Goal: Book appointment/travel/reservation

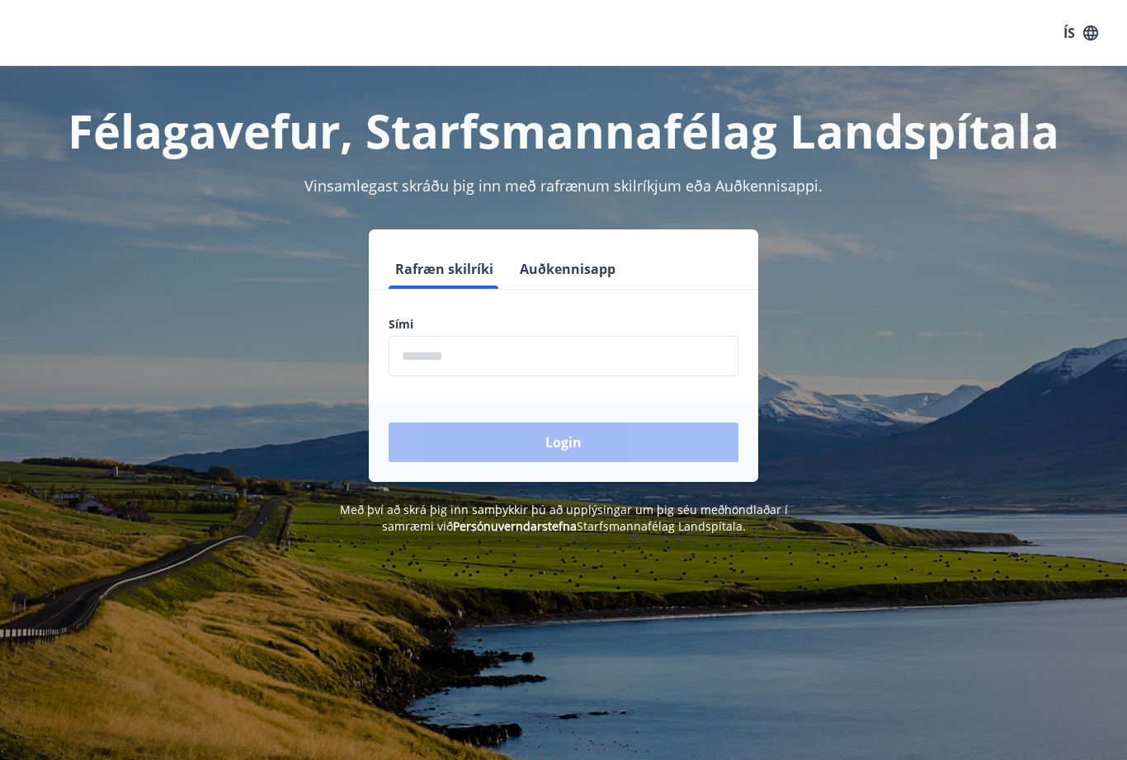
click at [440, 349] on input "phone" at bounding box center [564, 356] width 350 height 40
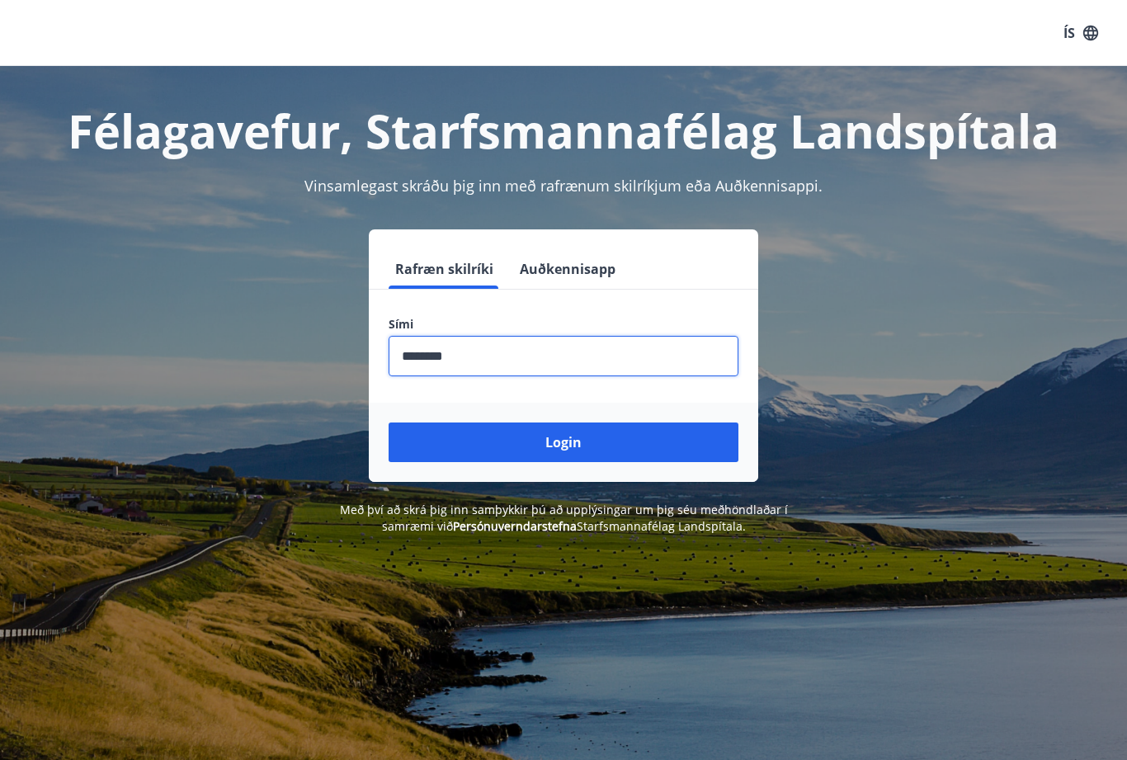
type input "********"
click at [563, 442] on button "Login" at bounding box center [564, 442] width 350 height 40
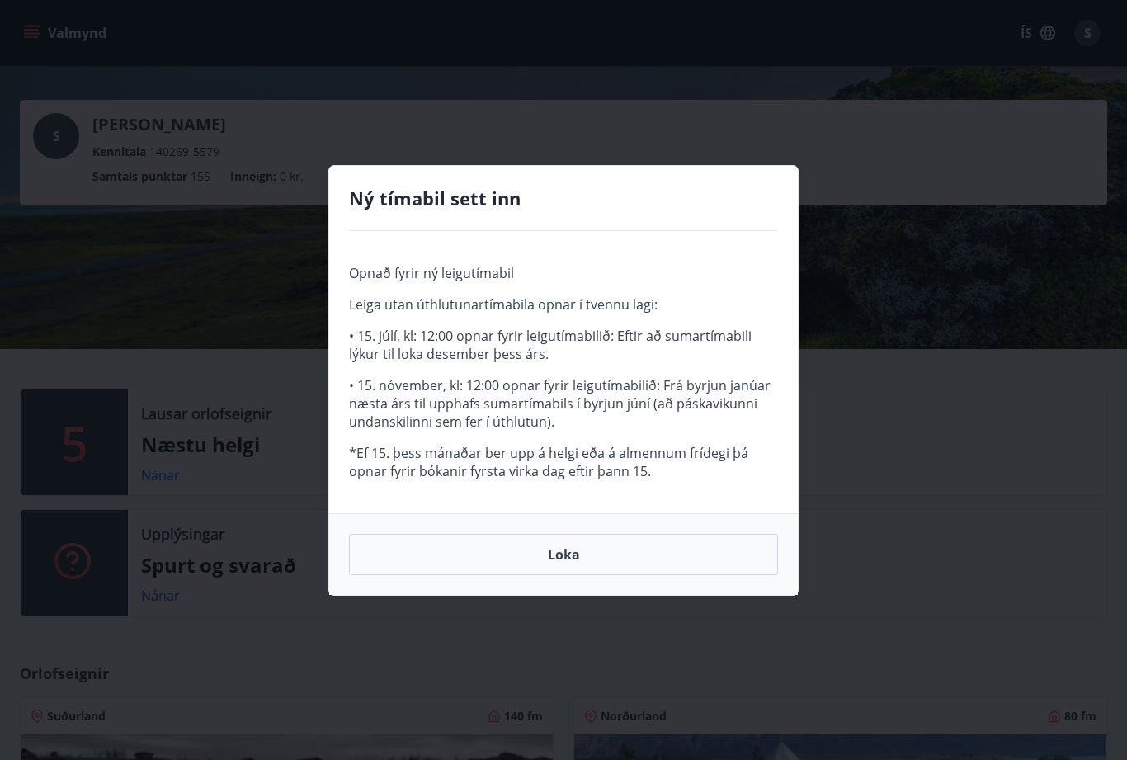
click at [563, 552] on button "Loka" at bounding box center [563, 554] width 429 height 41
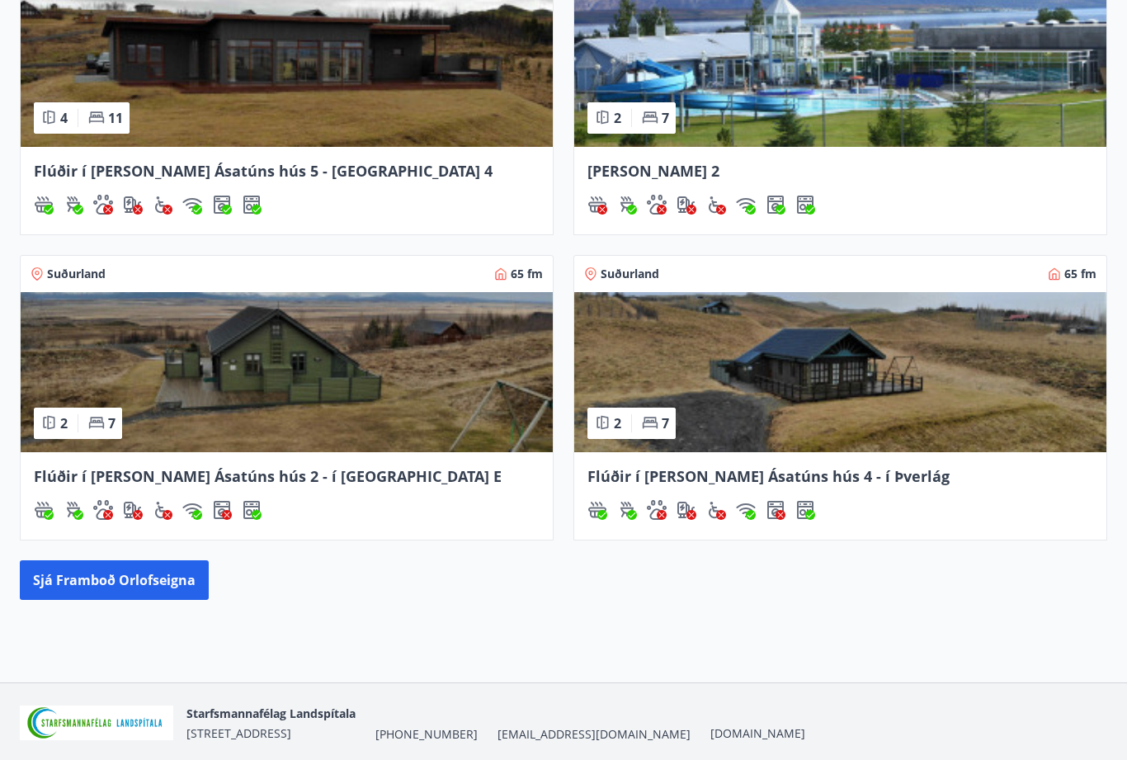
scroll to position [747, 0]
click at [111, 578] on button "Sjá framboð orlofseigna" at bounding box center [114, 580] width 189 height 40
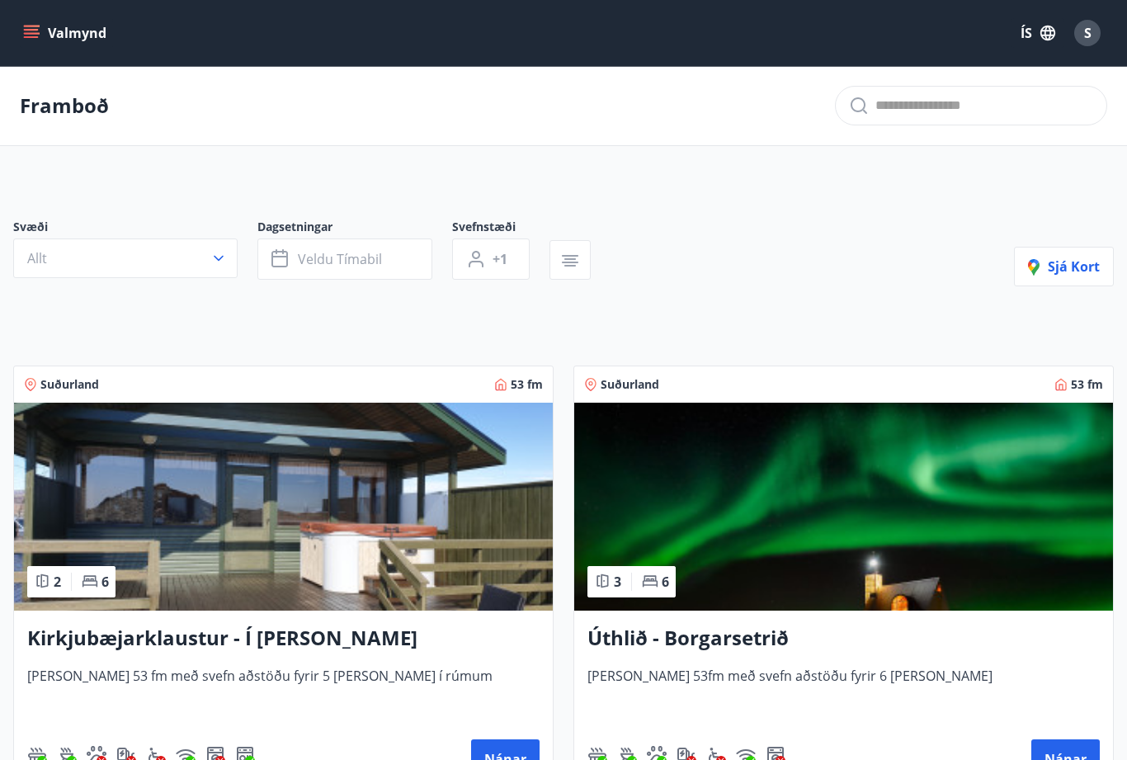
click at [323, 259] on span "Veldu tímabil" at bounding box center [340, 259] width 84 height 18
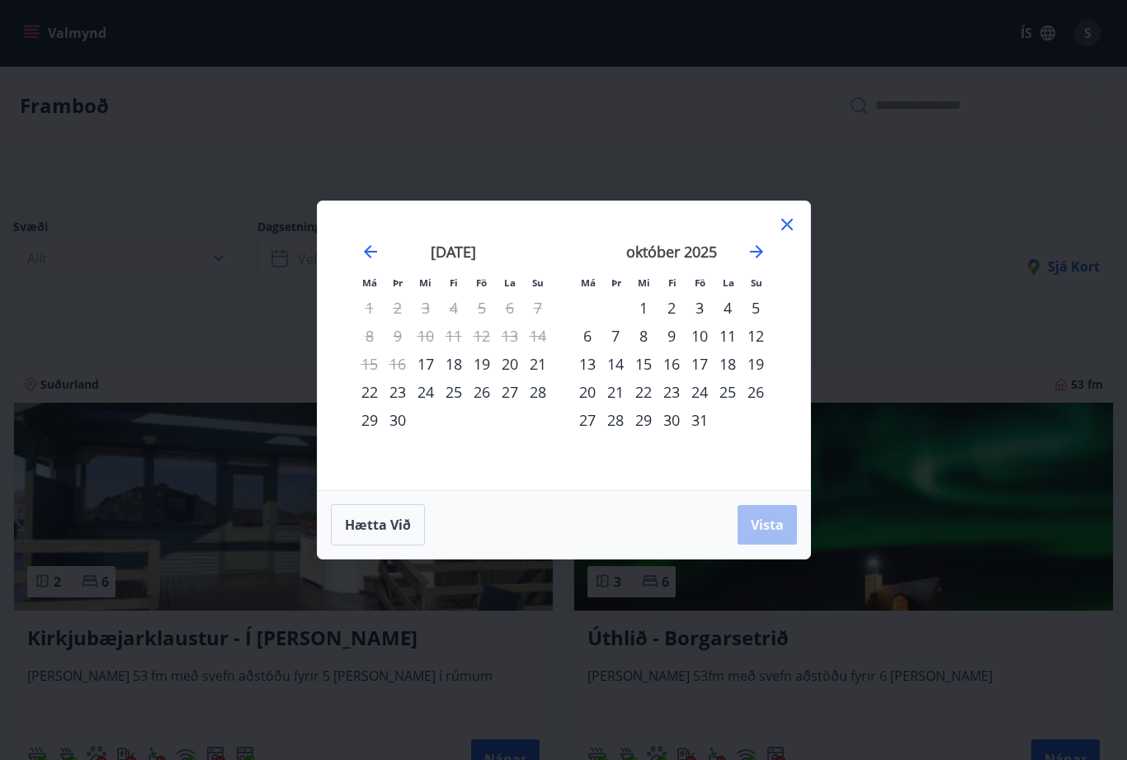
click at [704, 394] on div "24" at bounding box center [699, 392] width 28 height 28
click at [618, 423] on div "28" at bounding box center [615, 420] width 28 height 28
click at [764, 527] on span "Vista" at bounding box center [767, 525] width 33 height 18
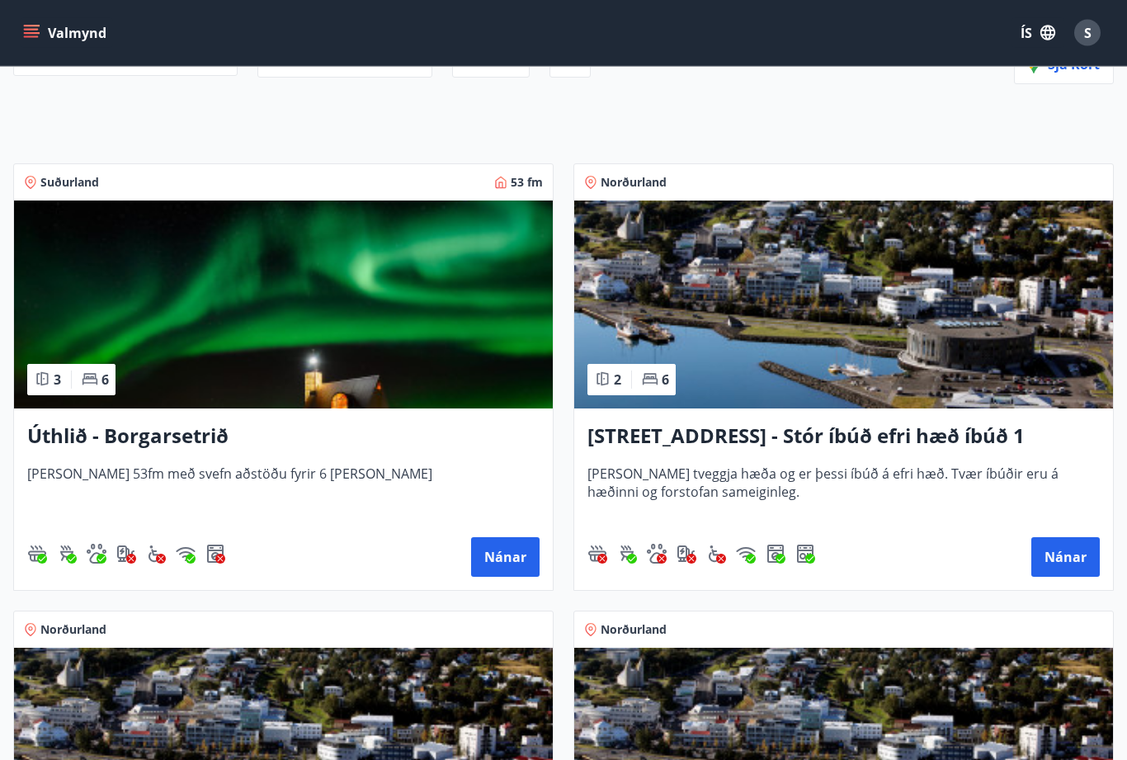
scroll to position [193, 0]
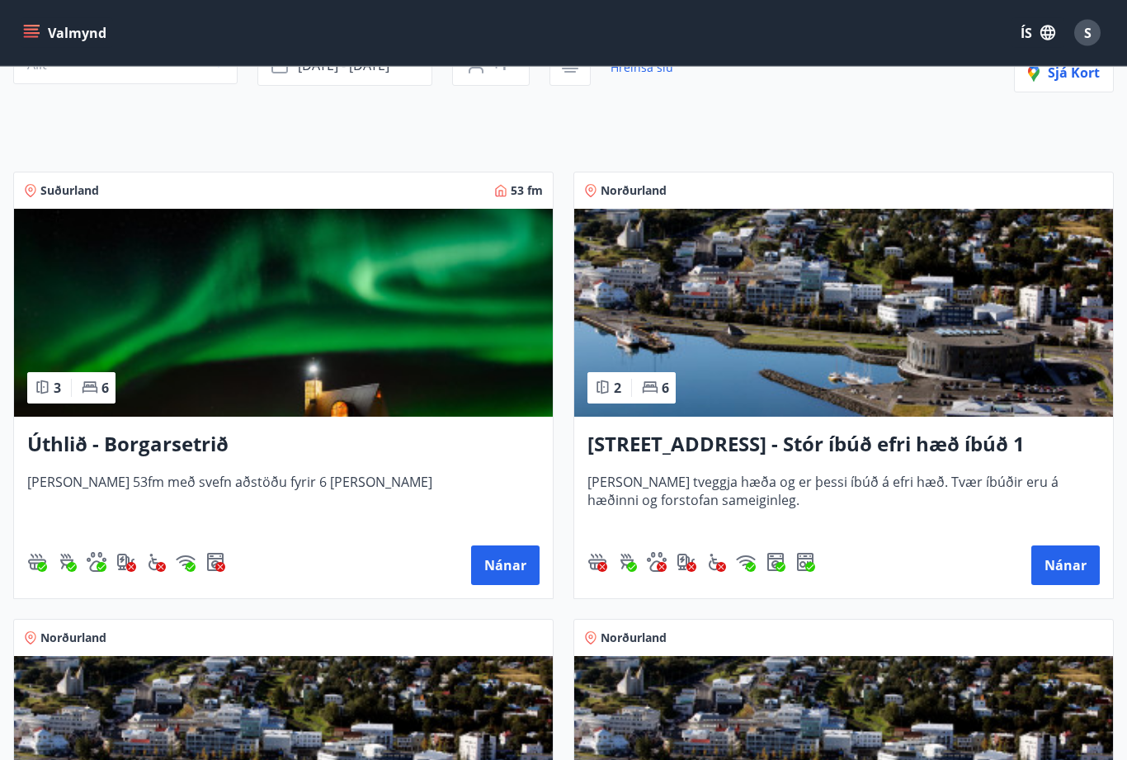
click at [508, 565] on button "Nánar" at bounding box center [505, 566] width 68 height 40
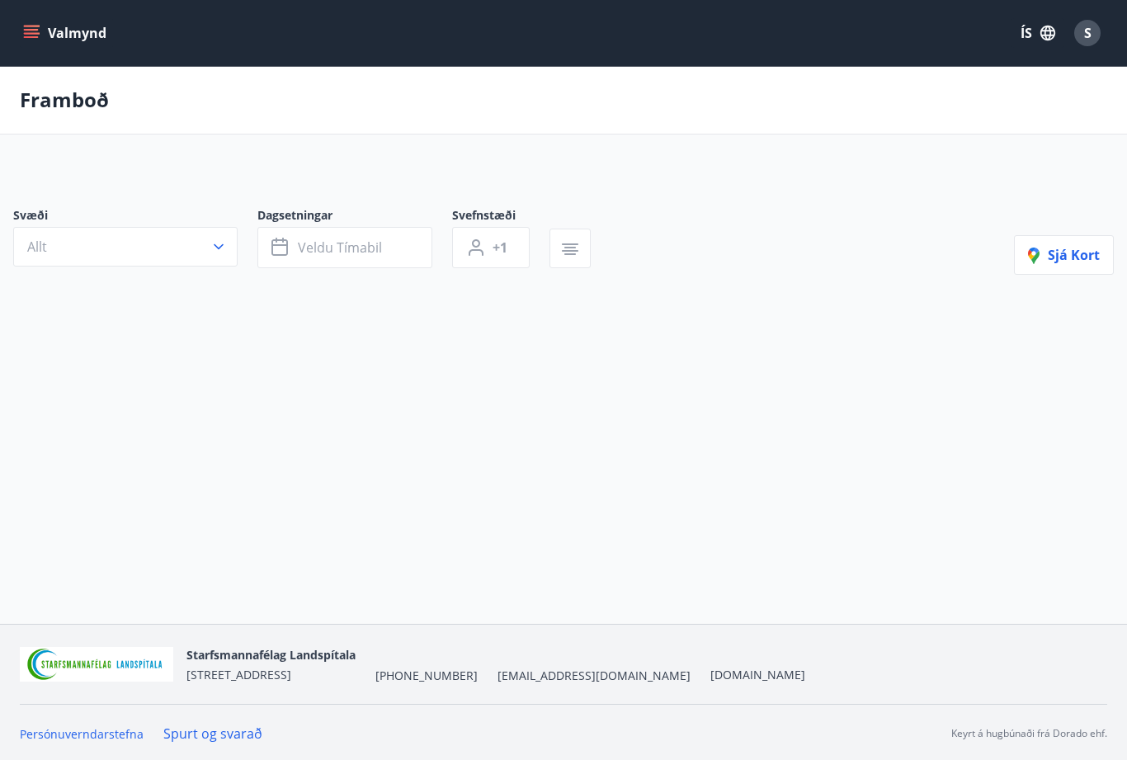
scroll to position [53, 0]
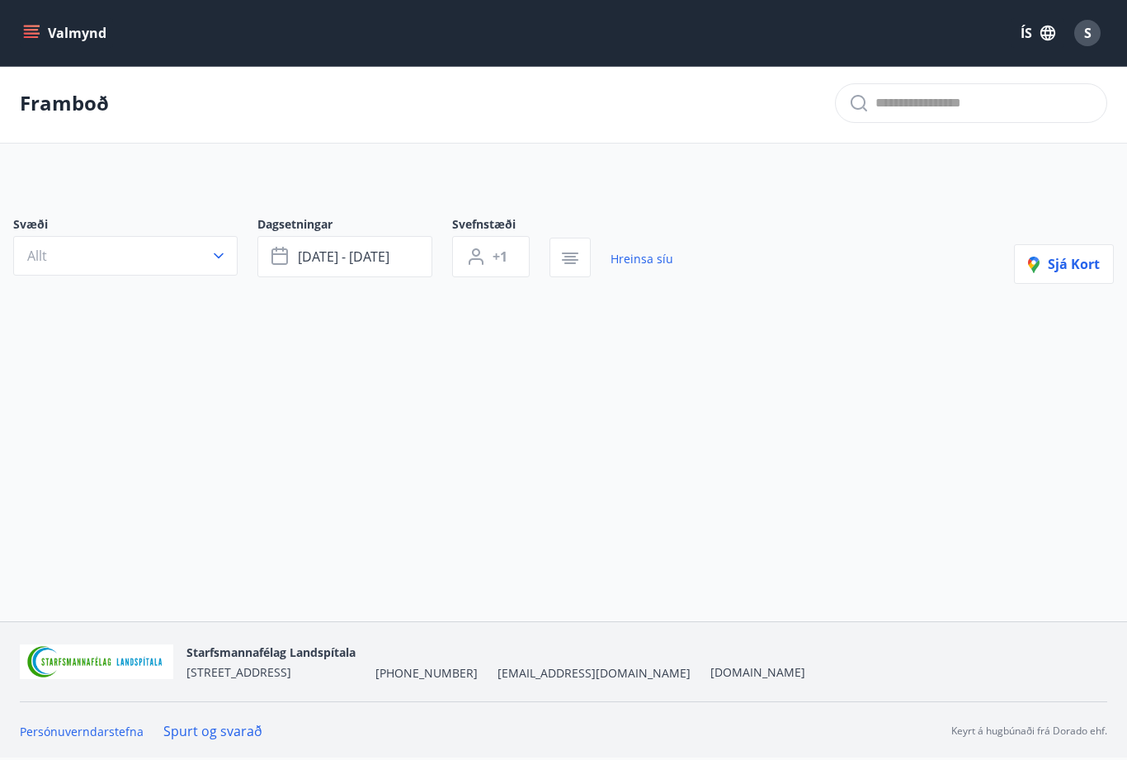
click at [37, 42] on button "Valmynd" at bounding box center [66, 33] width 93 height 30
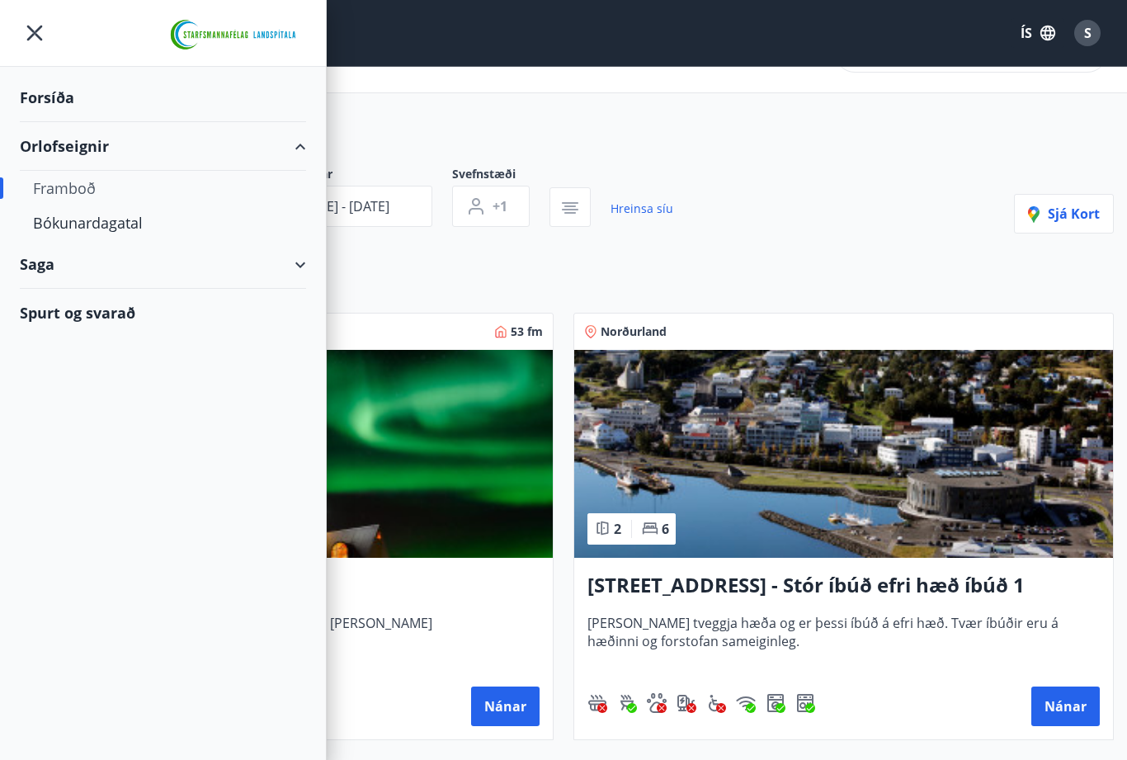
click at [118, 218] on div "Bókunardagatal" at bounding box center [163, 222] width 260 height 35
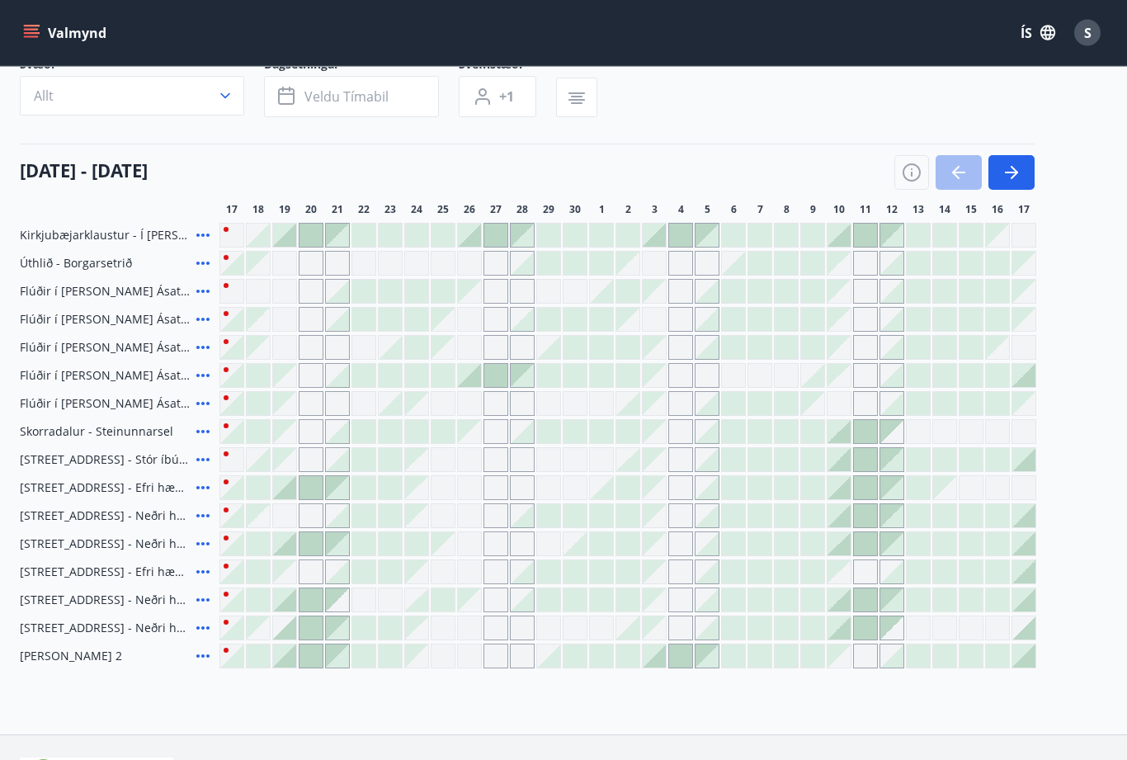
scroll to position [115, 0]
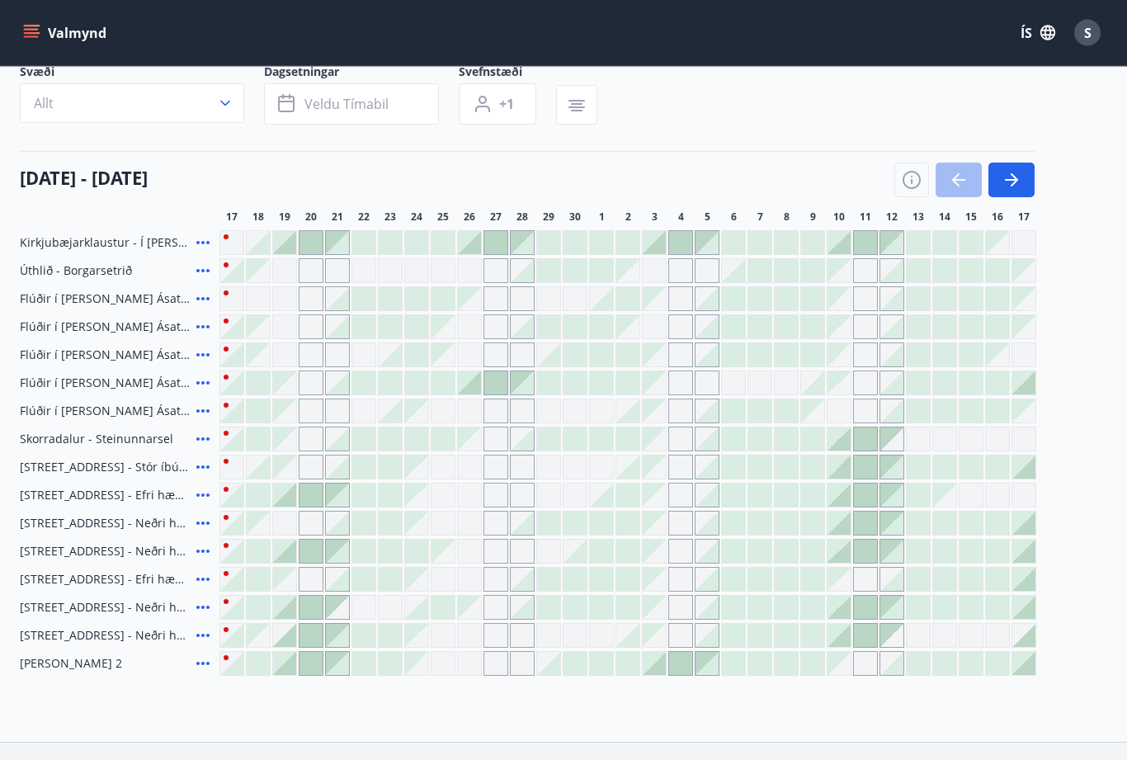
click at [1015, 180] on icon "button" at bounding box center [1011, 181] width 13 height 2
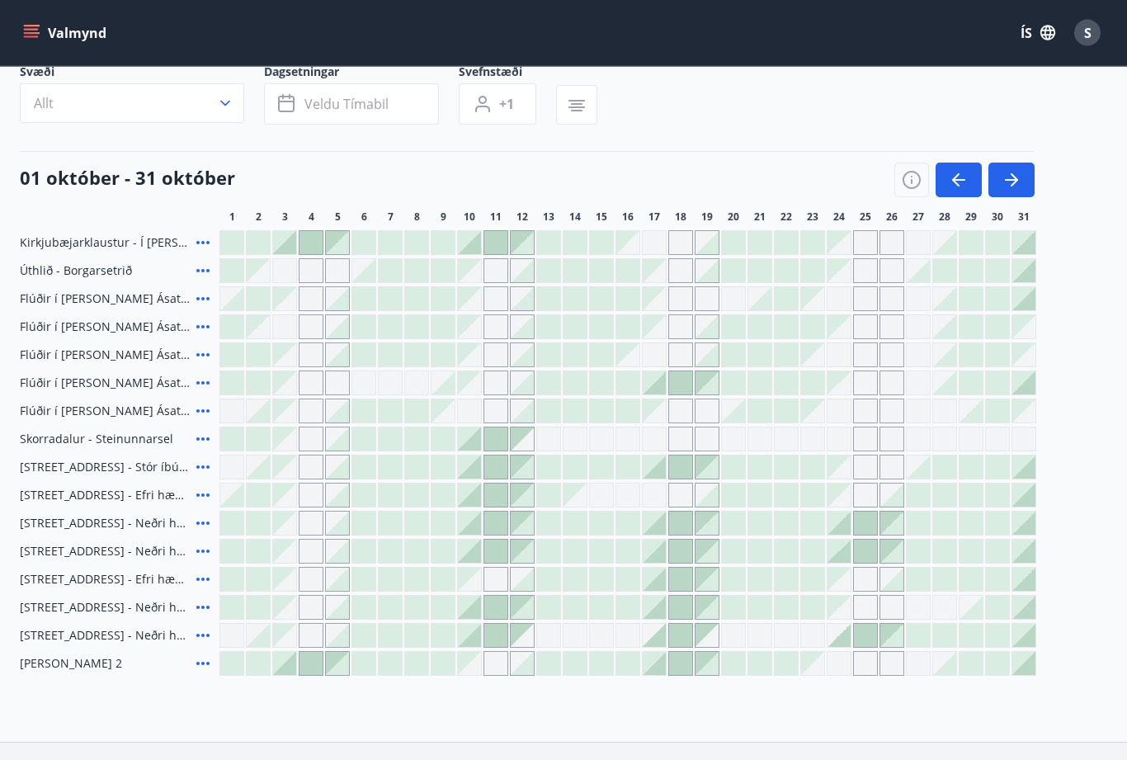
scroll to position [115, 0]
click at [150, 249] on span "Kirkjubæjarklaustur - Í landi Hæðargarðs" at bounding box center [105, 242] width 170 height 16
click at [206, 245] on icon at bounding box center [203, 243] width 20 height 20
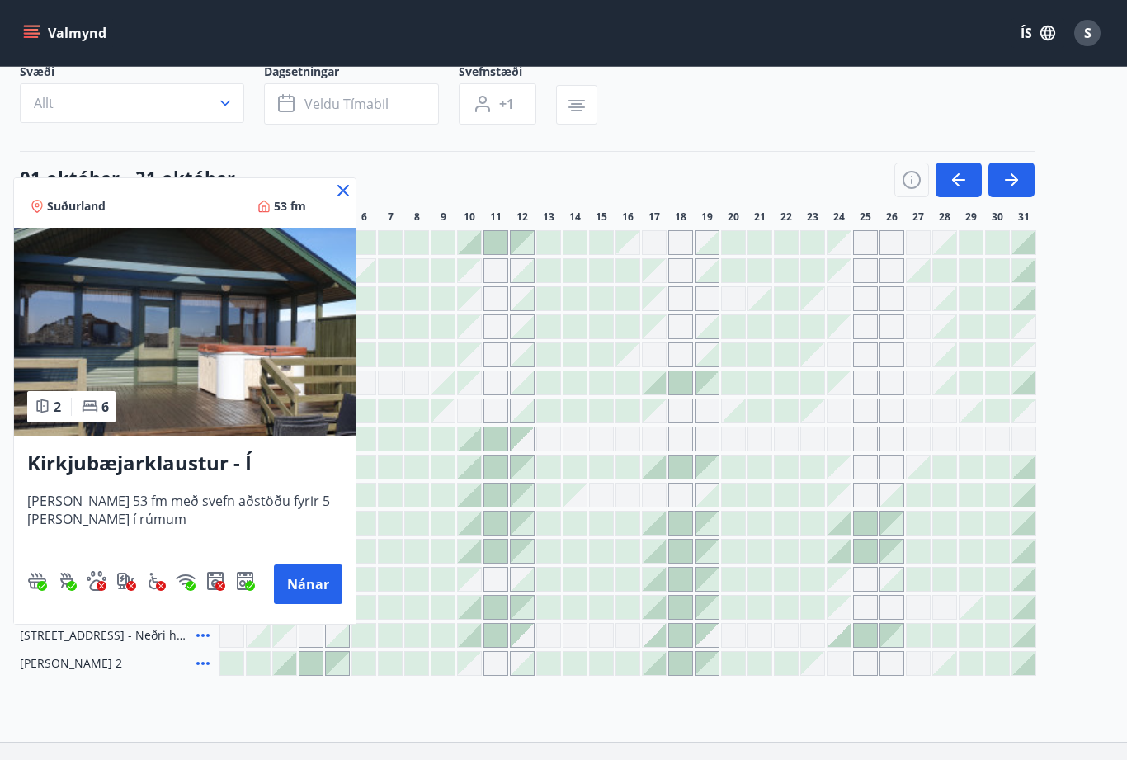
click at [309, 575] on button "Nánar" at bounding box center [308, 584] width 68 height 40
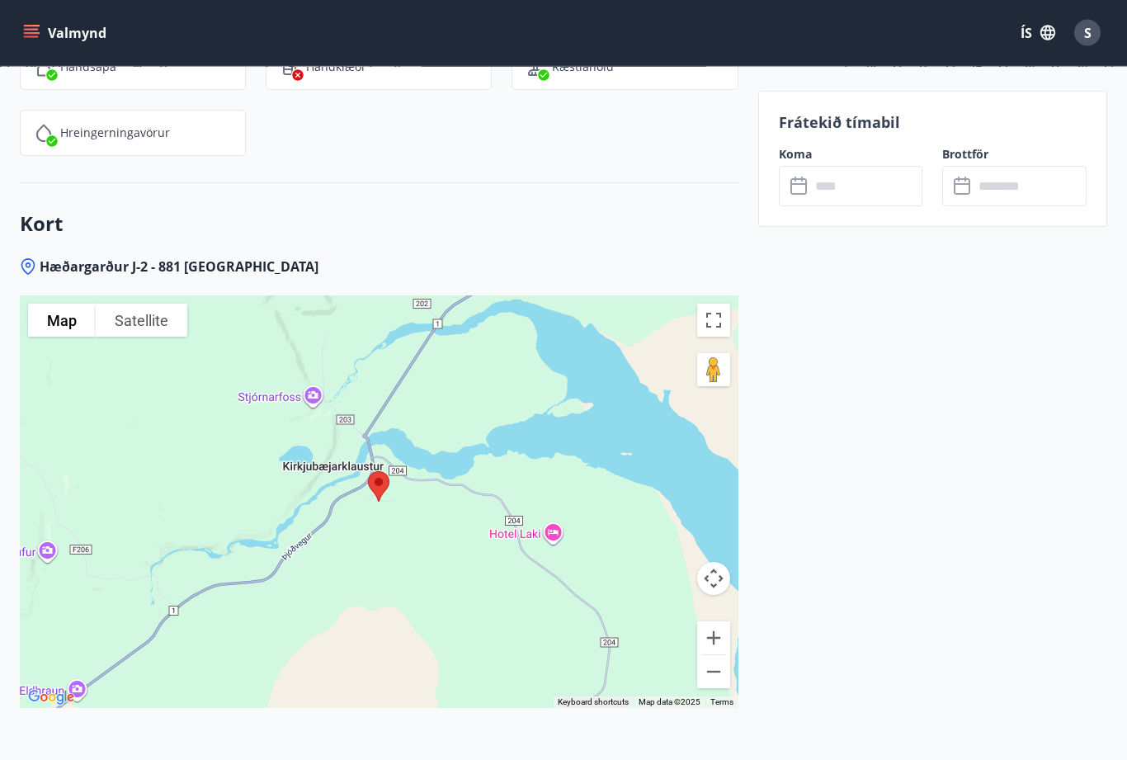
scroll to position [2485, 0]
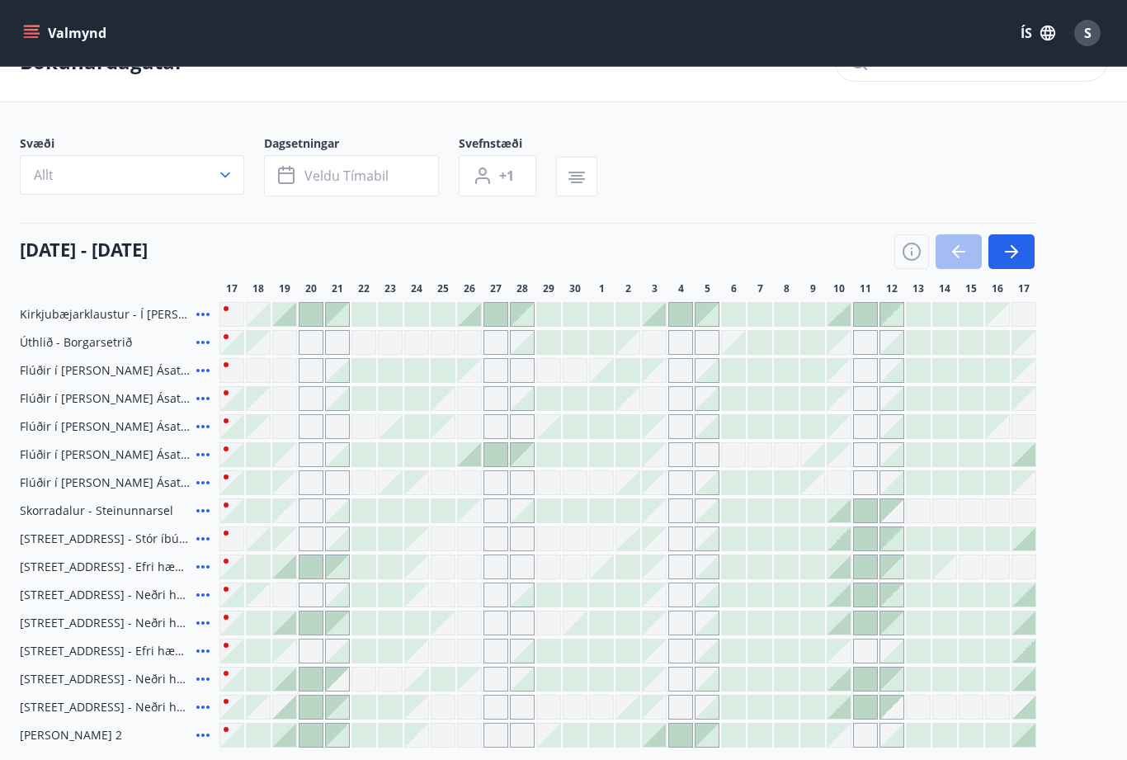
scroll to position [40, 0]
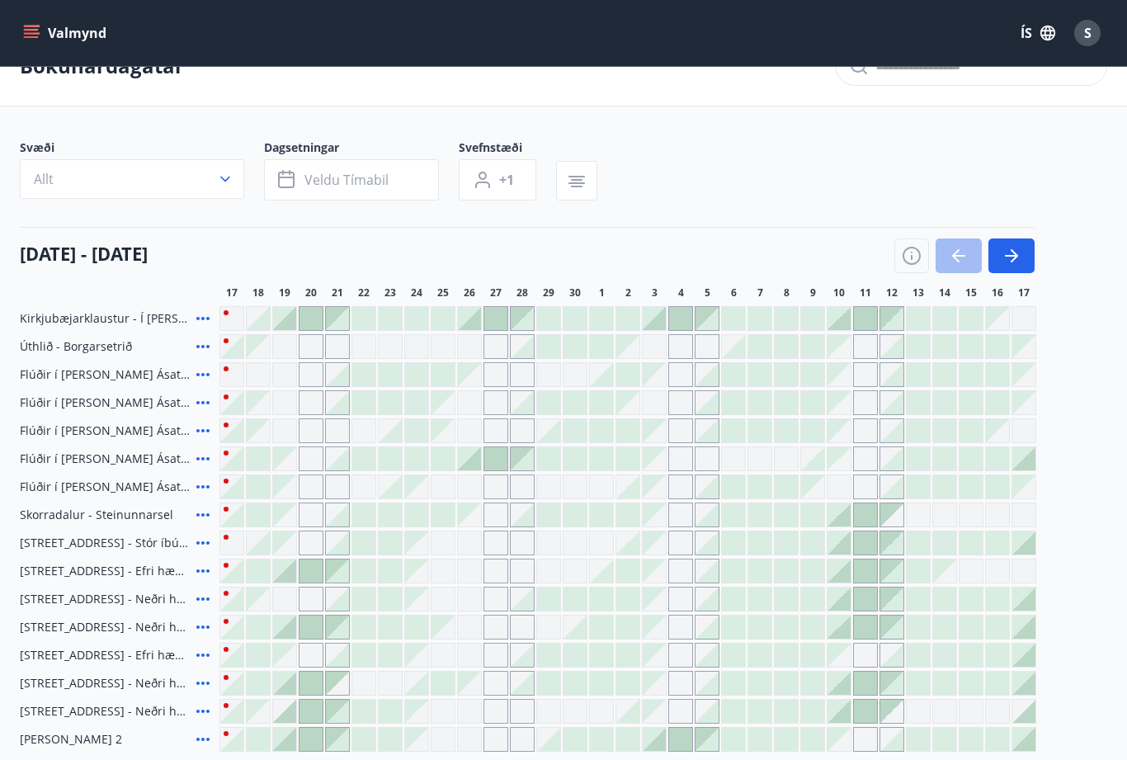
click at [1010, 253] on icon "button" at bounding box center [1011, 256] width 20 height 20
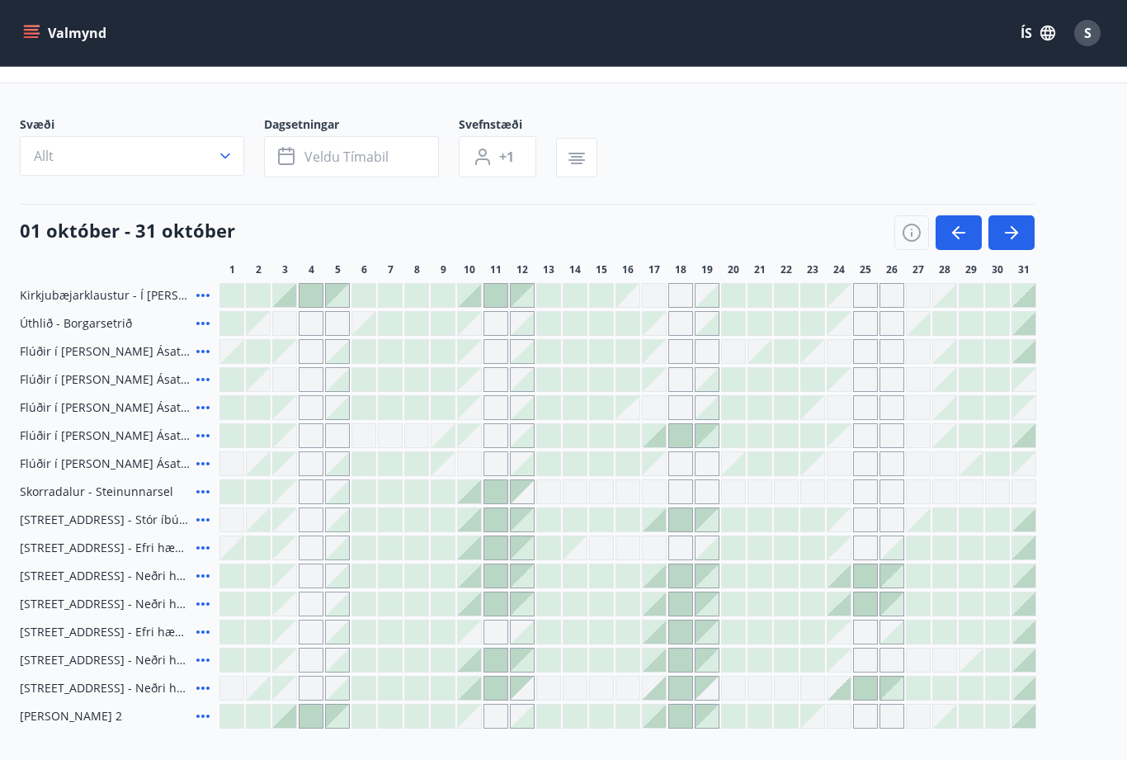
scroll to position [60, 0]
click at [299, 160] on button "Veldu tímabil" at bounding box center [351, 159] width 175 height 41
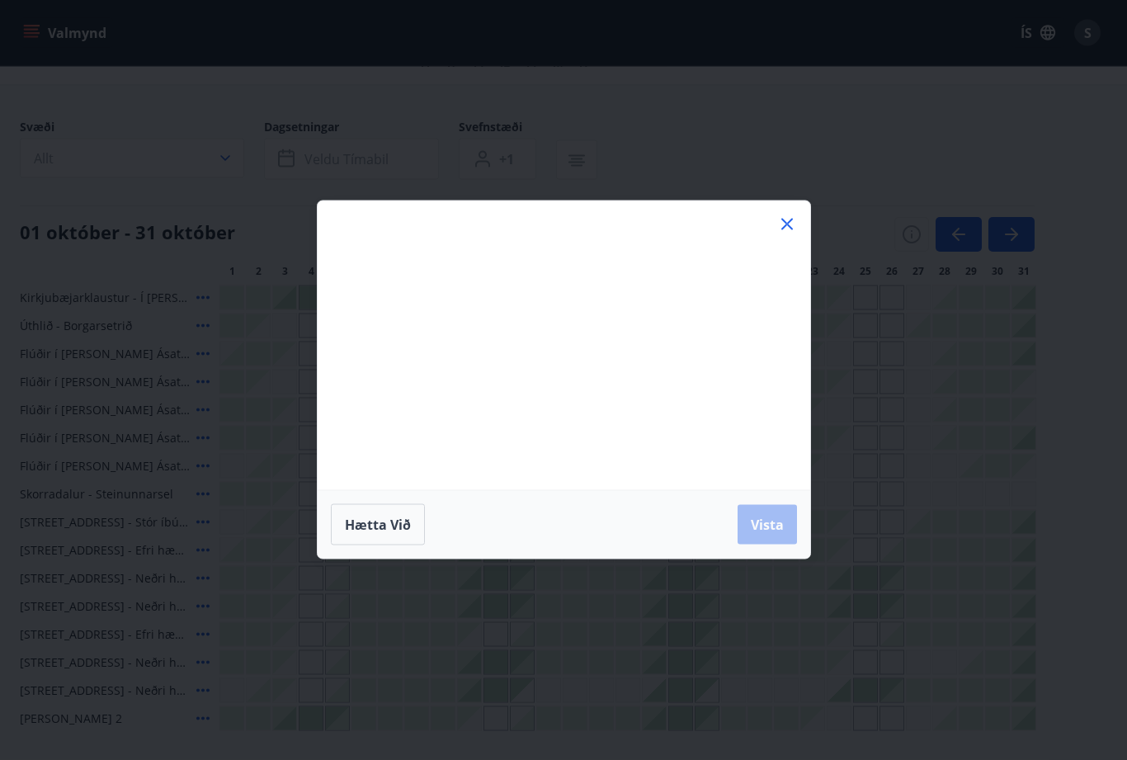
scroll to position [61, 0]
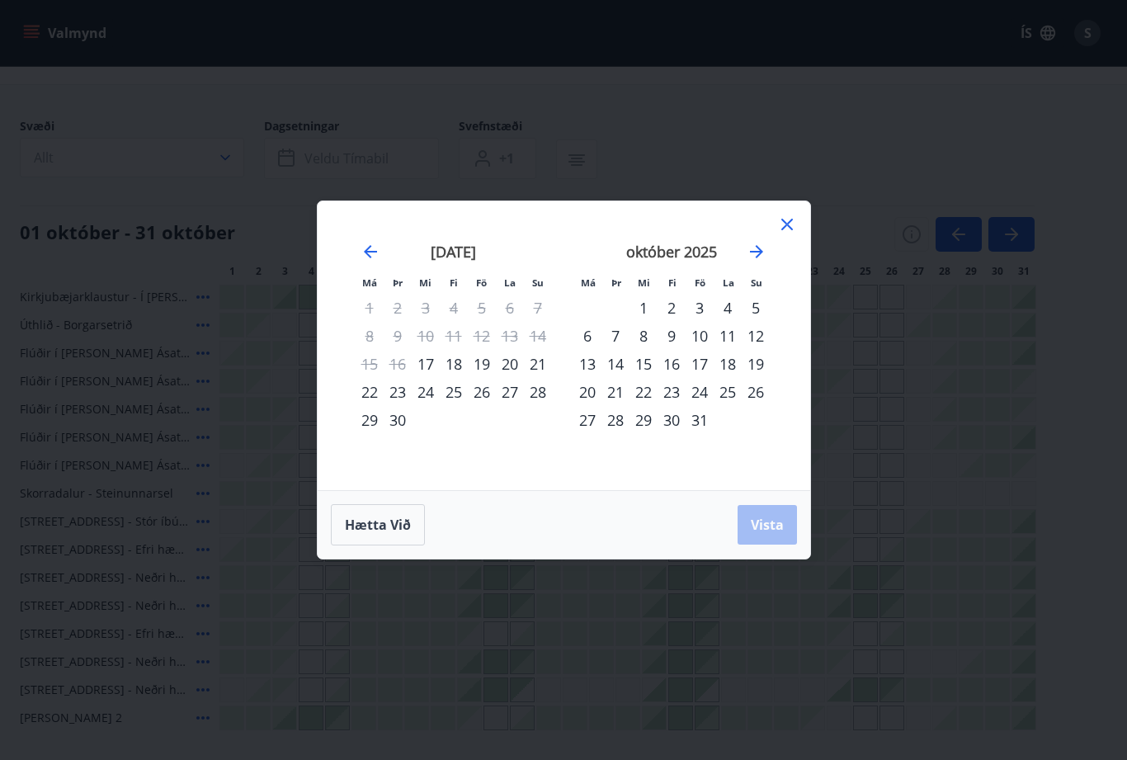
click at [700, 406] on div "24" at bounding box center [699, 392] width 28 height 28
click at [619, 434] on div "28" at bounding box center [615, 420] width 28 height 28
click at [769, 534] on span "Vista" at bounding box center [767, 525] width 33 height 18
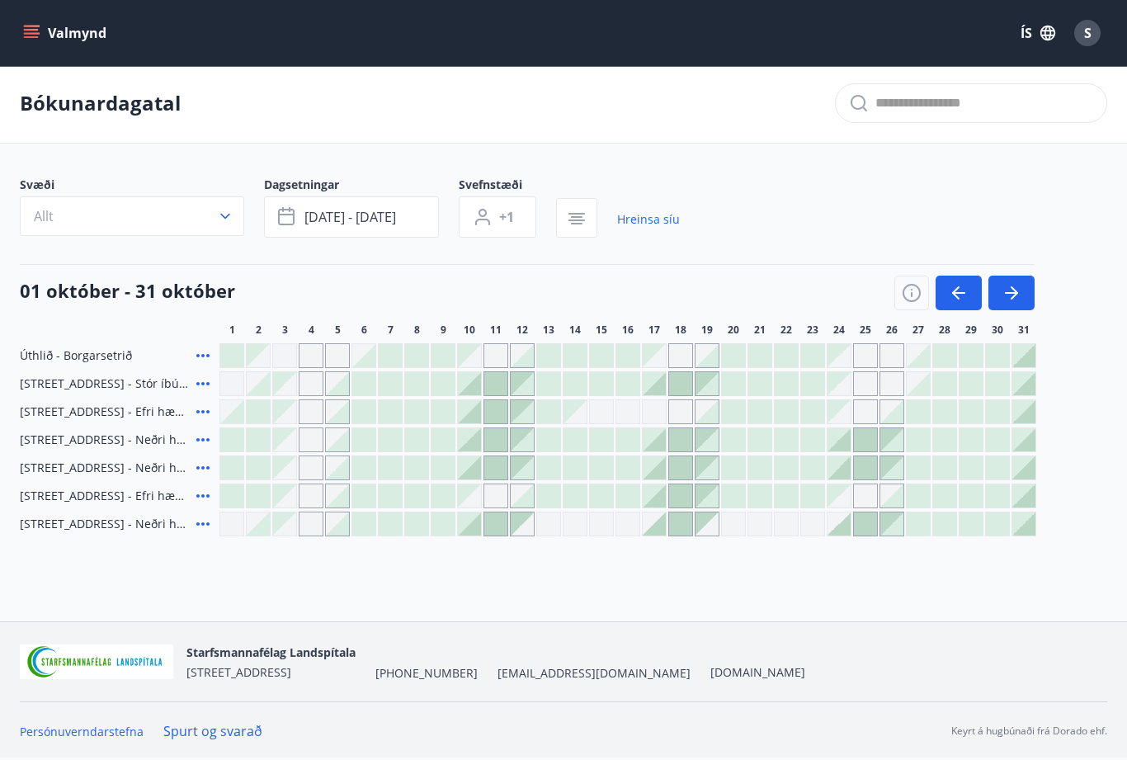
scroll to position [2, 0]
click at [652, 212] on link "Hreinsa síu" at bounding box center [648, 219] width 63 height 36
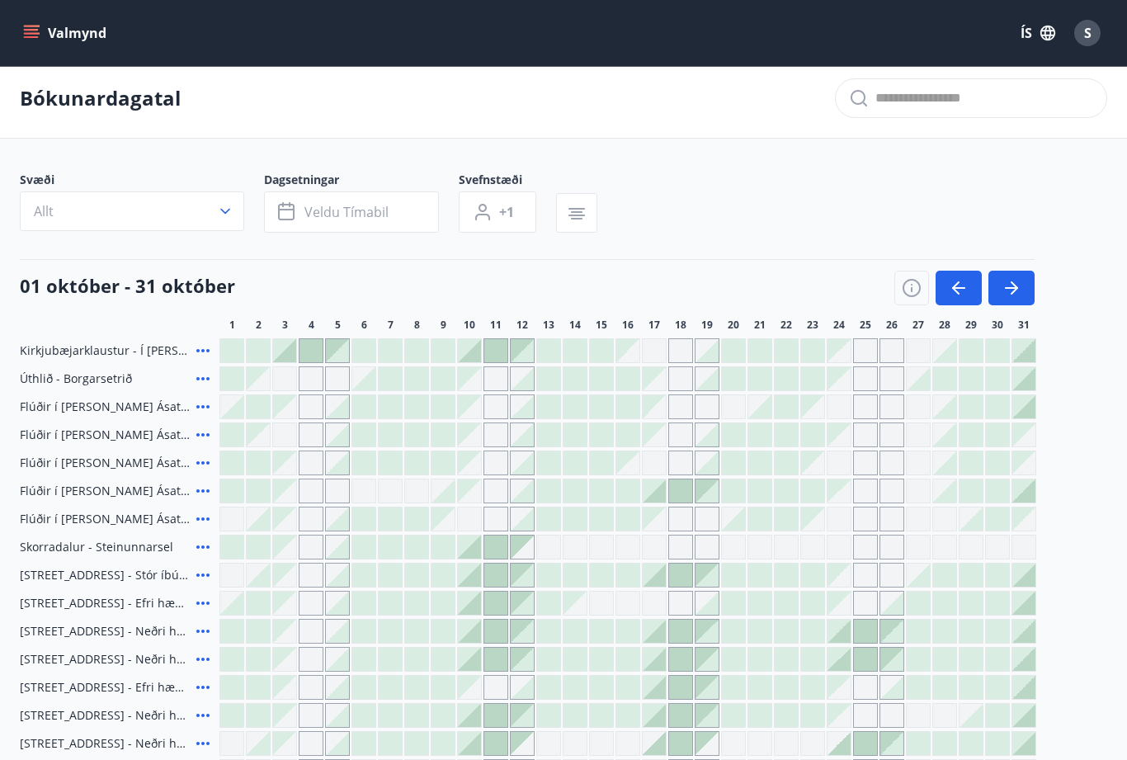
scroll to position [6, 0]
click at [353, 207] on span "Veldu tímabil" at bounding box center [346, 214] width 84 height 18
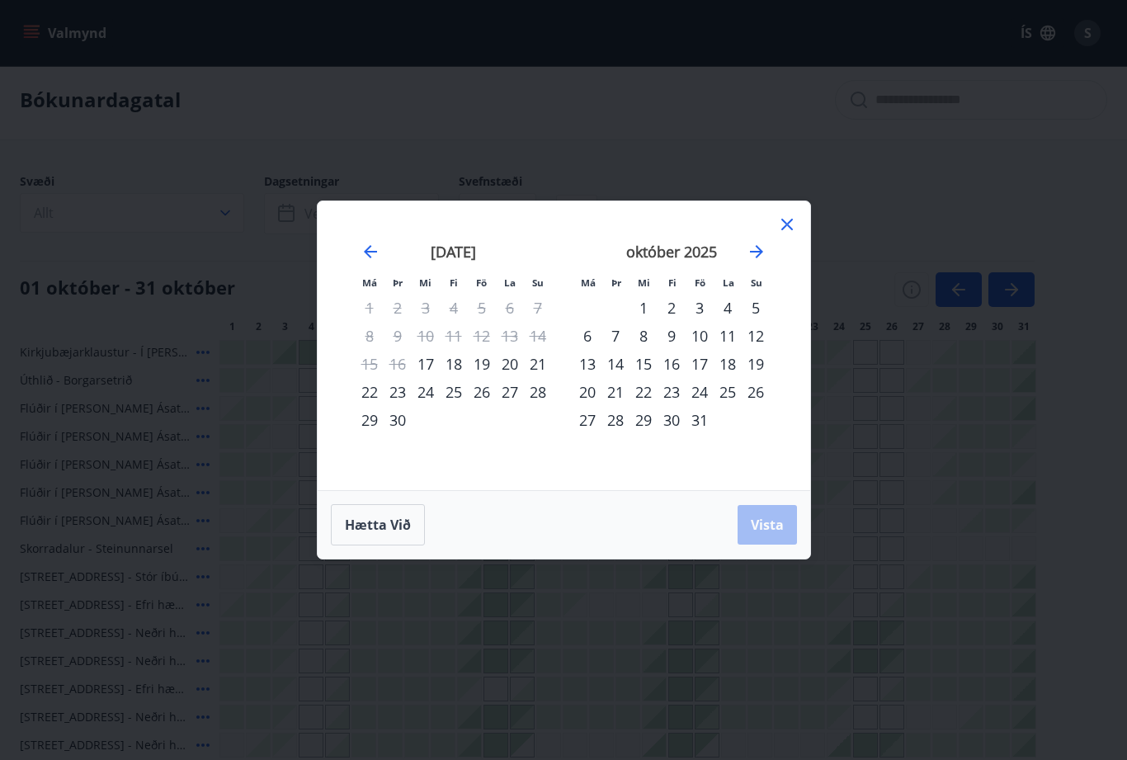
click at [699, 406] on div "24" at bounding box center [699, 392] width 28 height 28
click at [584, 434] on div "27" at bounding box center [587, 420] width 28 height 28
click at [770, 534] on span "Vista" at bounding box center [767, 525] width 33 height 18
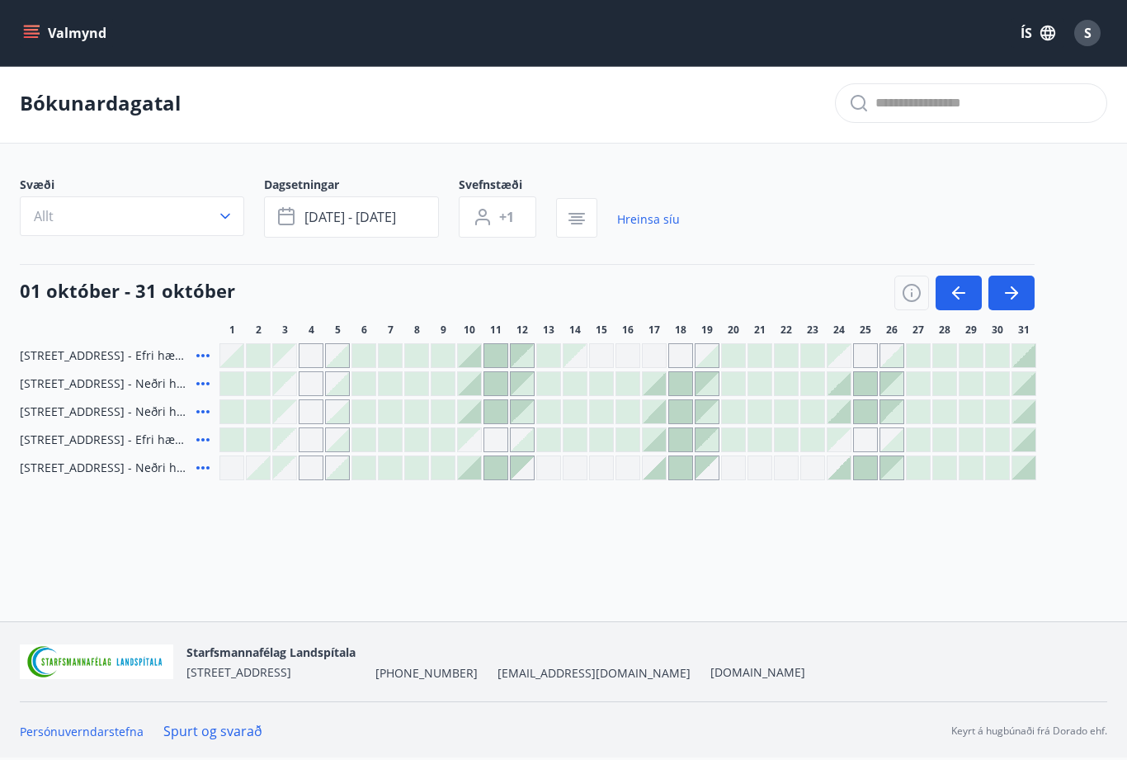
scroll to position [2, 0]
click at [579, 217] on icon "button" at bounding box center [577, 217] width 12 height 2
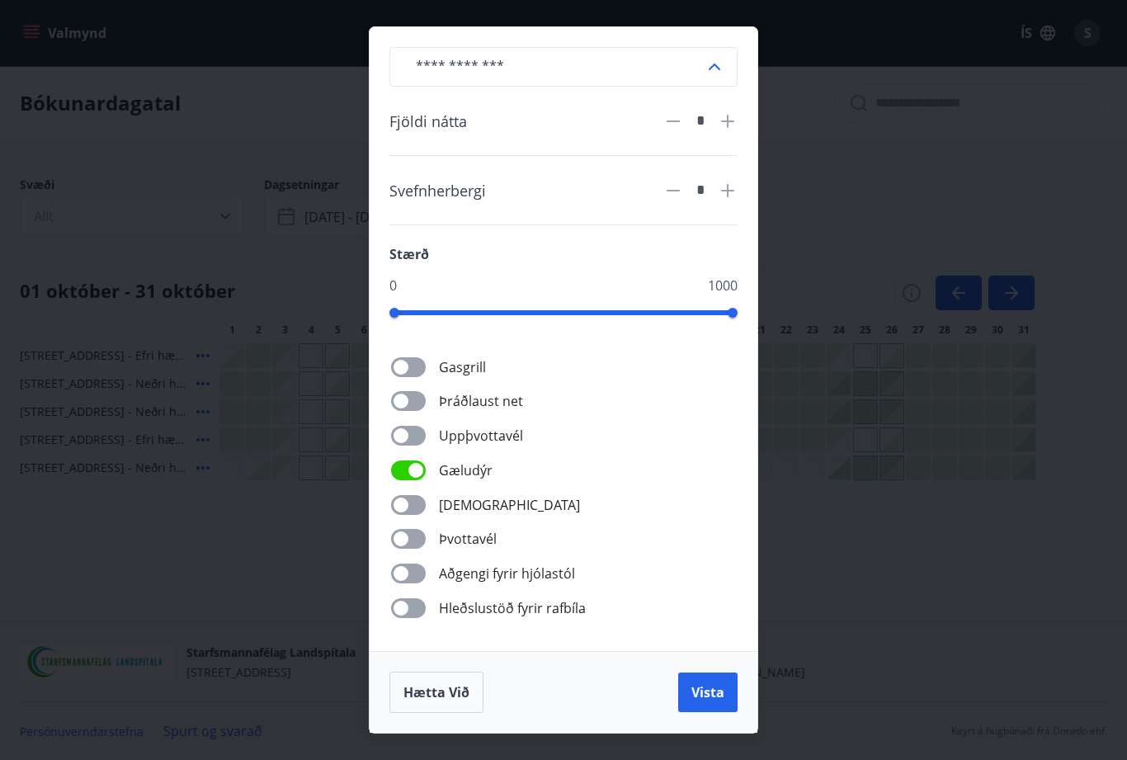
click at [718, 701] on span "Vista" at bounding box center [707, 692] width 33 height 18
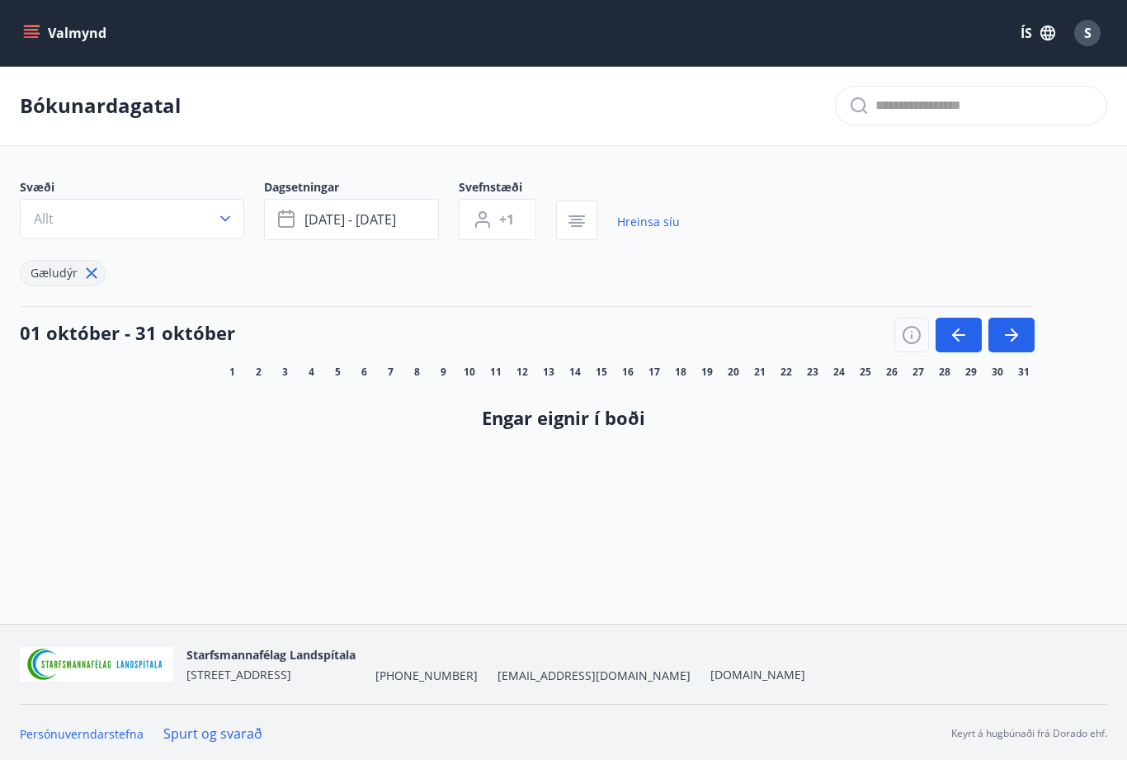
scroll to position [55, 0]
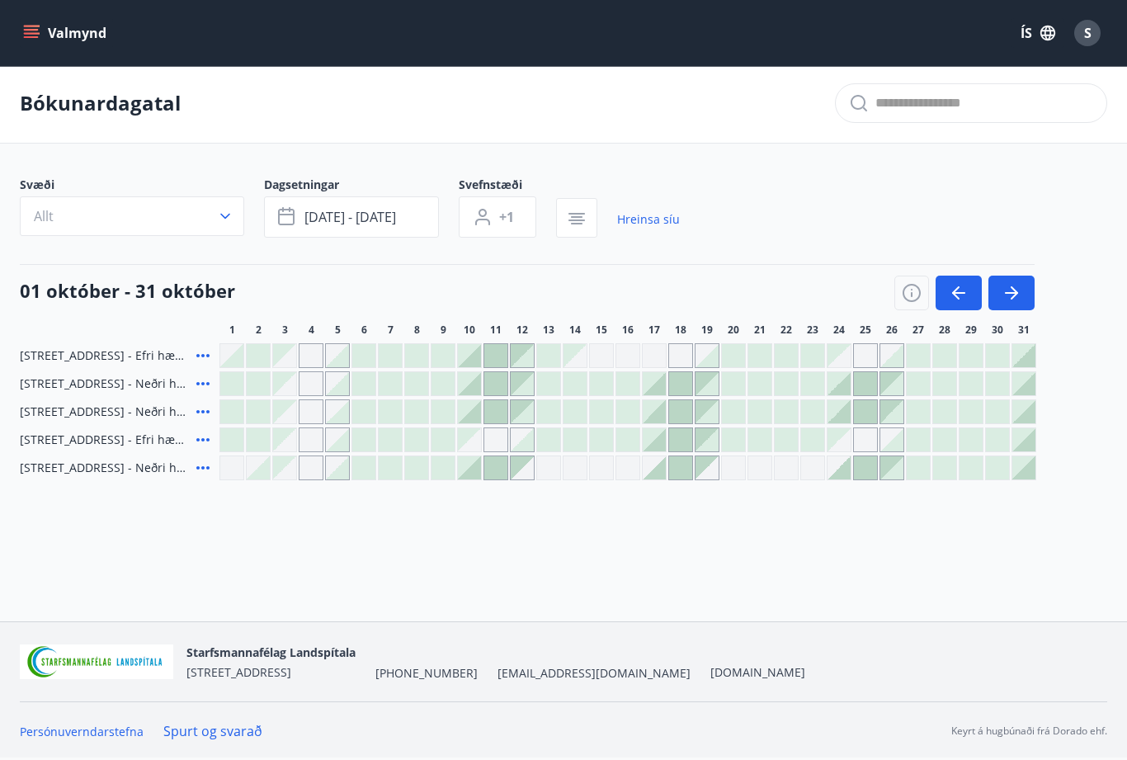
click at [654, 201] on link "Hreinsa síu" at bounding box center [648, 219] width 63 height 36
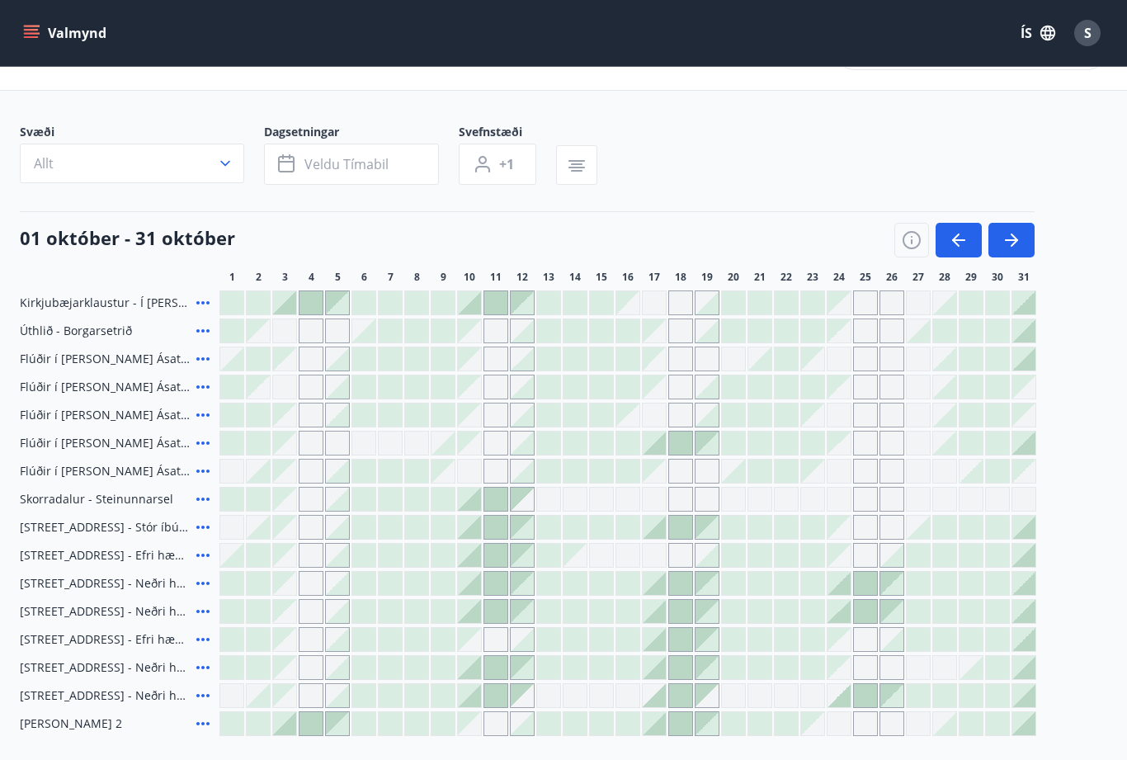
click at [577, 163] on icon "button" at bounding box center [577, 164] width 12 height 2
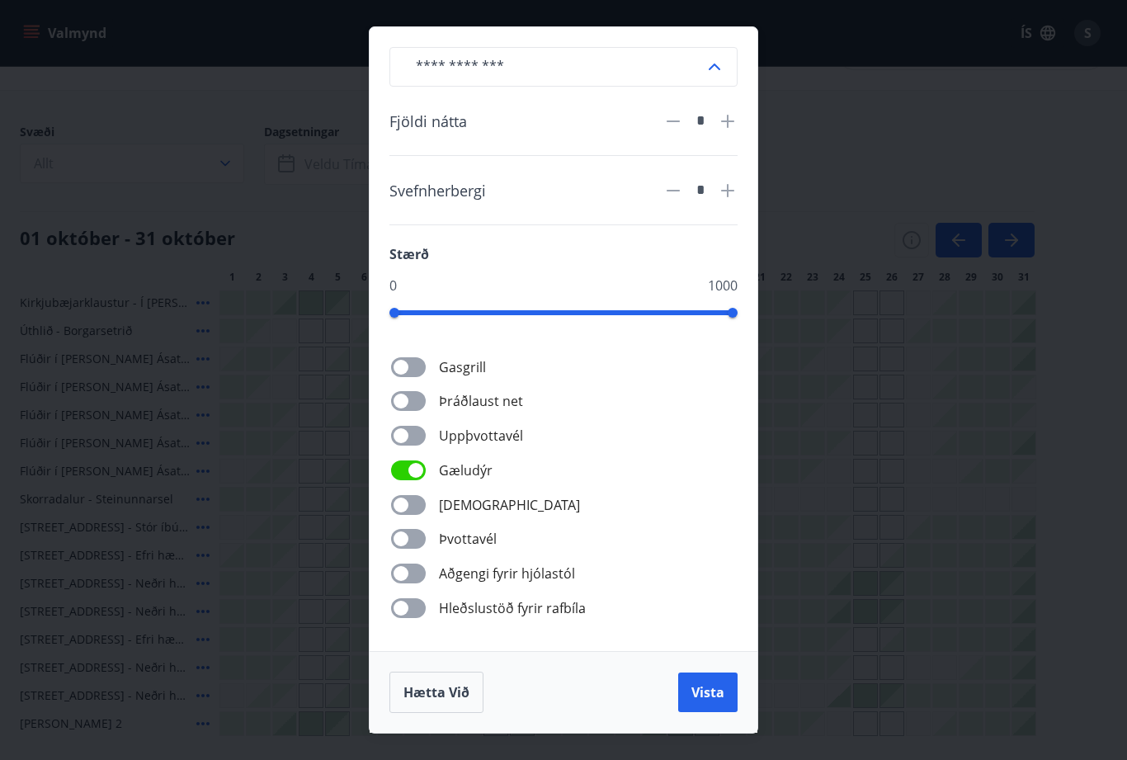
click at [704, 698] on span "Vista" at bounding box center [707, 692] width 33 height 18
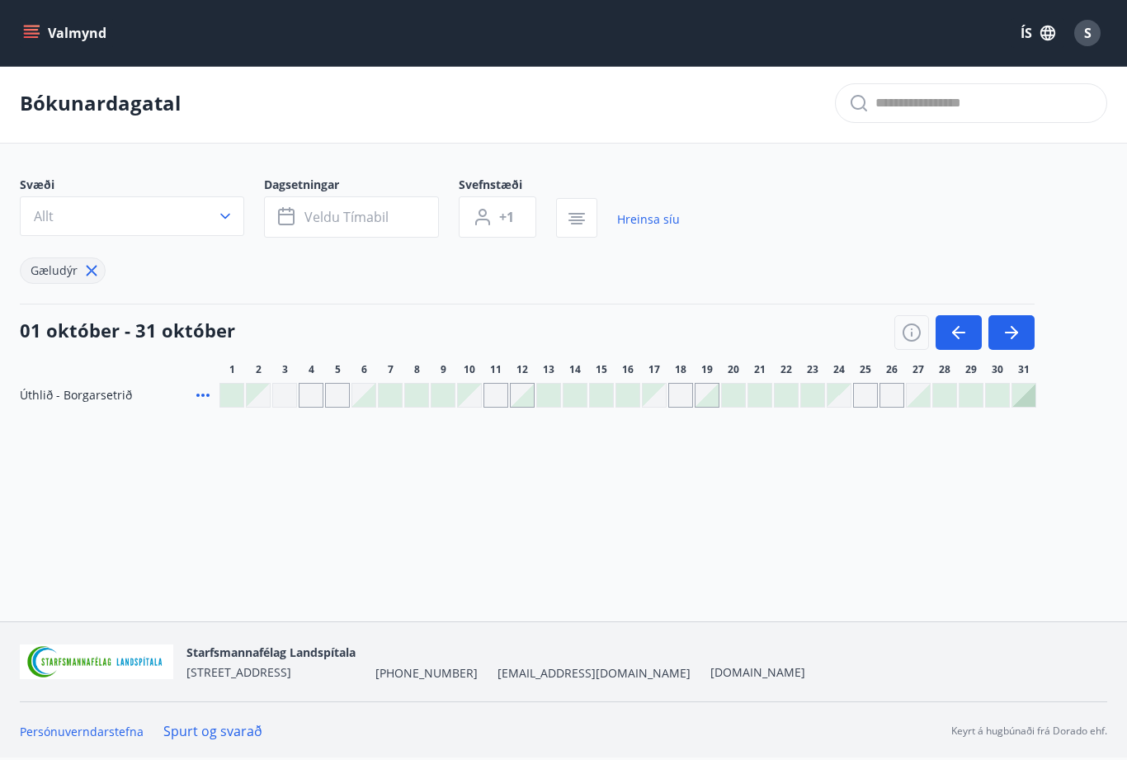
click at [358, 208] on span "Veldu tímabil" at bounding box center [346, 217] width 84 height 18
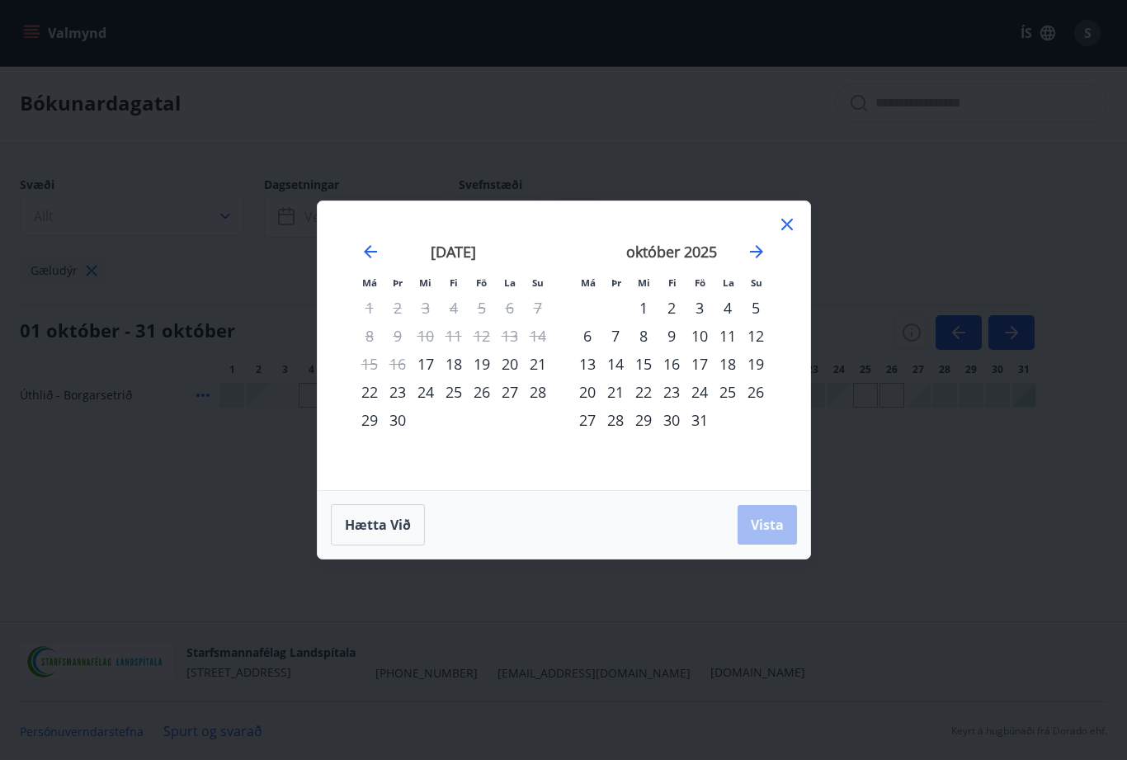
click at [702, 397] on div "24" at bounding box center [699, 392] width 28 height 28
click at [616, 424] on div "28" at bounding box center [615, 420] width 28 height 28
click at [761, 525] on span "Vista" at bounding box center [767, 525] width 33 height 18
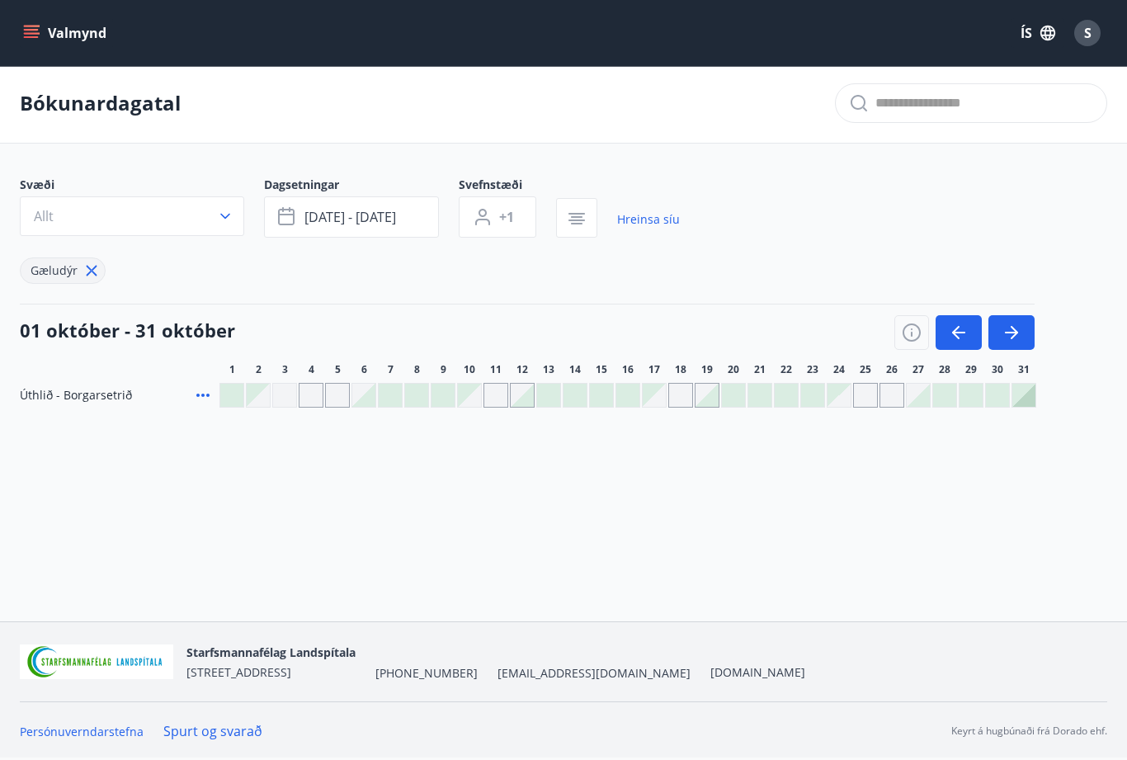
click at [142, 327] on div "Svæði Allt Dagsetningar okt 24 - okt 28 Svefnstæði +1 Hreinsa síu Gæludýr 01 ok…" at bounding box center [563, 292] width 1087 height 231
click at [205, 385] on icon at bounding box center [203, 395] width 20 height 20
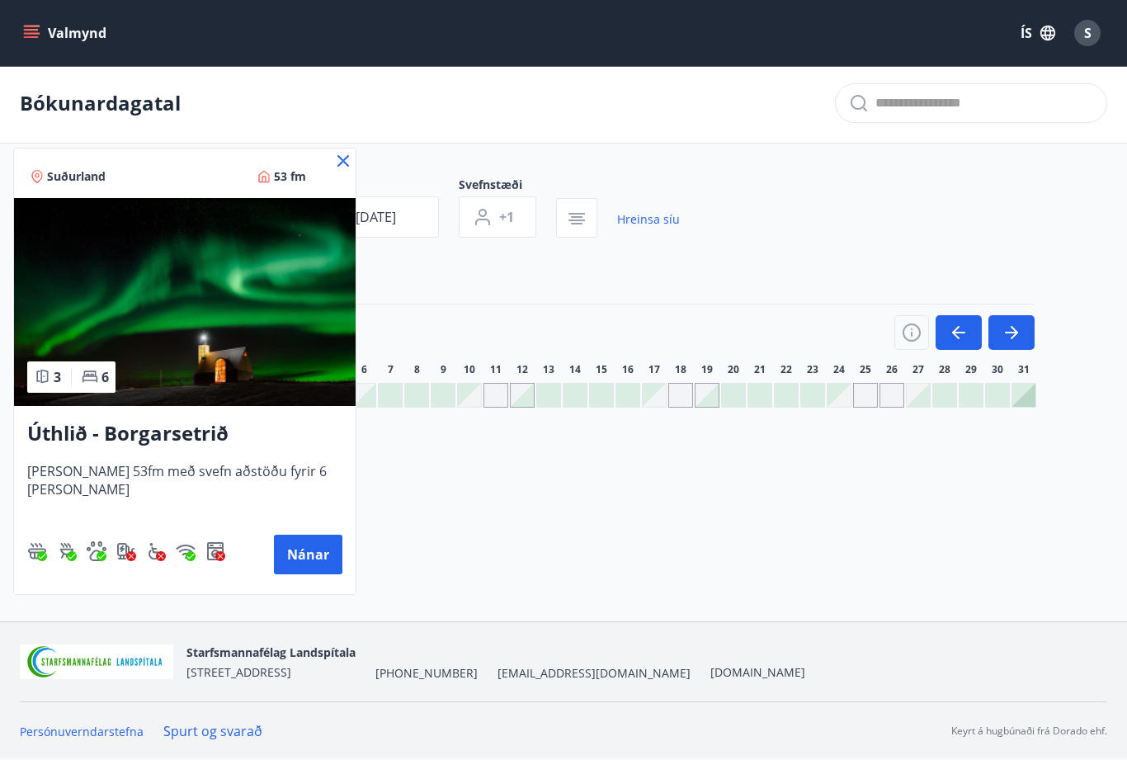
click at [280, 553] on button "Nánar" at bounding box center [308, 555] width 68 height 40
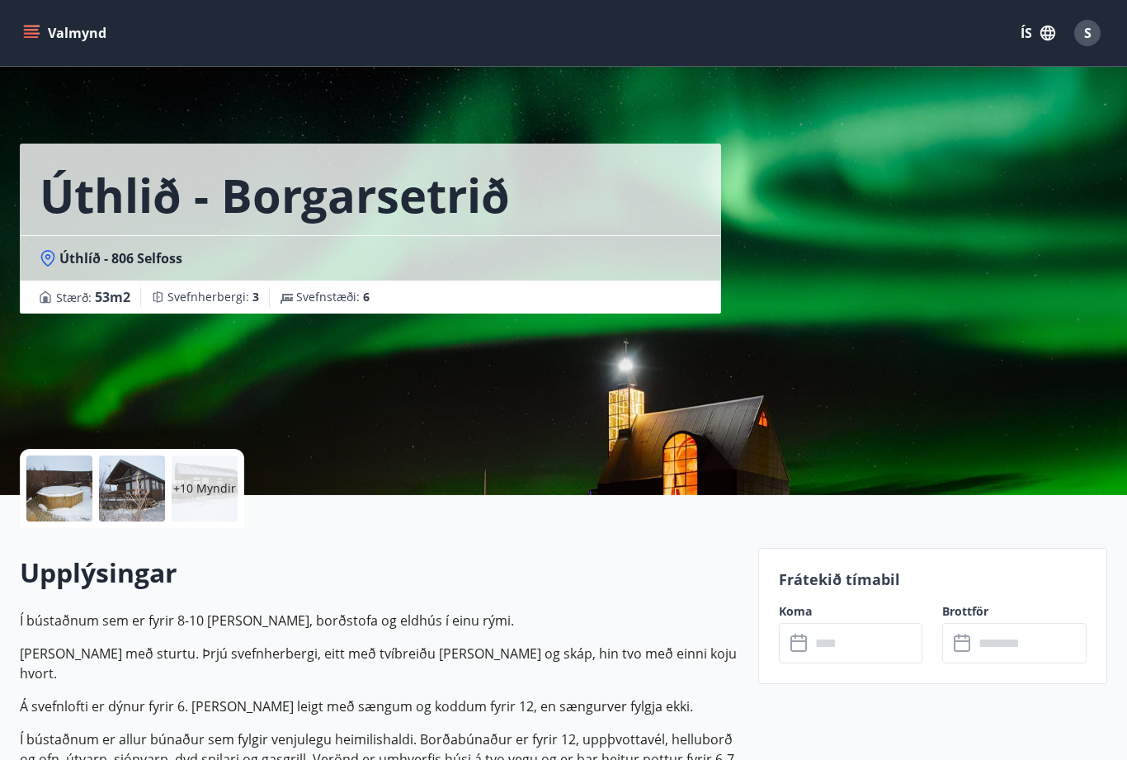
click at [207, 483] on p "+10 Myndir" at bounding box center [204, 488] width 63 height 16
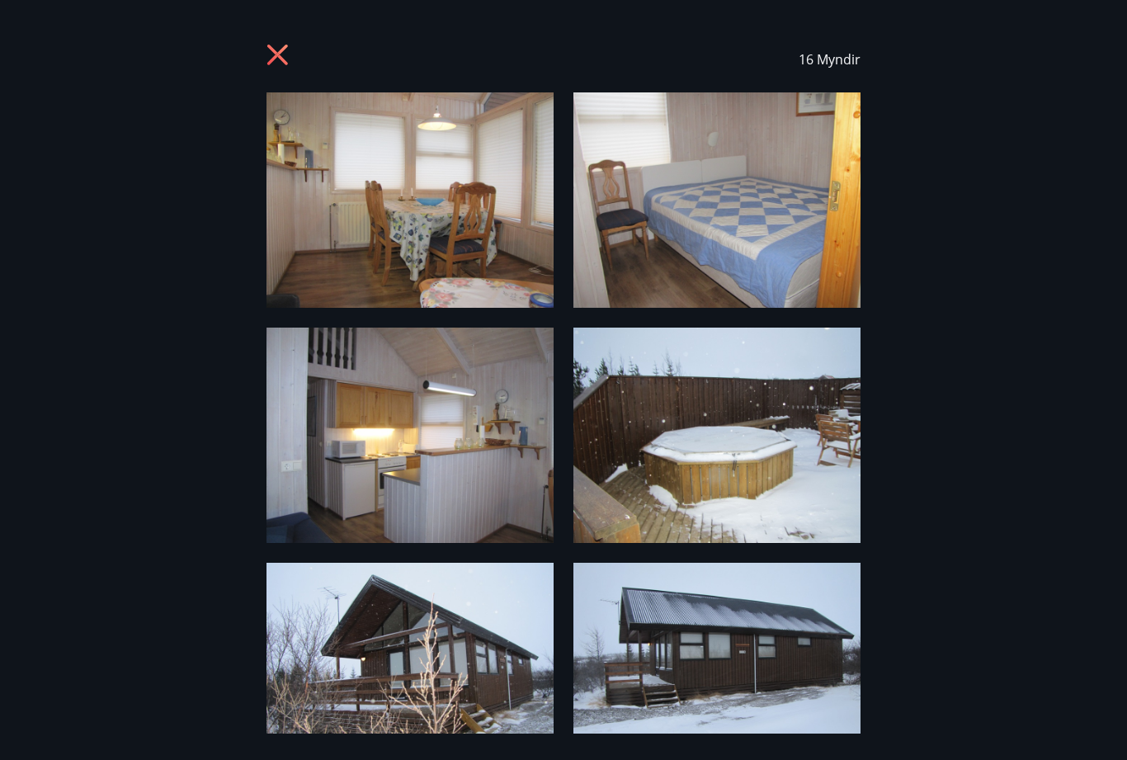
click at [276, 66] on icon at bounding box center [279, 57] width 26 height 26
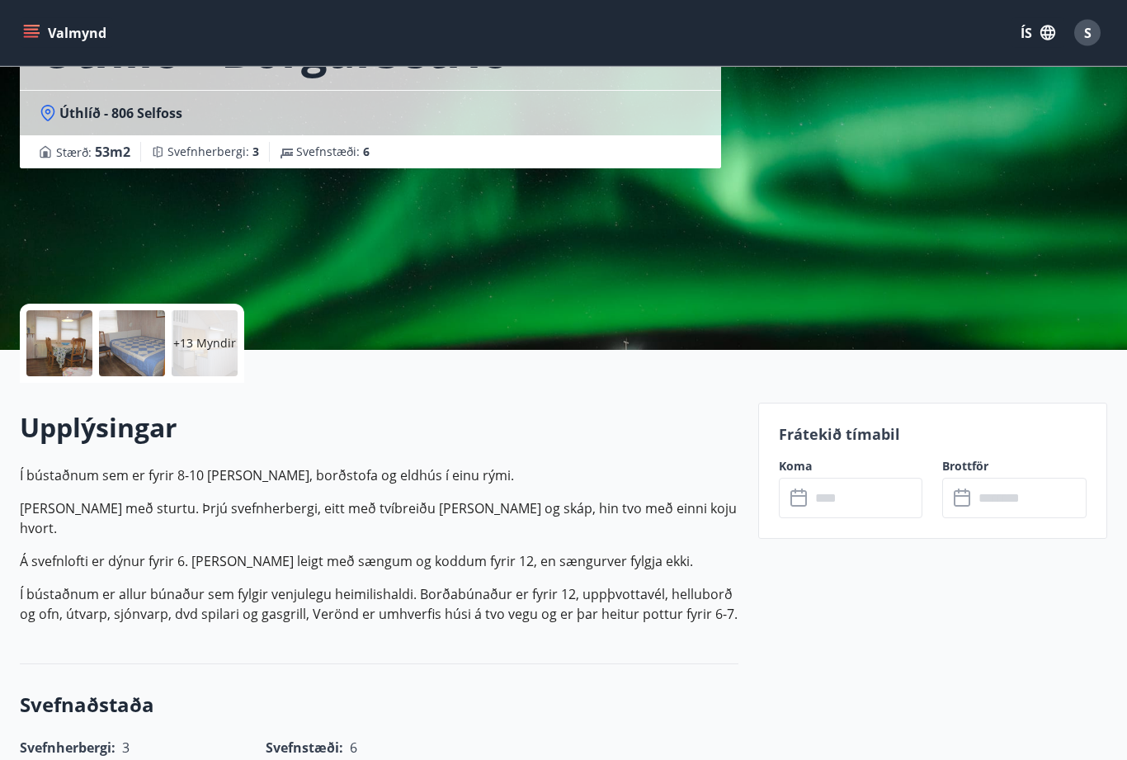
scroll to position [145, 0]
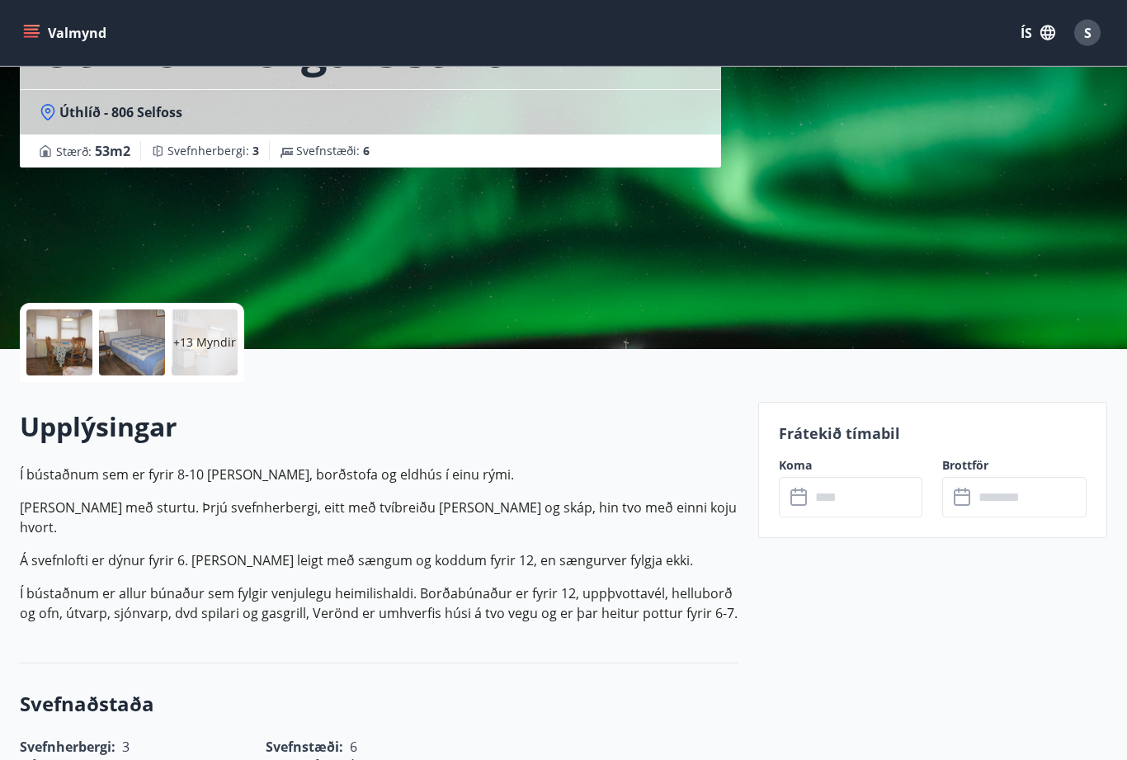
click at [141, 334] on div at bounding box center [132, 343] width 66 height 66
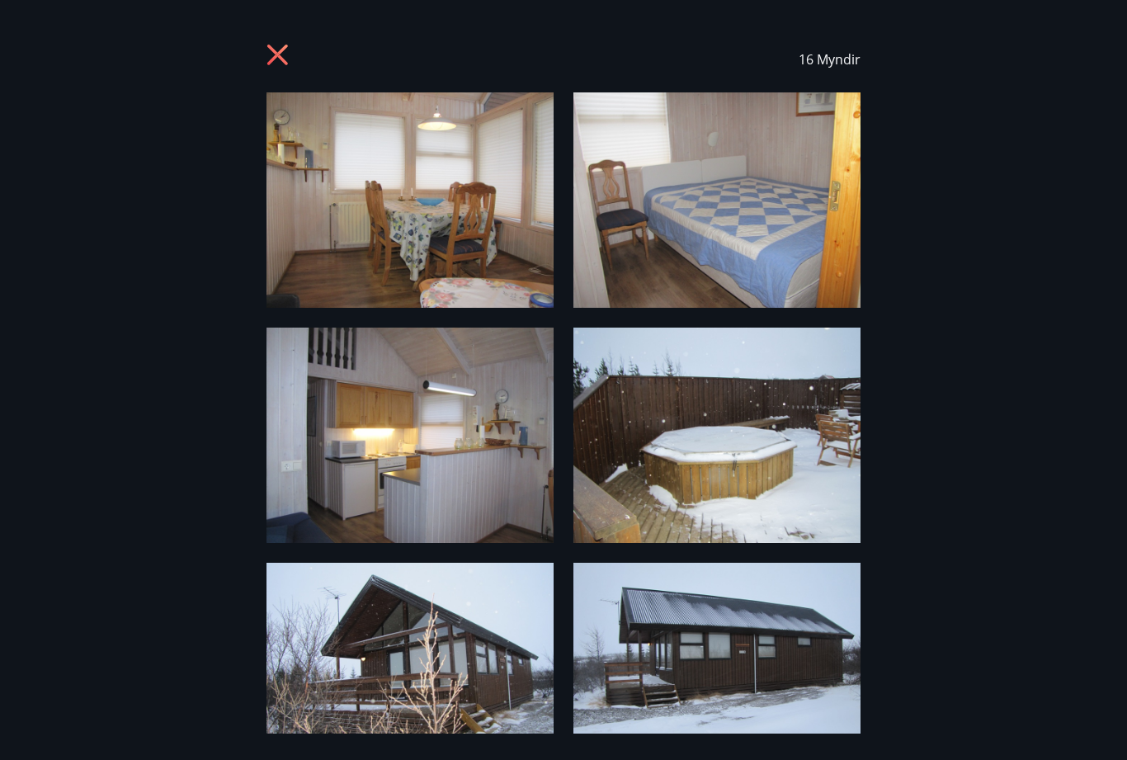
scroll to position [0, 0]
click at [287, 53] on icon at bounding box center [279, 57] width 26 height 26
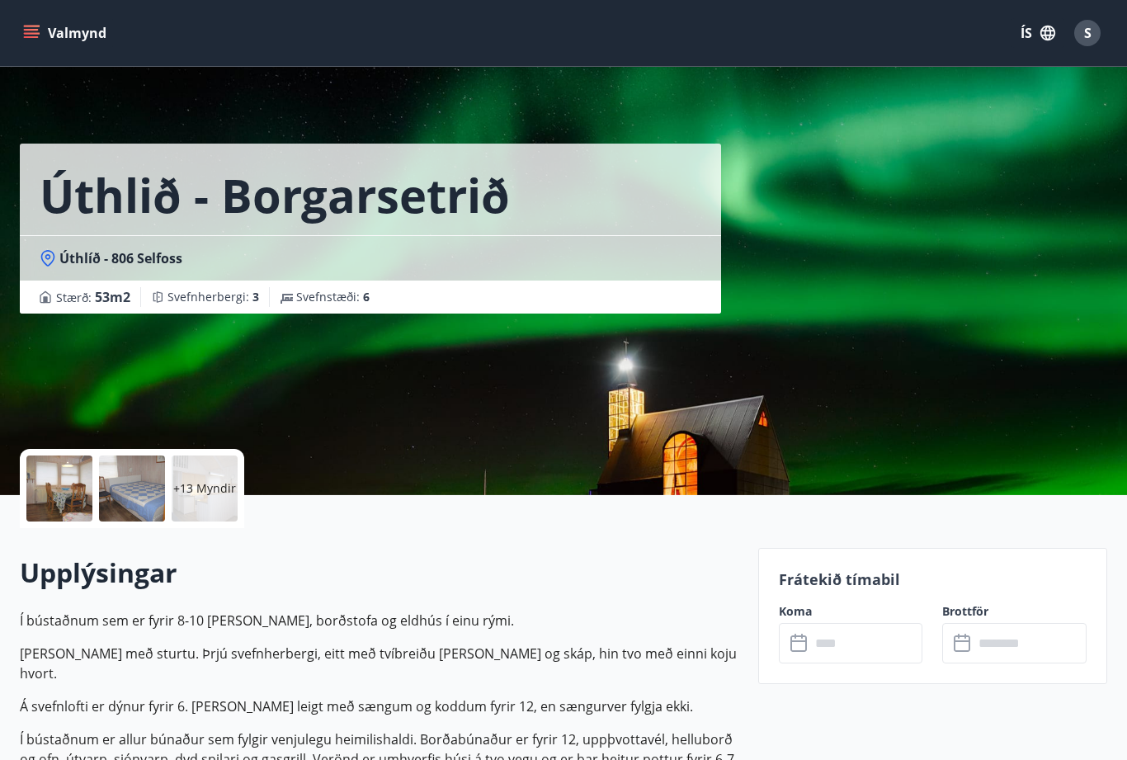
click at [38, 29] on icon "menu" at bounding box center [31, 33] width 16 height 16
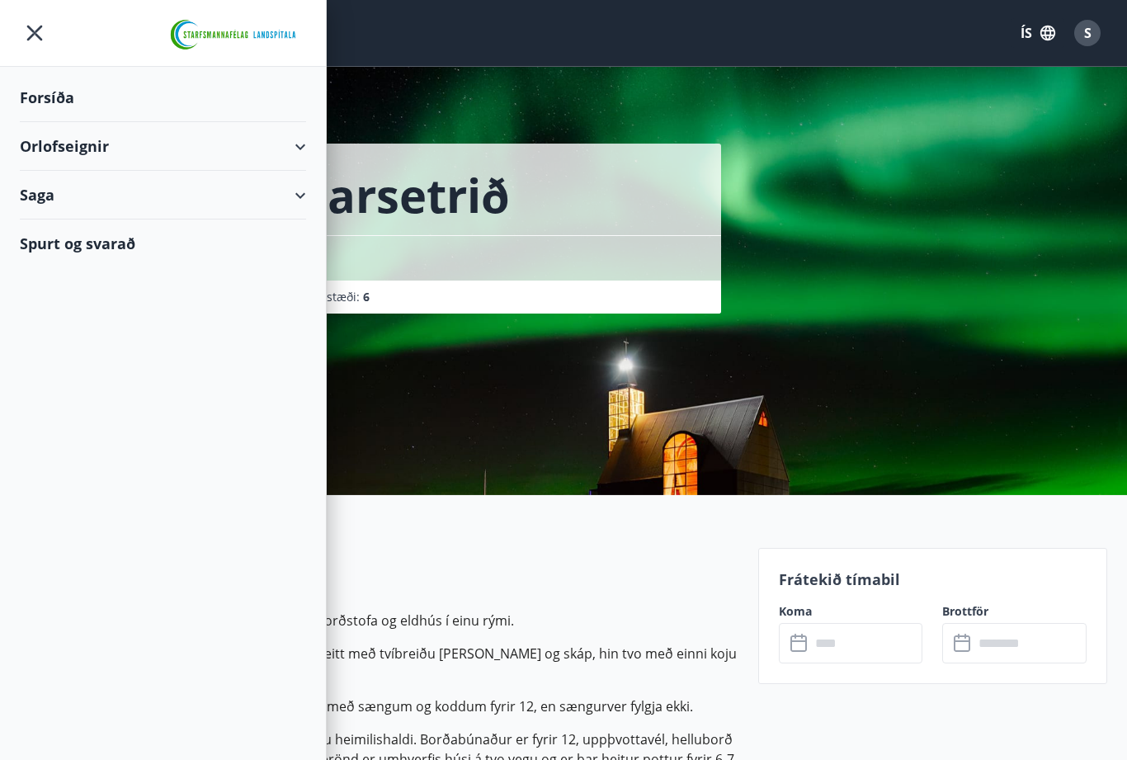
click at [309, 139] on icon at bounding box center [300, 147] width 20 height 20
click at [302, 257] on div "Saga" at bounding box center [163, 264] width 286 height 49
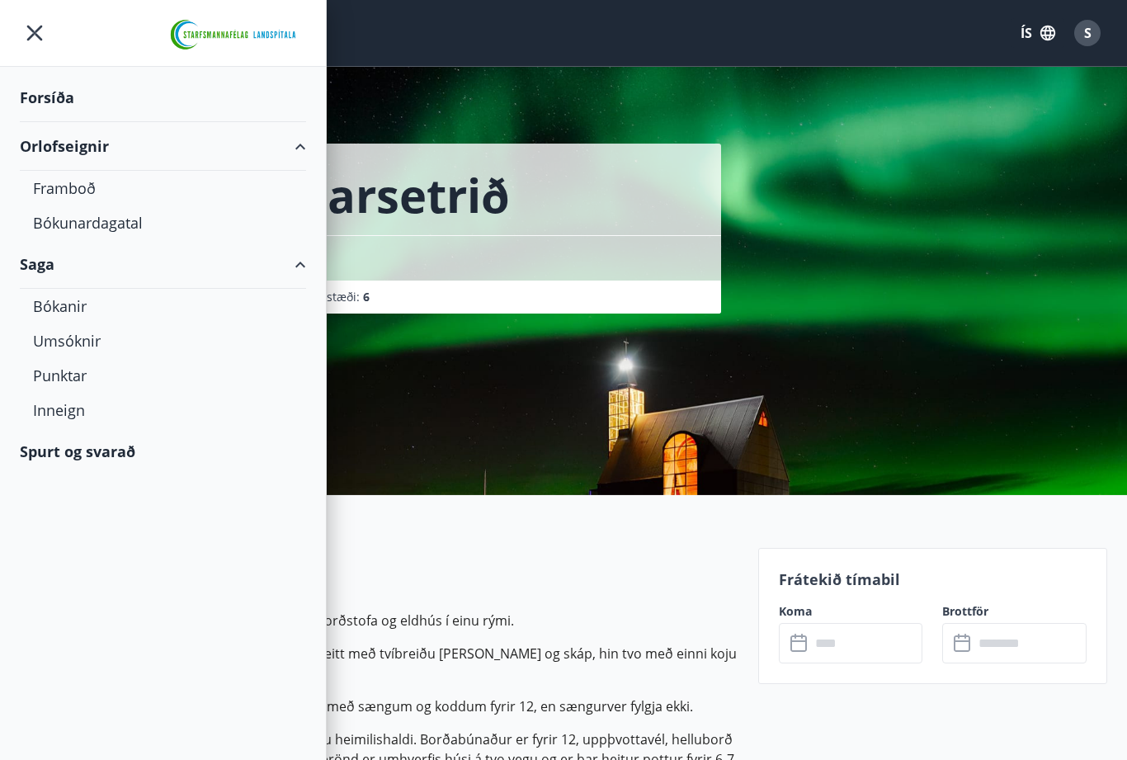
click at [98, 449] on div "Spurt og svarað" at bounding box center [163, 451] width 286 height 48
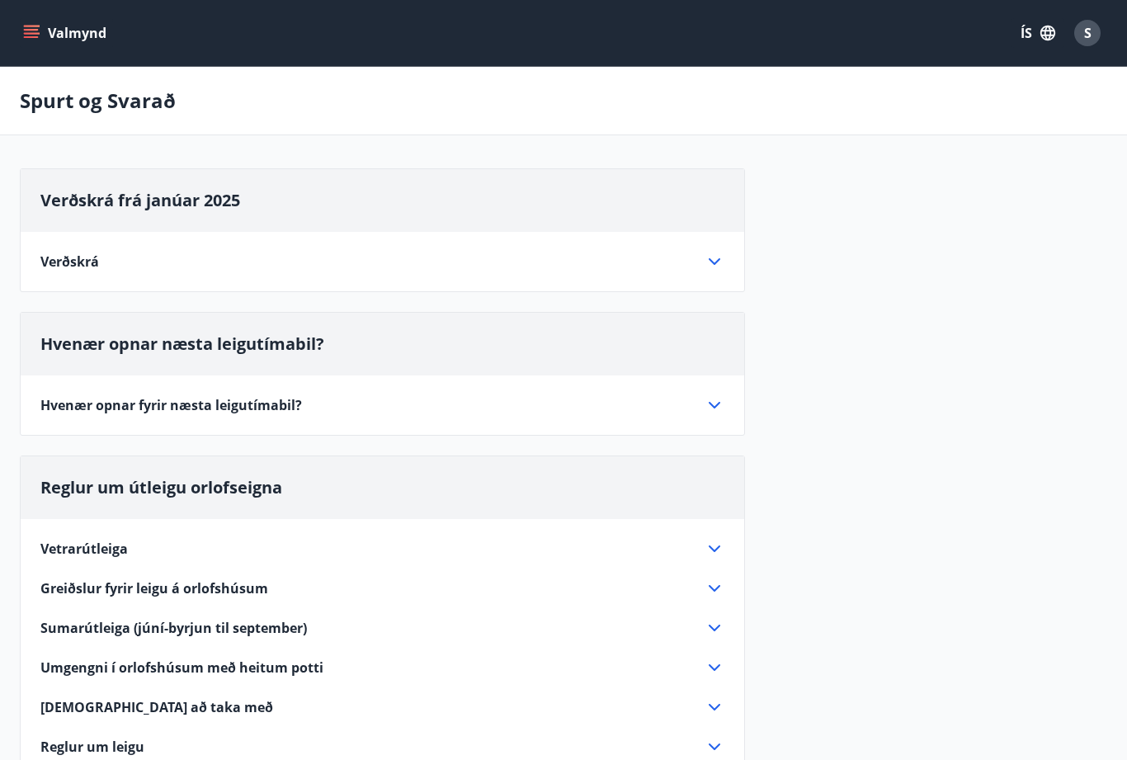
click at [715, 258] on icon at bounding box center [714, 262] width 20 height 20
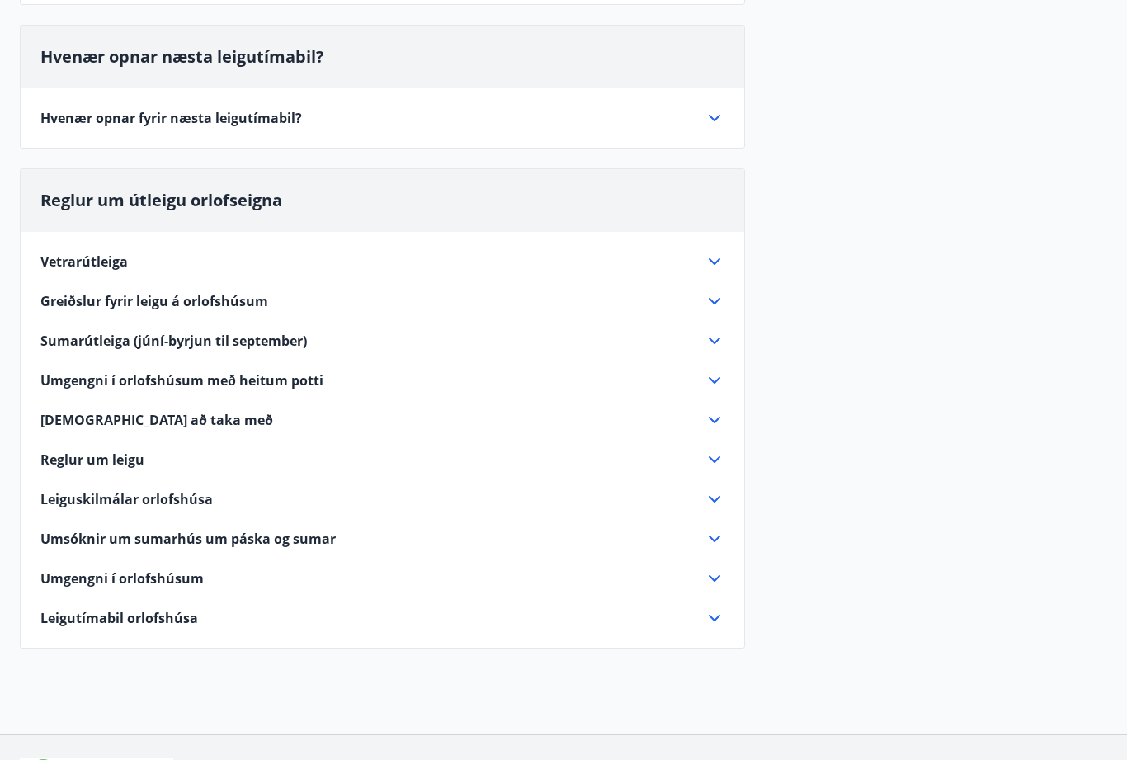
scroll to position [1064, 0]
click at [709, 264] on icon at bounding box center [714, 262] width 20 height 20
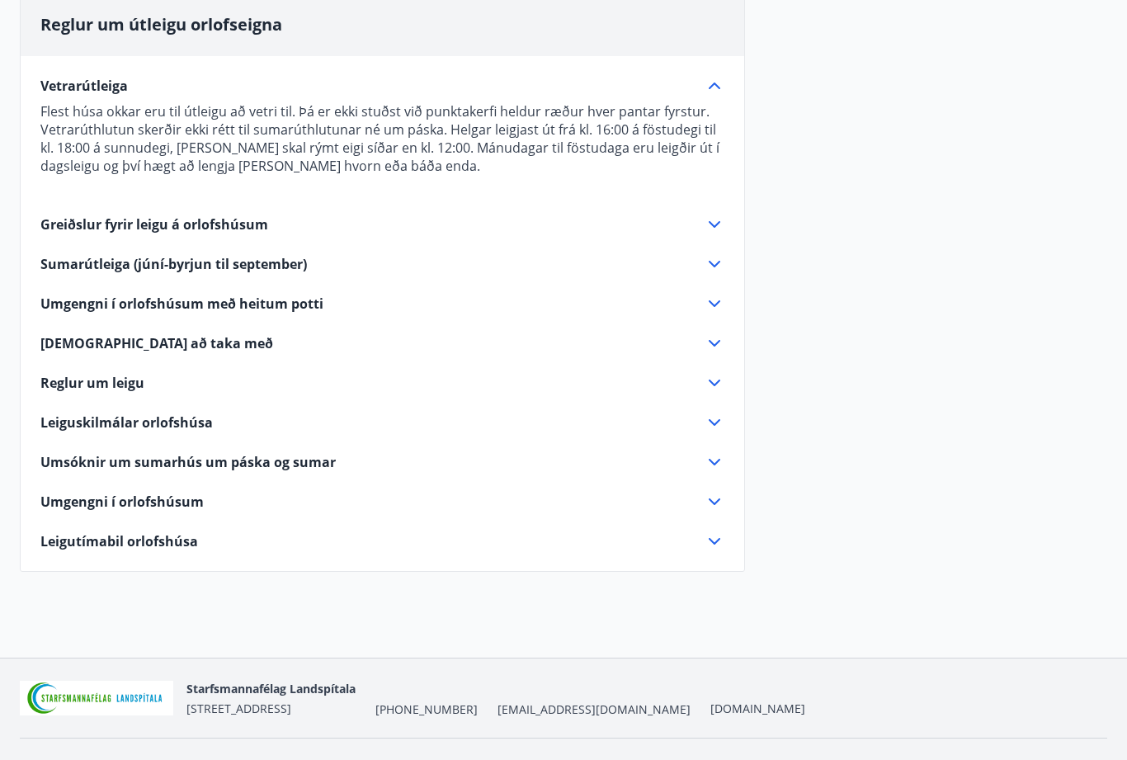
scroll to position [446, 0]
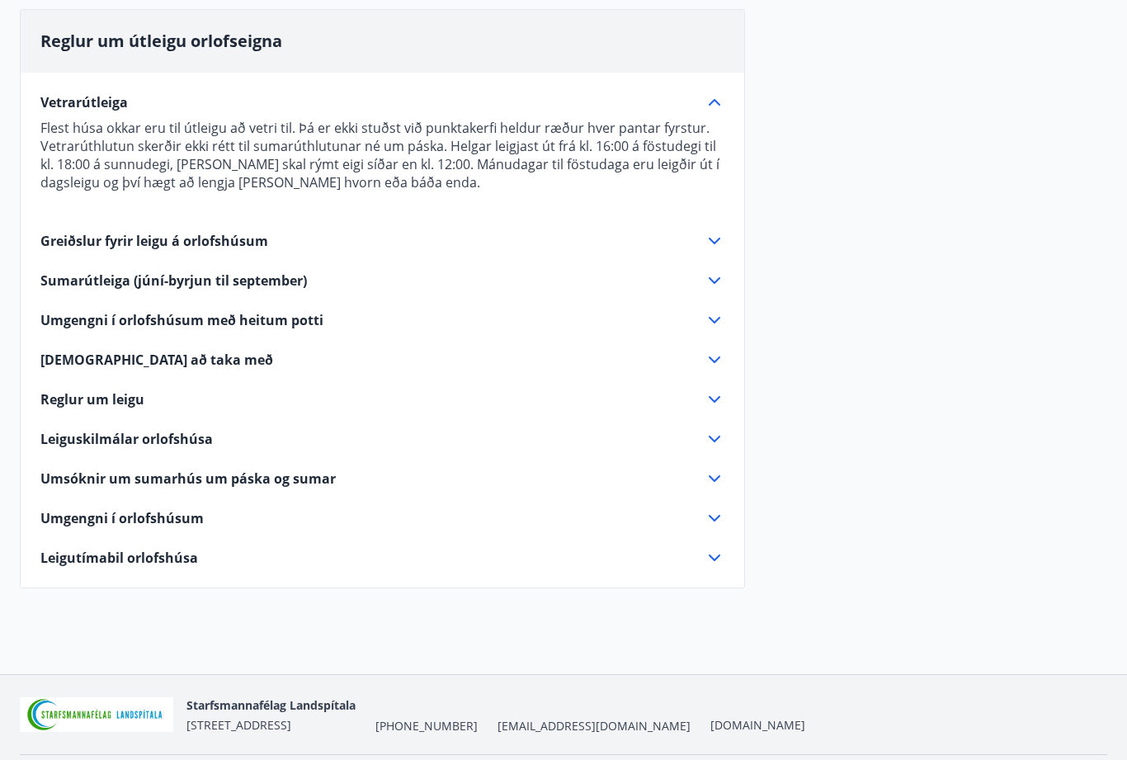
click at [718, 231] on icon at bounding box center [714, 241] width 20 height 20
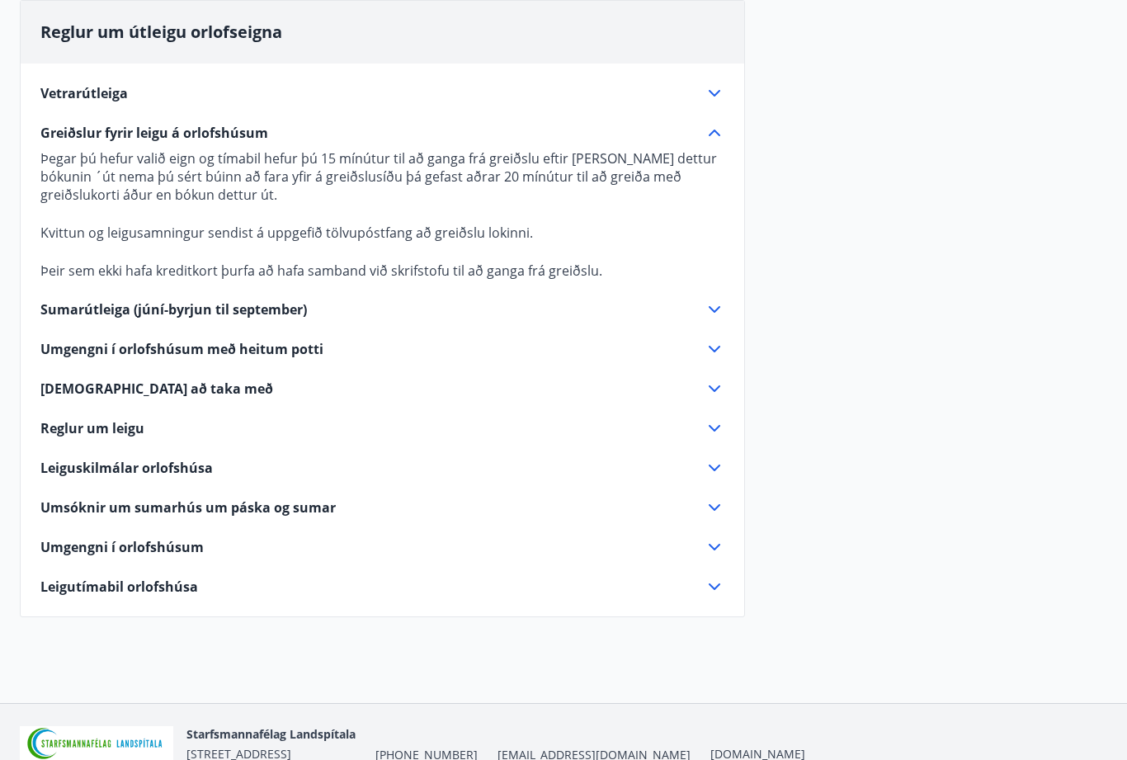
scroll to position [456, 0]
click at [712, 588] on icon at bounding box center [714, 586] width 20 height 20
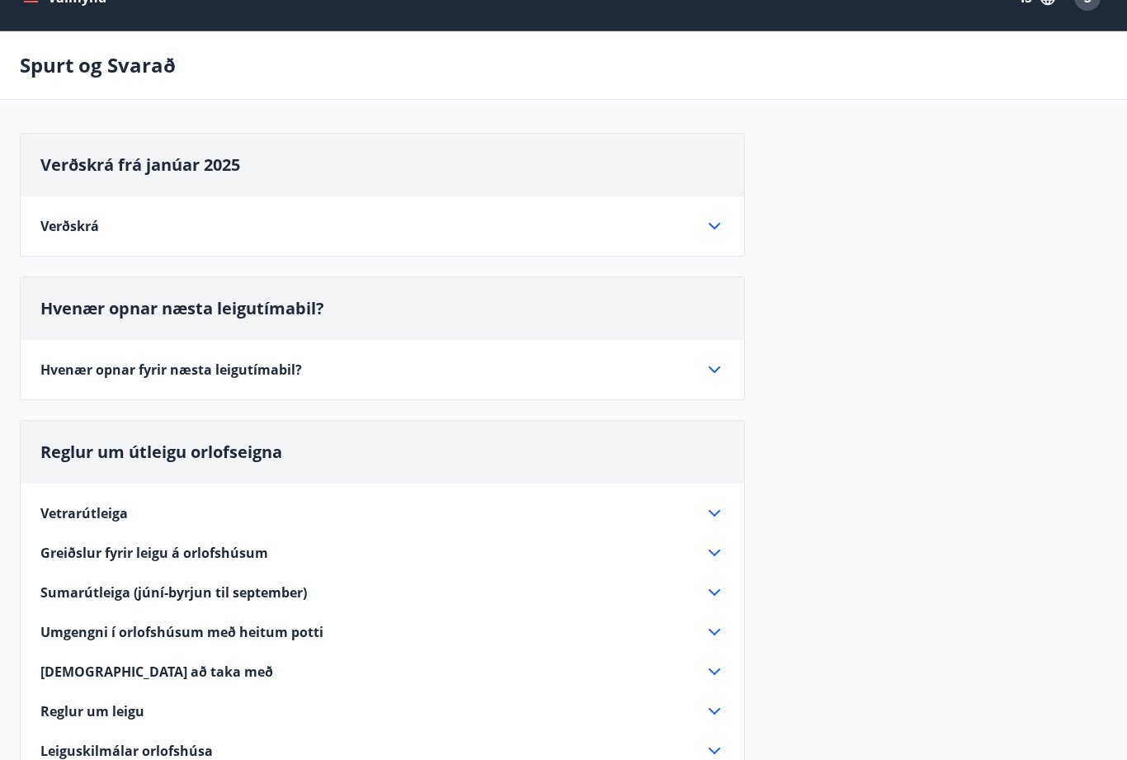
scroll to position [0, 0]
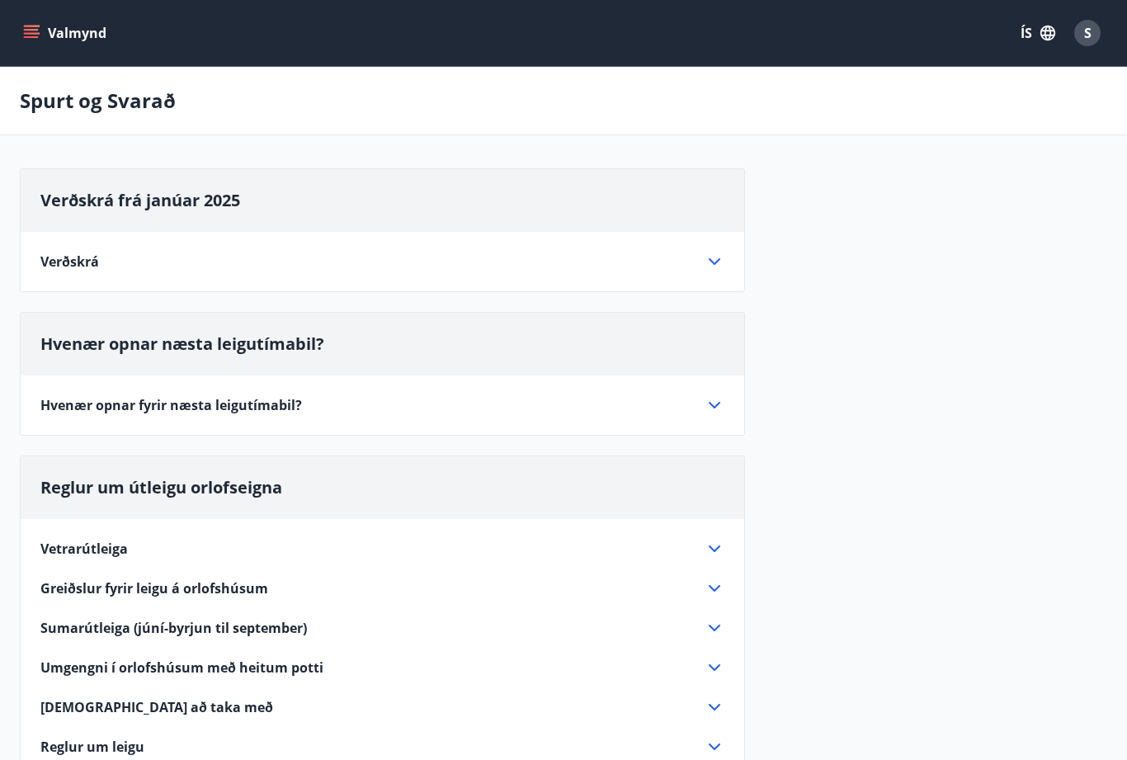
click at [37, 33] on icon "menu" at bounding box center [33, 33] width 18 height 2
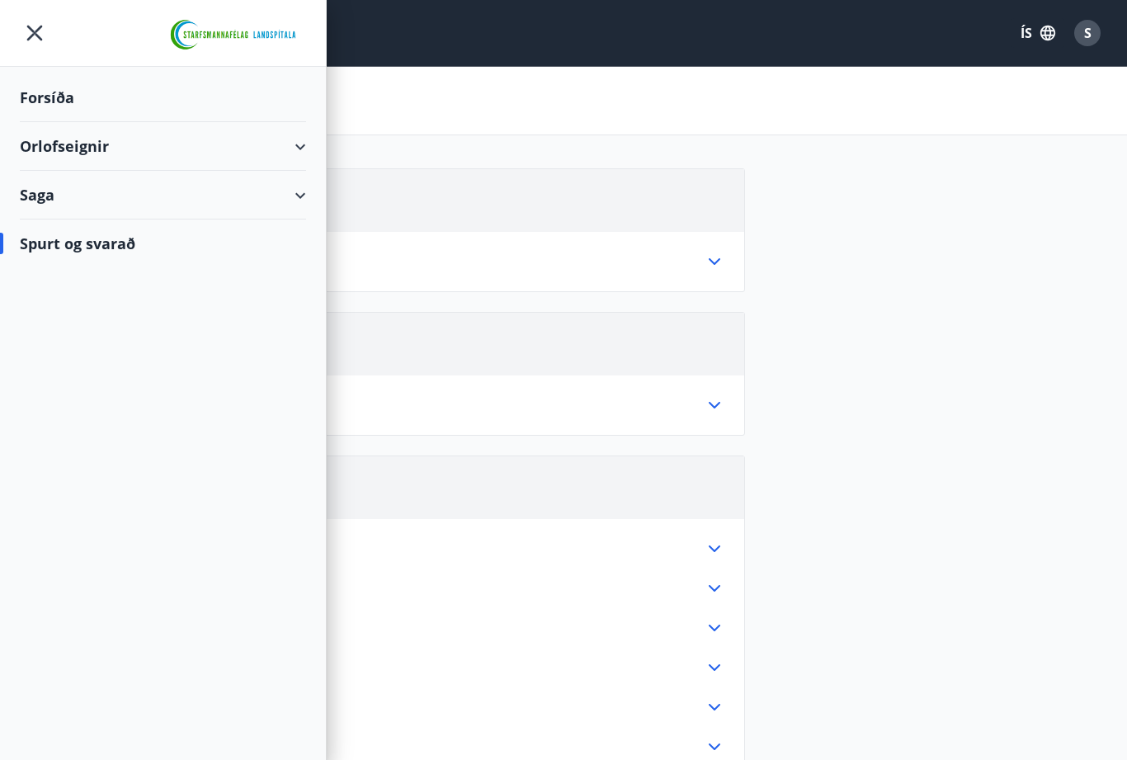
click at [86, 191] on div "Saga" at bounding box center [163, 195] width 286 height 49
click at [83, 276] on div "Umsóknir" at bounding box center [163, 271] width 260 height 35
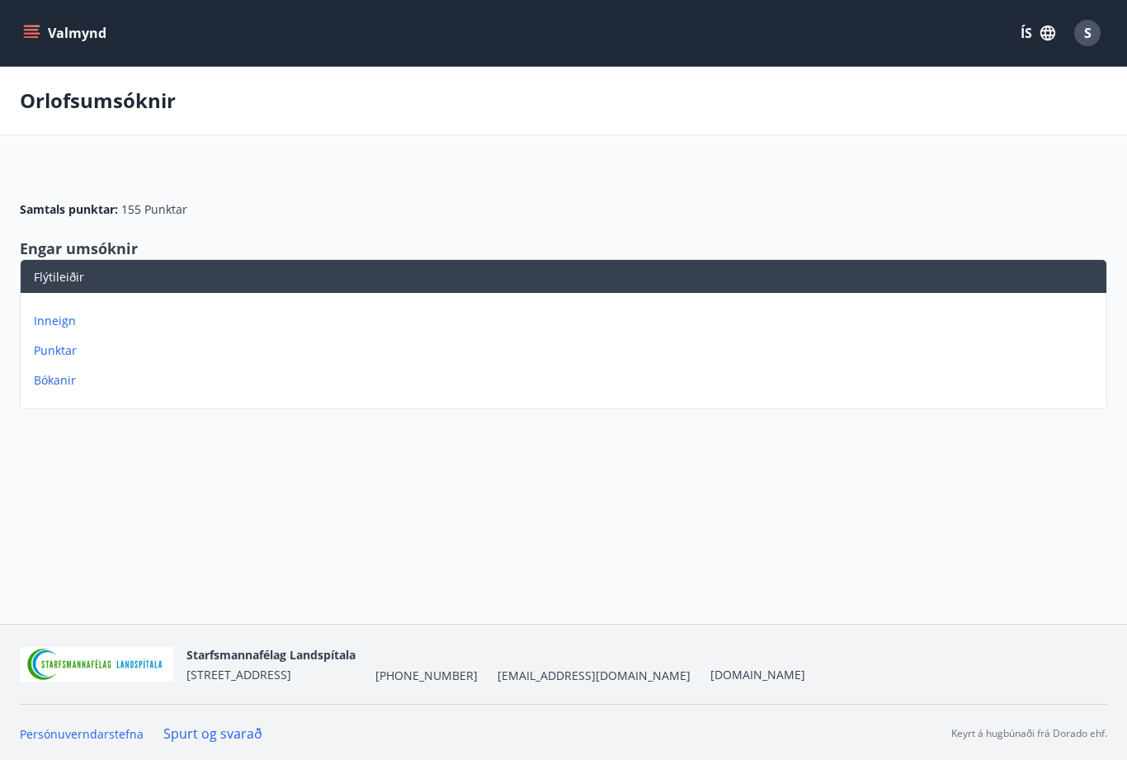
click at [59, 355] on p "Punktar" at bounding box center [567, 350] width 1066 height 16
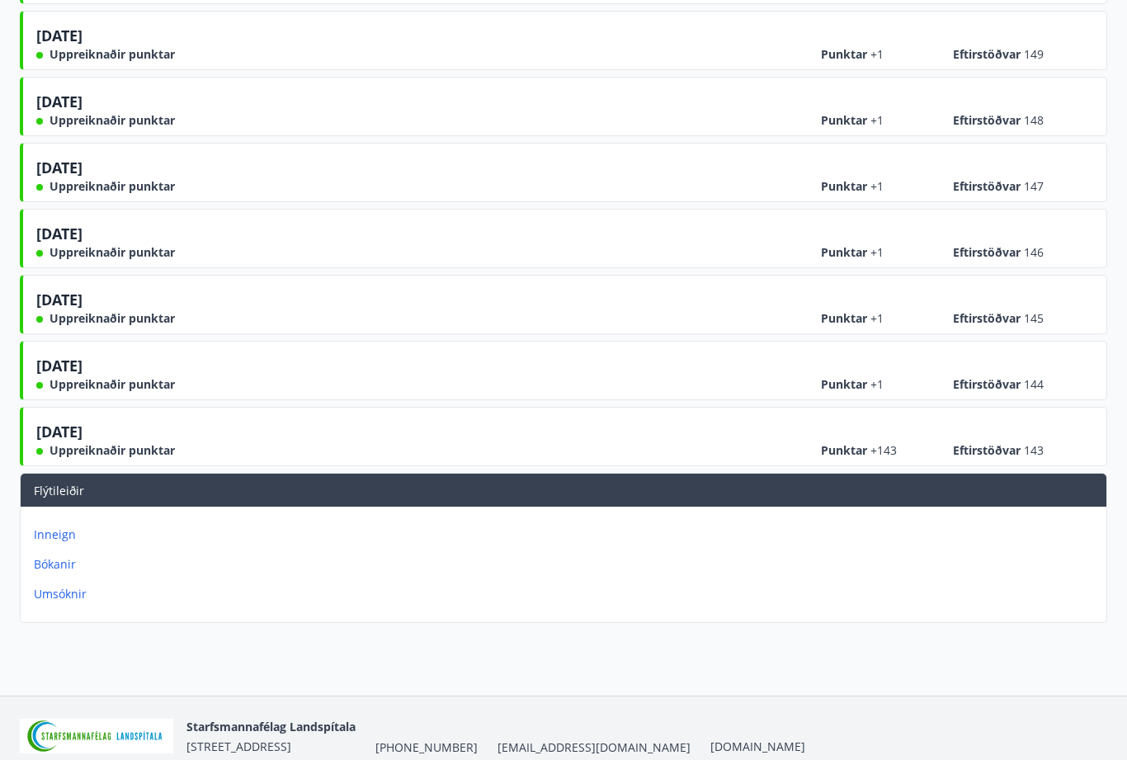
scroll to position [619, 0]
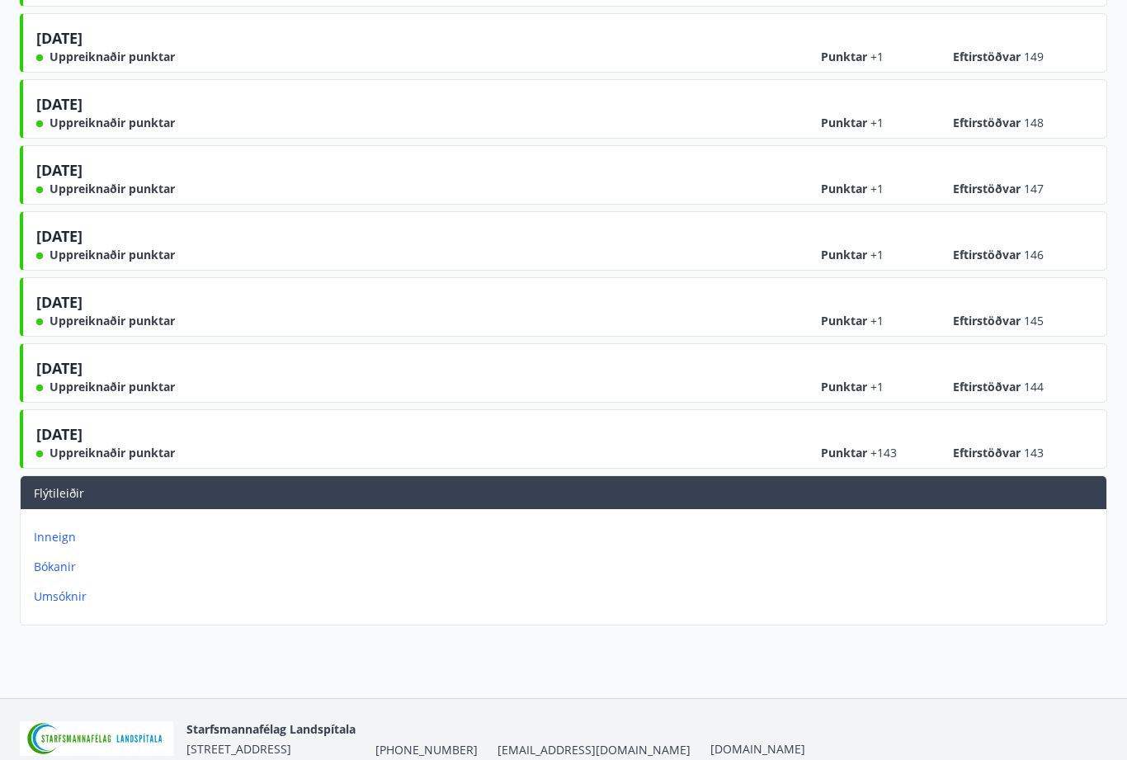
click at [49, 601] on p "Umsóknir" at bounding box center [567, 597] width 1066 height 16
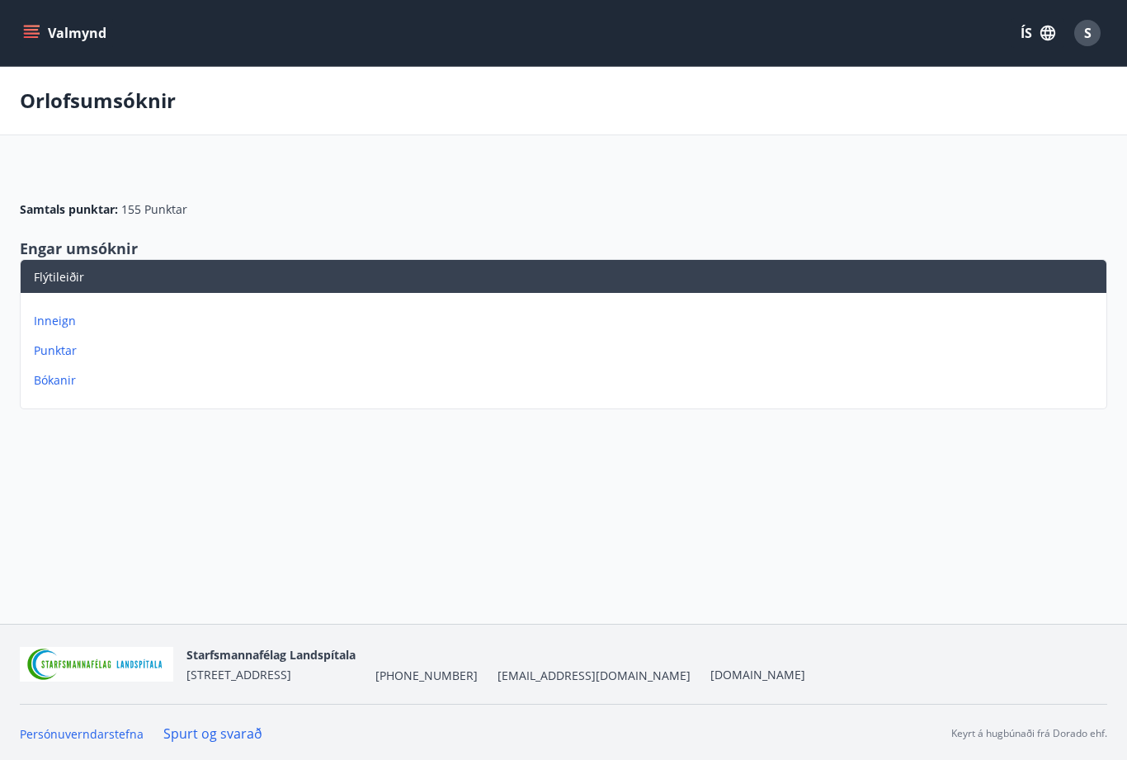
click at [64, 318] on p "Inneign" at bounding box center [567, 321] width 1066 height 16
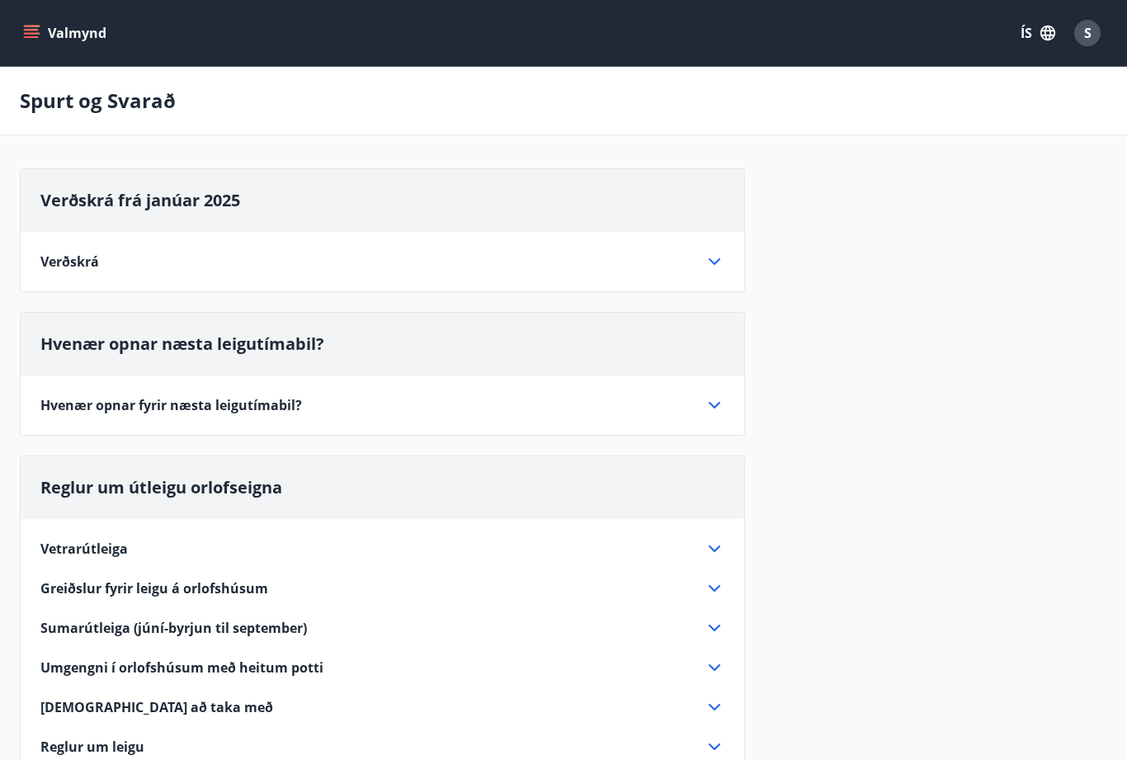
click at [31, 29] on icon "menu" at bounding box center [31, 30] width 15 height 2
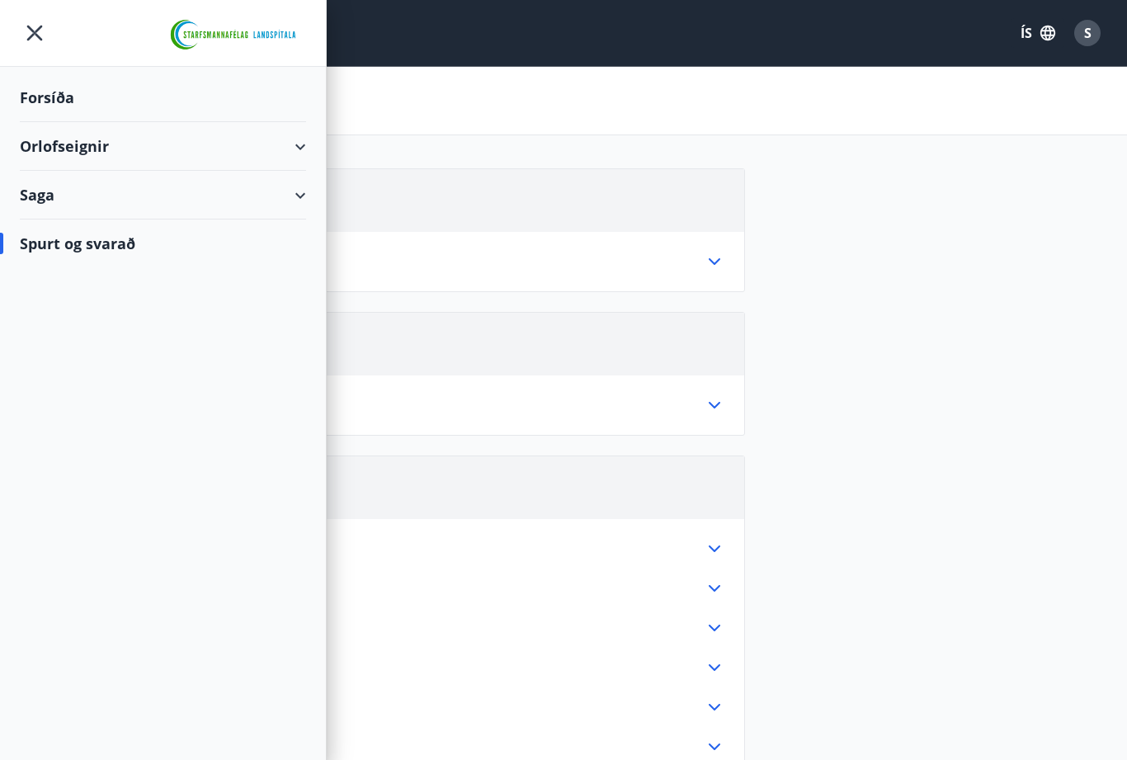
click at [80, 151] on div "Orlofseignir" at bounding box center [163, 146] width 286 height 49
click at [51, 177] on div "Framboð" at bounding box center [163, 188] width 260 height 35
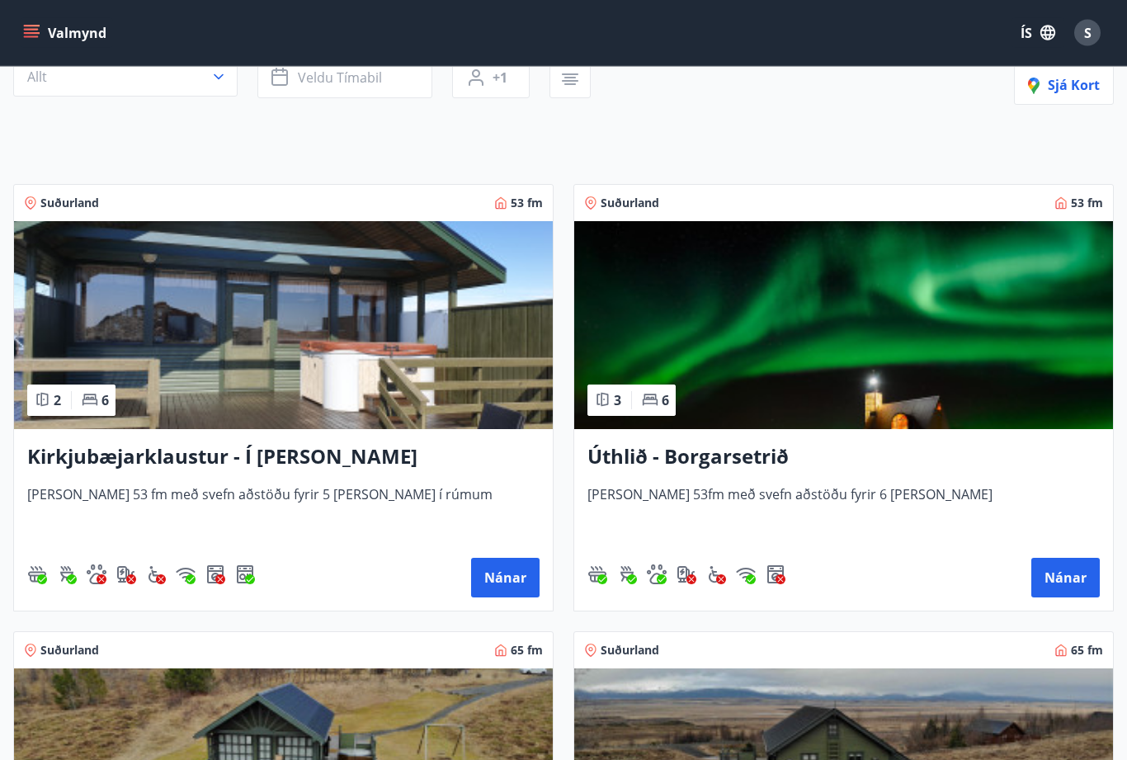
scroll to position [199, 0]
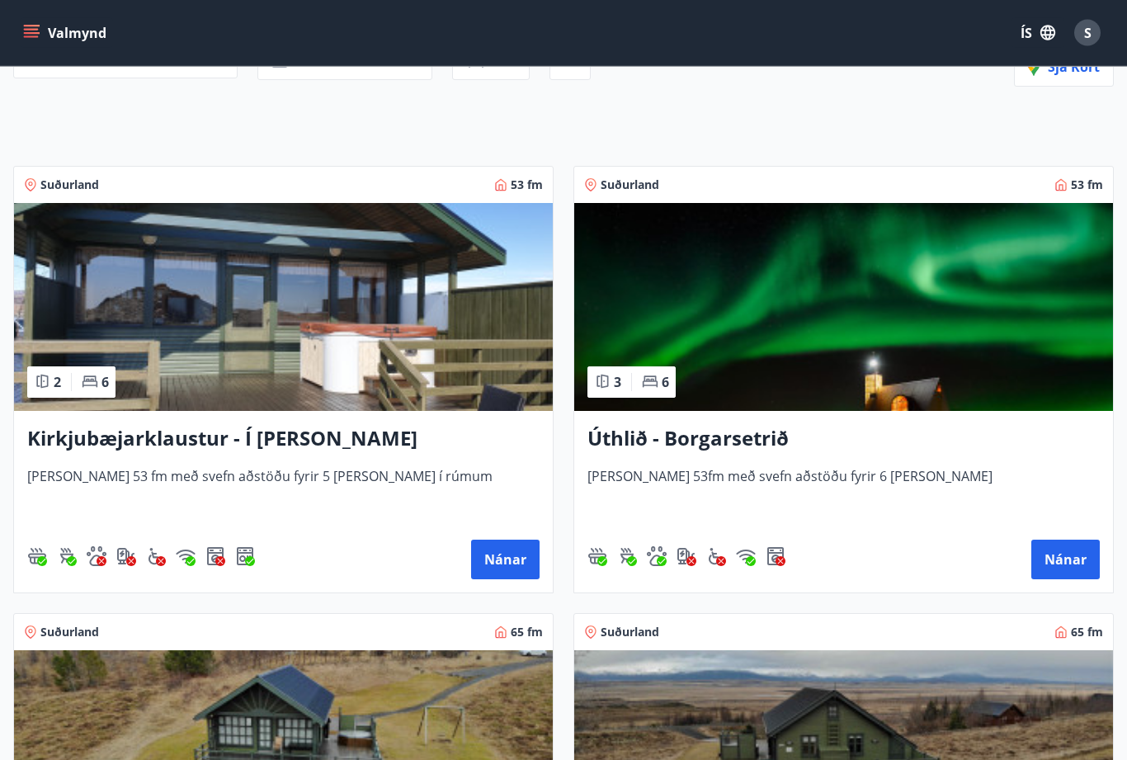
click at [1062, 553] on button "Nánar" at bounding box center [1065, 560] width 68 height 40
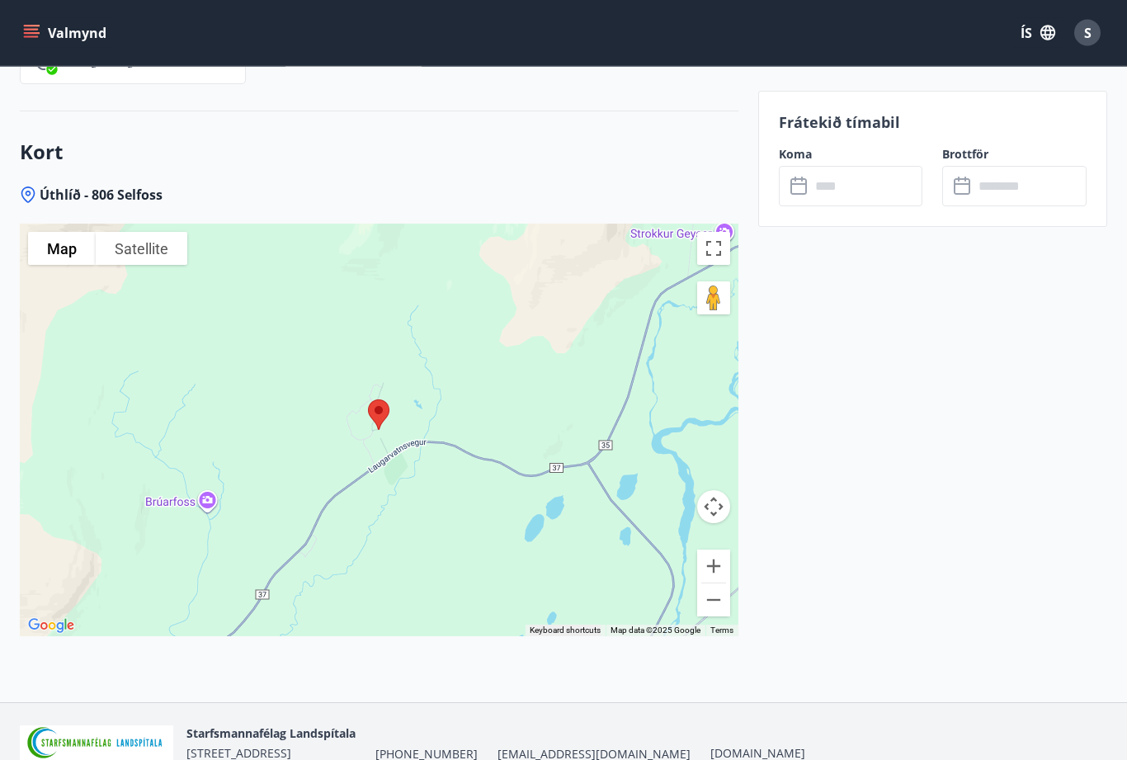
scroll to position [2590, 0]
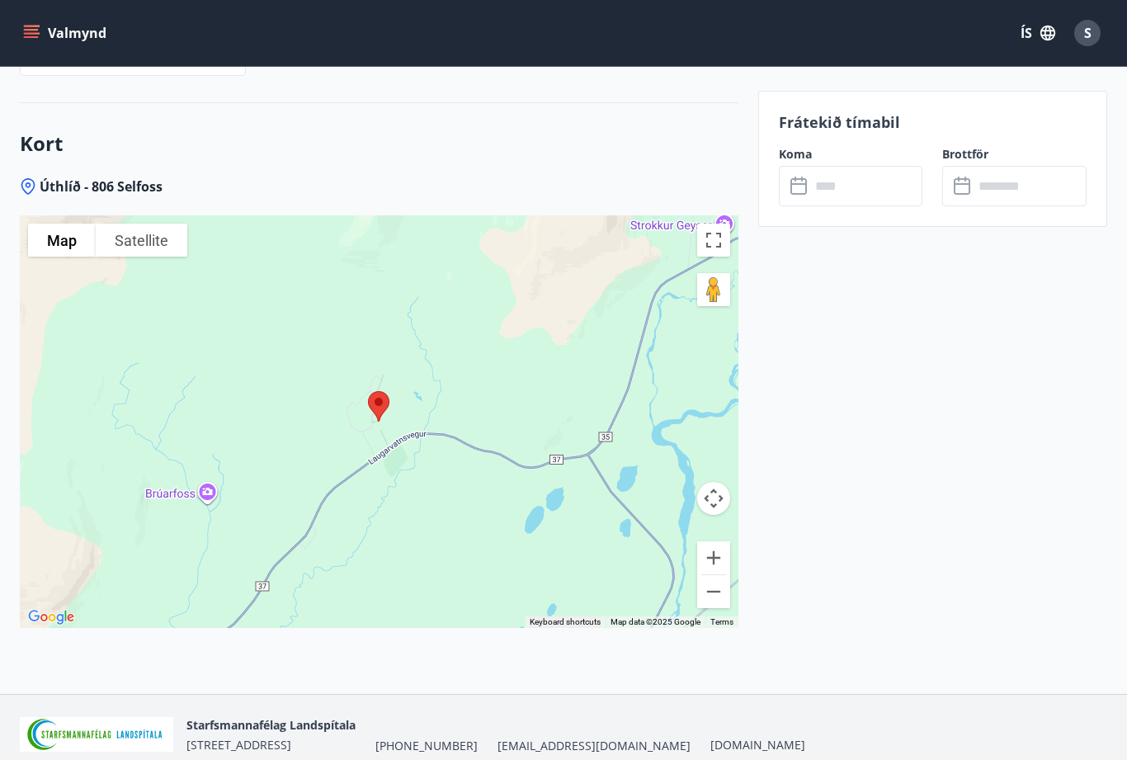
click at [200, 468] on div at bounding box center [379, 421] width 718 height 412
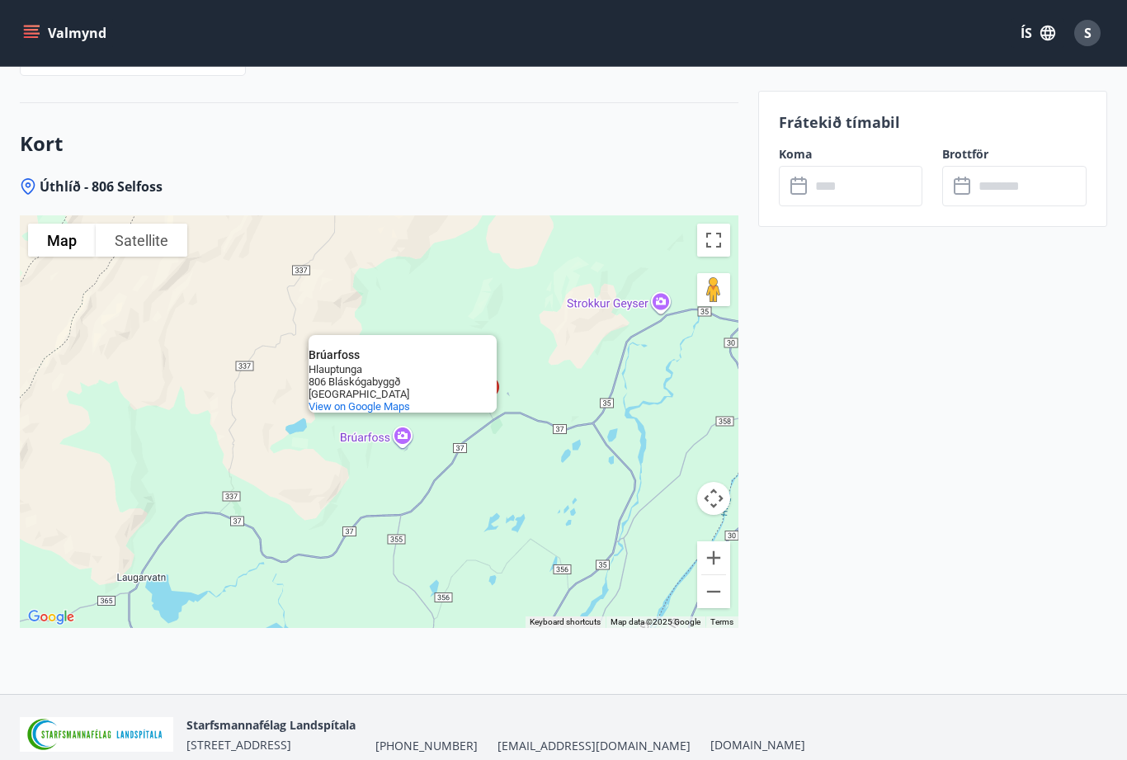
click at [552, 320] on div "Brúarfoss Brúarfoss Hlauptunga 806 Bláskógabyggð Iceland View on Google Maps" at bounding box center [379, 421] width 718 height 412
click at [436, 363] on div "Hlauptunga" at bounding box center [383, 369] width 148 height 12
click at [461, 349] on div "Brúarfoss" at bounding box center [403, 355] width 188 height 12
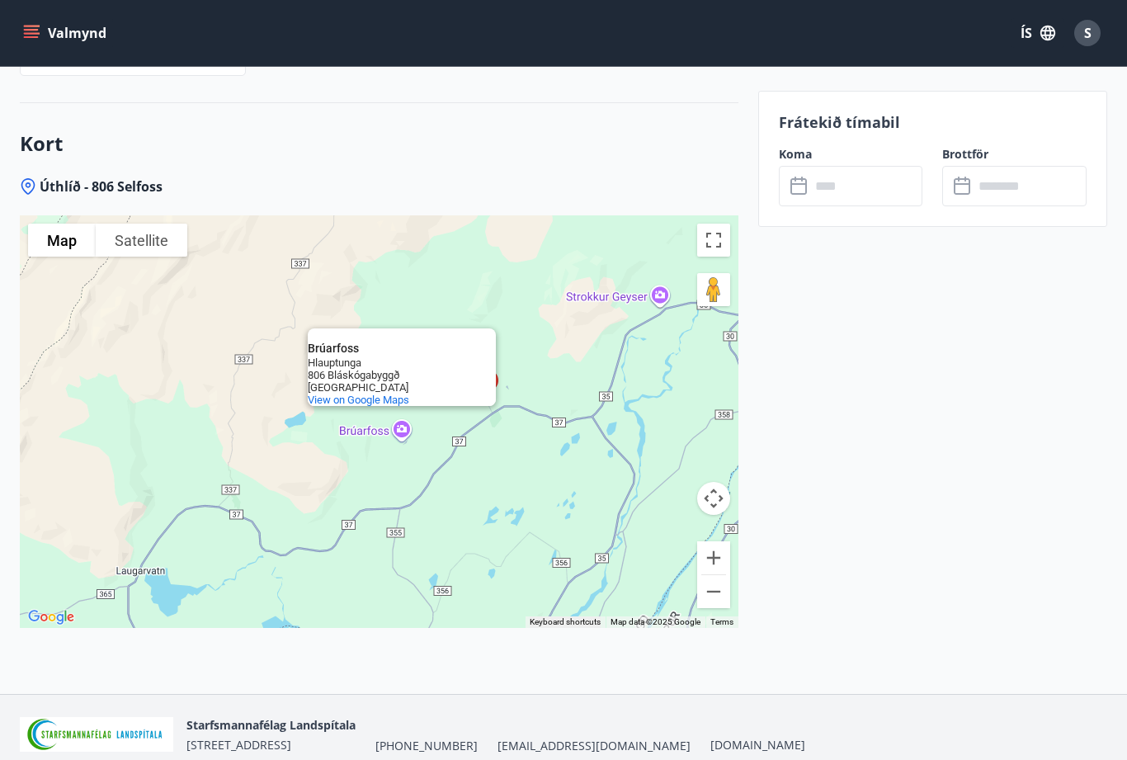
click at [450, 369] on div "806 Bláskógabyggð" at bounding box center [382, 375] width 148 height 12
click at [453, 342] on div "Brúarfoss" at bounding box center [382, 348] width 148 height 12
click at [398, 409] on div "Brúarfoss Brúarfoss Hlauptunga 806 Bláskógabyggð Iceland View on Google Maps" at bounding box center [379, 421] width 718 height 412
click at [412, 420] on div "Brúarfoss Brúarfoss Hlauptunga 806 Bláskógabyggð Iceland View on Google Maps" at bounding box center [379, 421] width 718 height 412
click at [379, 418] on div "Brúarfoss Brúarfoss Hlauptunga 806 Bláskógabyggð Iceland View on Google Maps" at bounding box center [379, 421] width 718 height 412
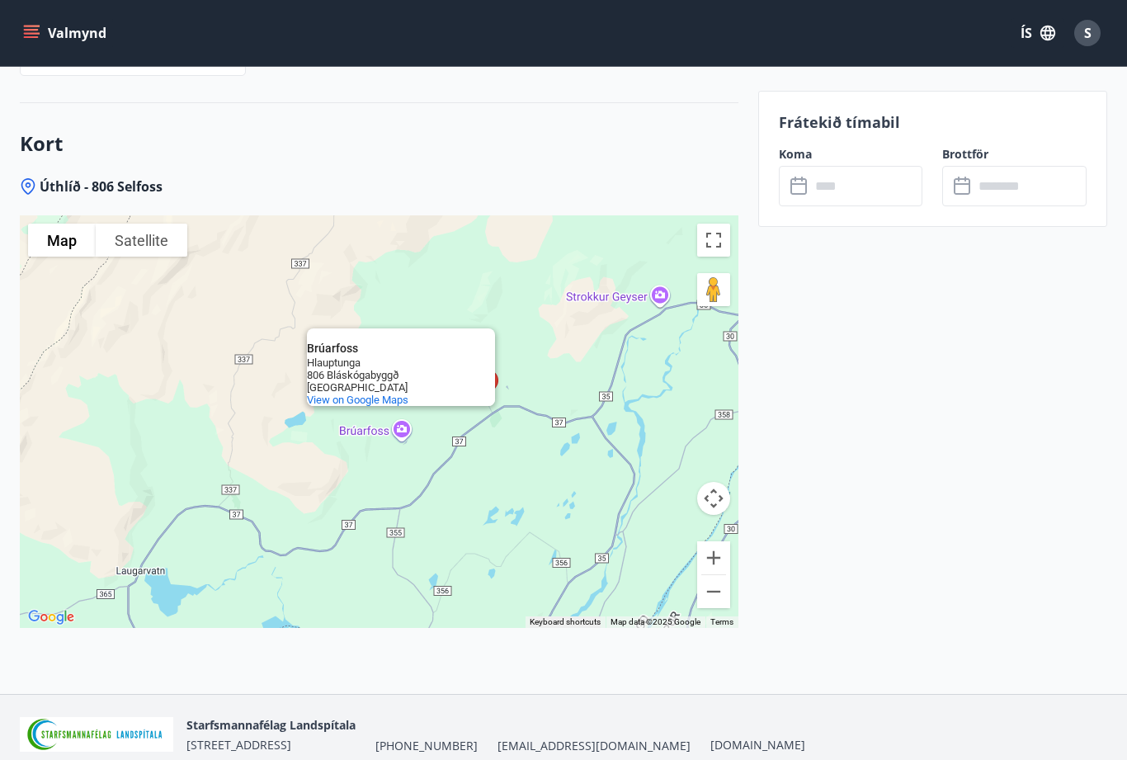
click at [412, 419] on div "Brúarfoss Brúarfoss Hlauptunga 806 Bláskógabyggð Iceland View on Google Maps" at bounding box center [379, 421] width 718 height 412
click at [397, 420] on div "Brúarfoss Brúarfoss Hlauptunga 806 Bláskógabyggð Iceland View on Google Maps" at bounding box center [379, 421] width 718 height 412
click at [559, 324] on div "Brúarfoss Brúarfoss Hlauptunga 806 Bláskógabyggð Iceland View on Google Maps" at bounding box center [379, 421] width 718 height 412
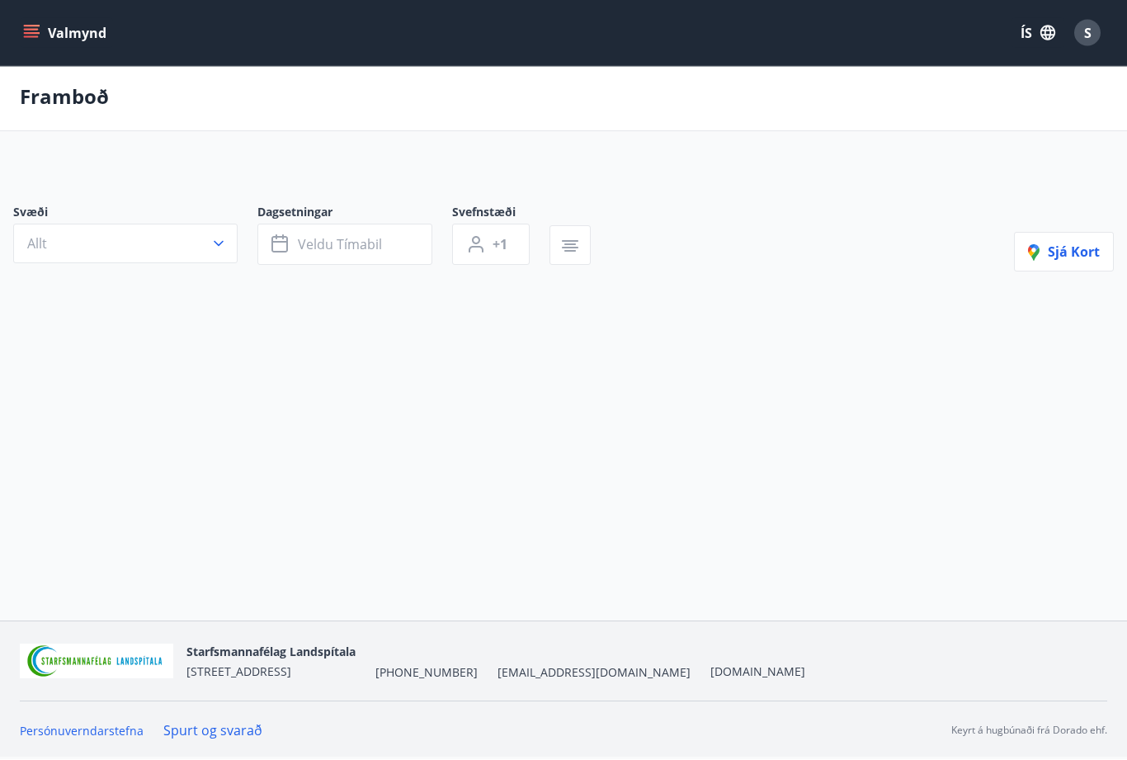
scroll to position [55, 0]
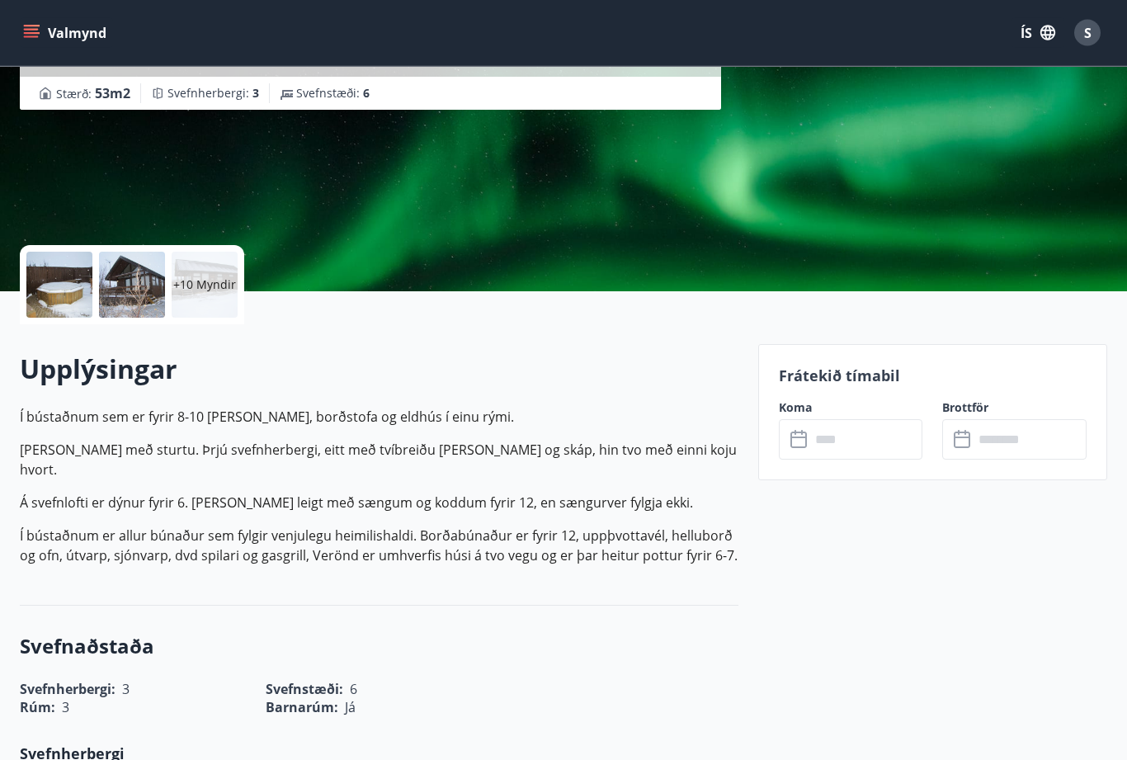
scroll to position [145, 0]
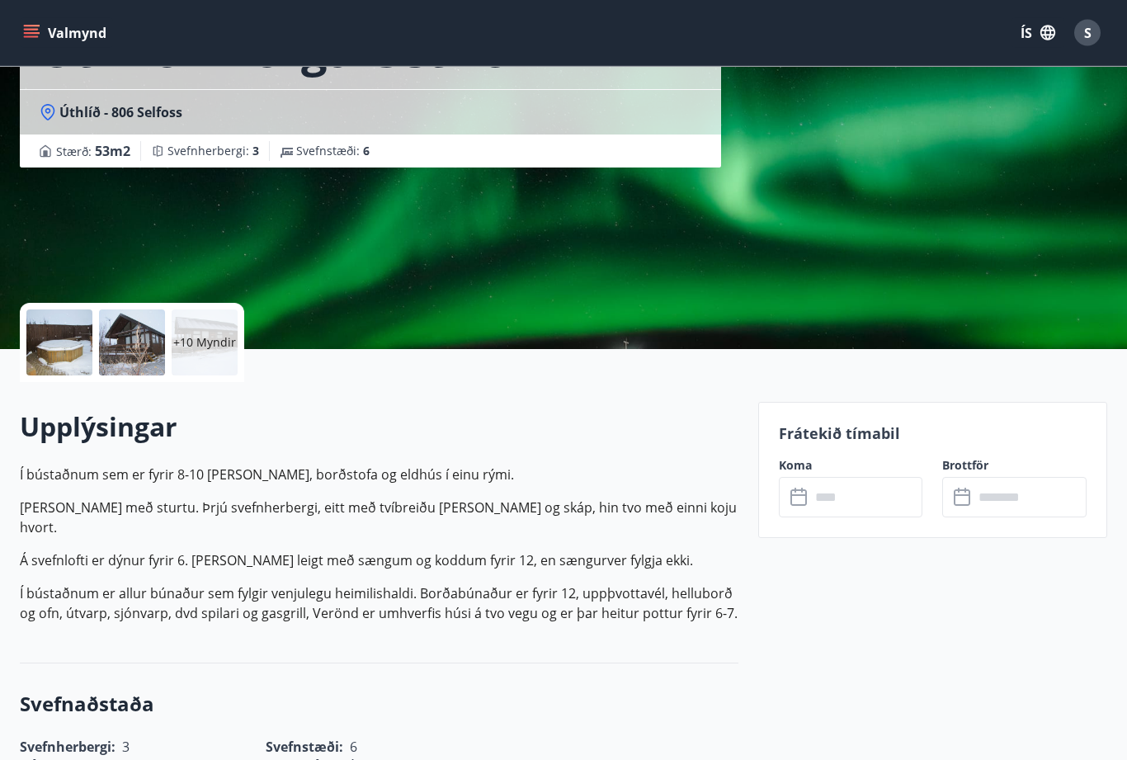
click at [210, 332] on div "+10 Myndir" at bounding box center [205, 343] width 66 height 66
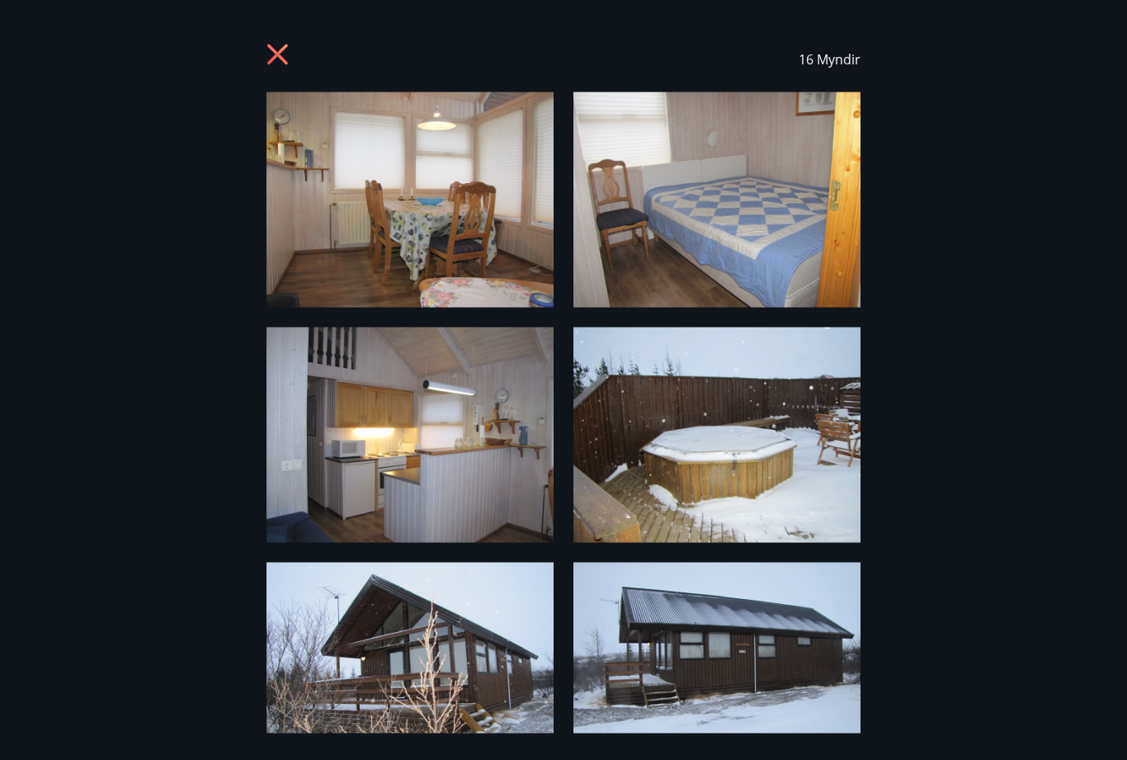
scroll to position [146, 0]
click at [453, 198] on img at bounding box center [409, 199] width 287 height 215
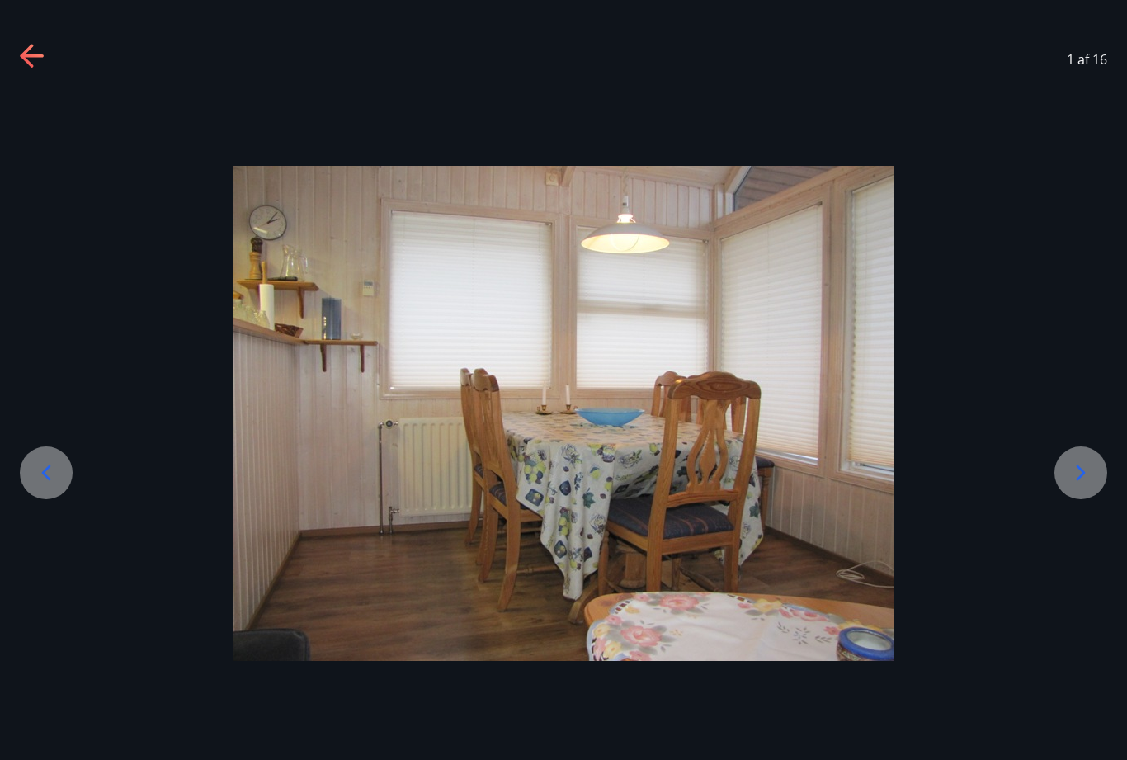
click at [1070, 486] on icon at bounding box center [1080, 472] width 26 height 26
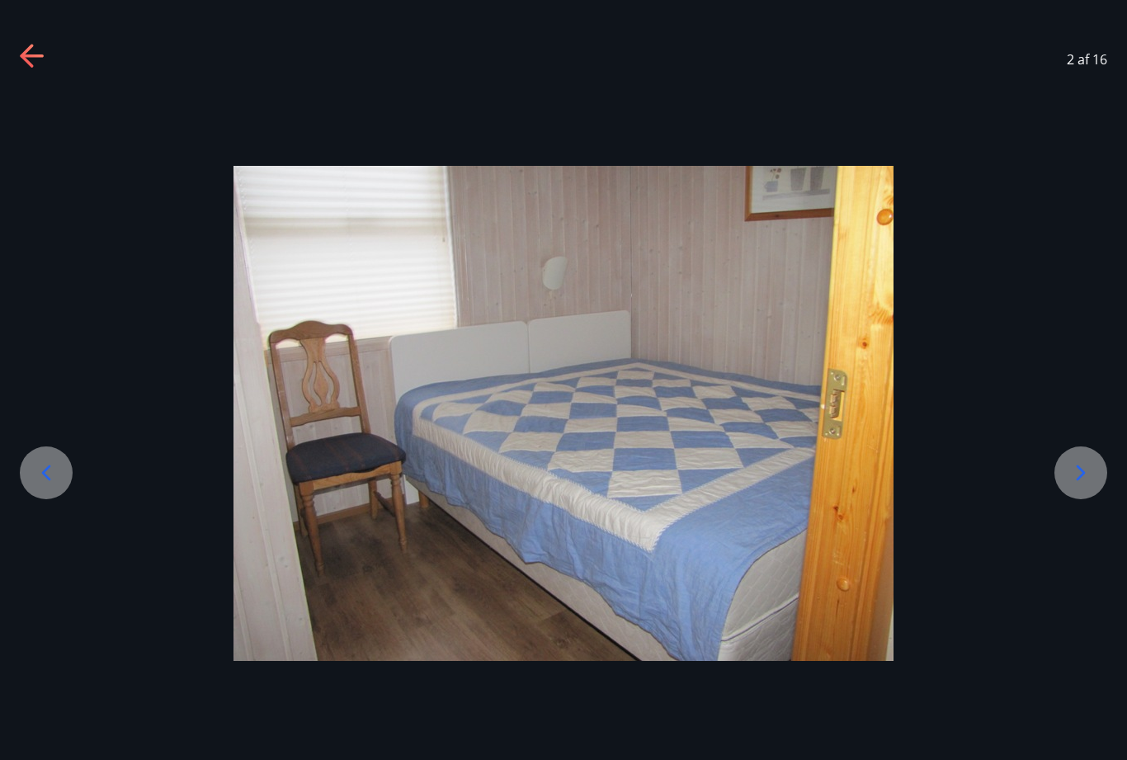
click at [1072, 486] on icon at bounding box center [1080, 472] width 26 height 26
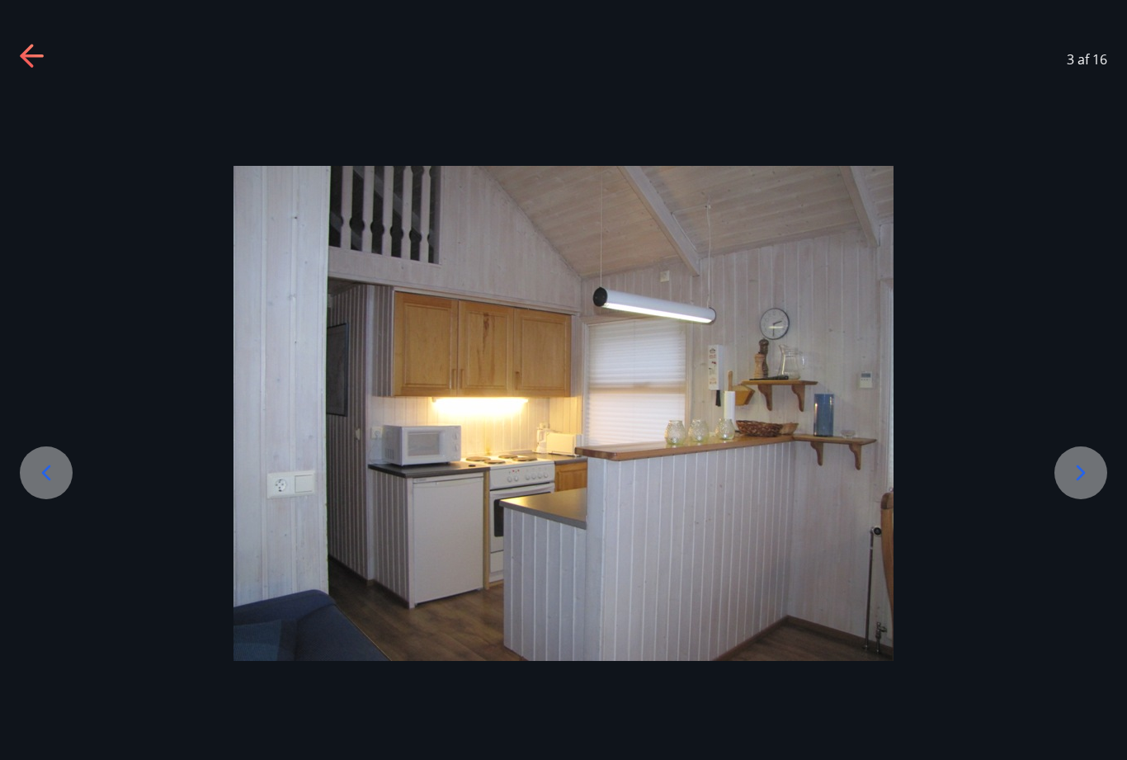
click at [1070, 486] on icon at bounding box center [1080, 472] width 26 height 26
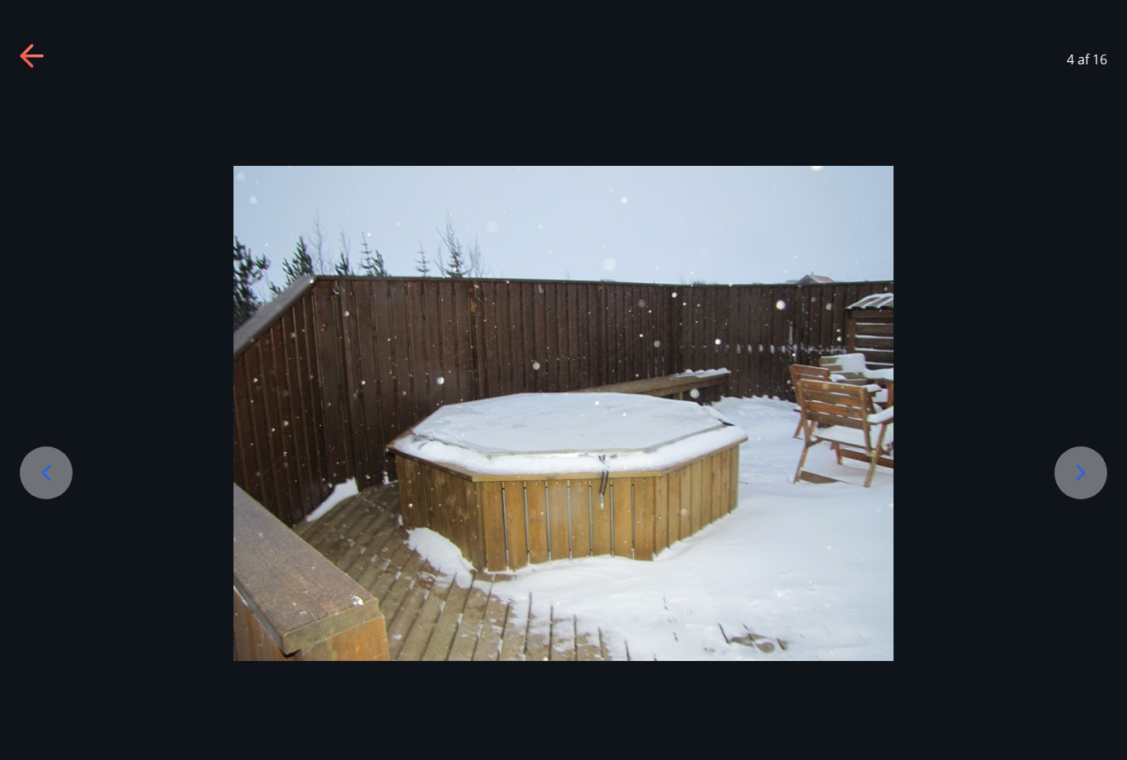
click at [1072, 486] on icon at bounding box center [1080, 472] width 26 height 26
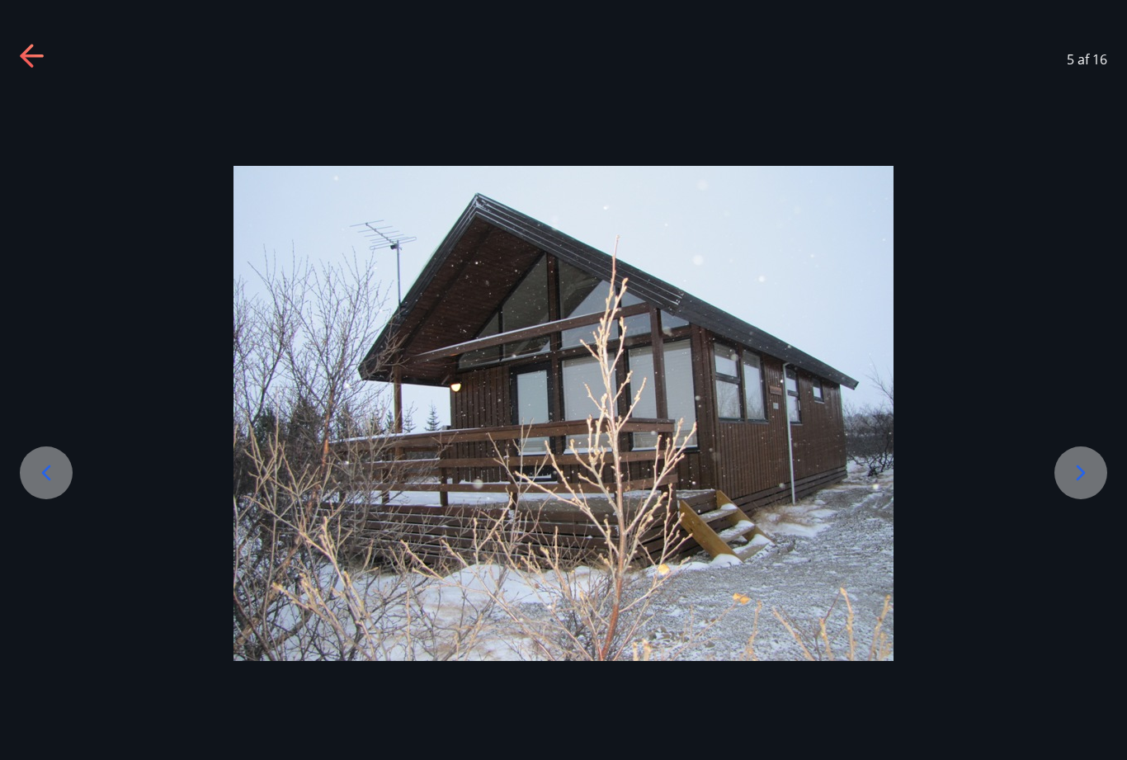
click at [1072, 486] on icon at bounding box center [1080, 472] width 26 height 26
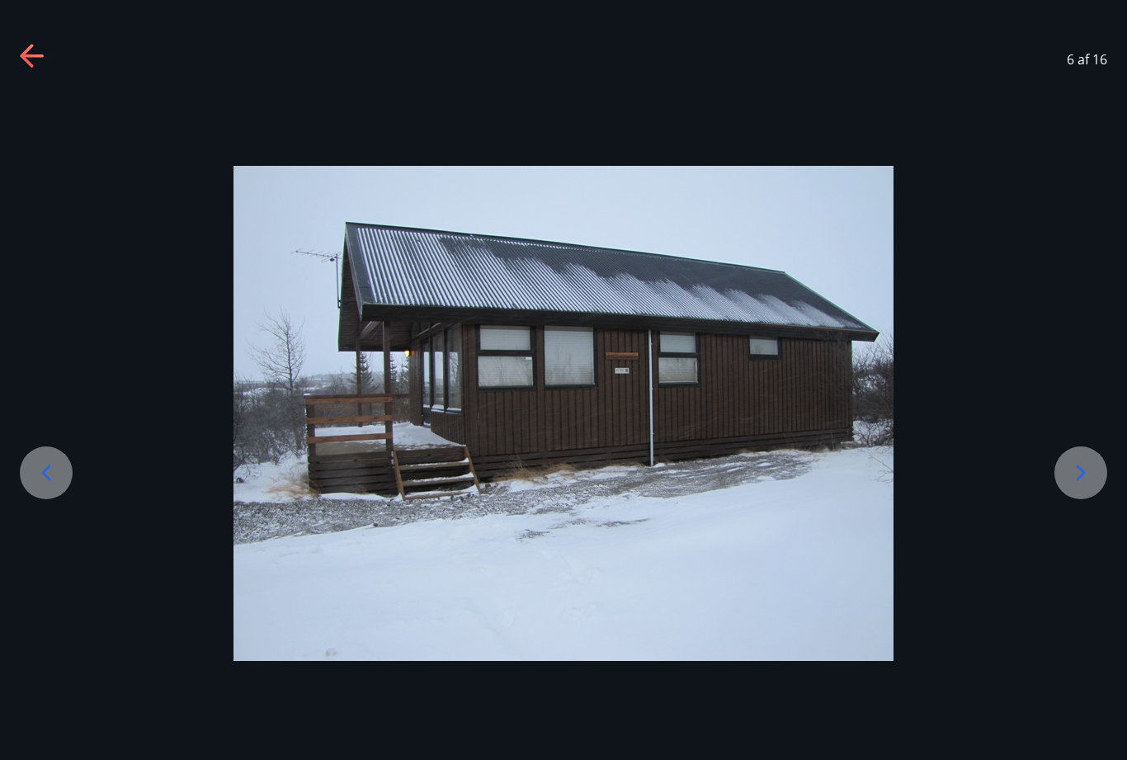
click at [1073, 485] on div at bounding box center [1080, 472] width 53 height 53
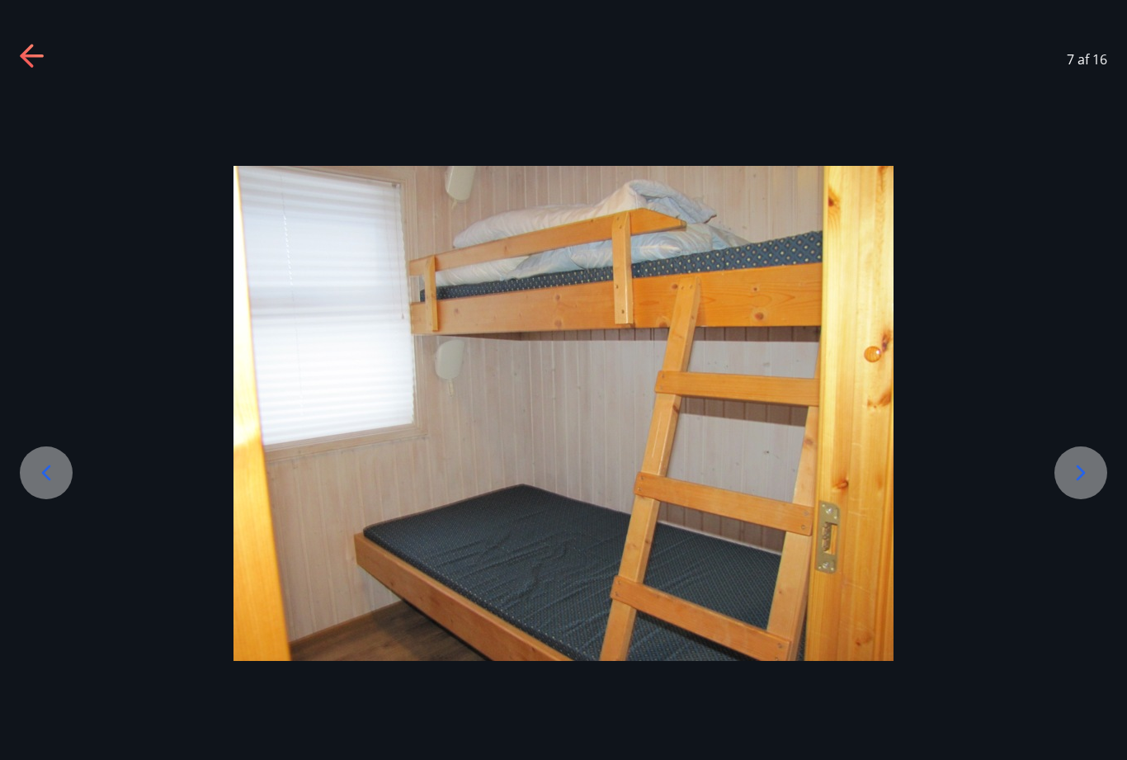
click at [1073, 484] on div at bounding box center [1080, 472] width 53 height 53
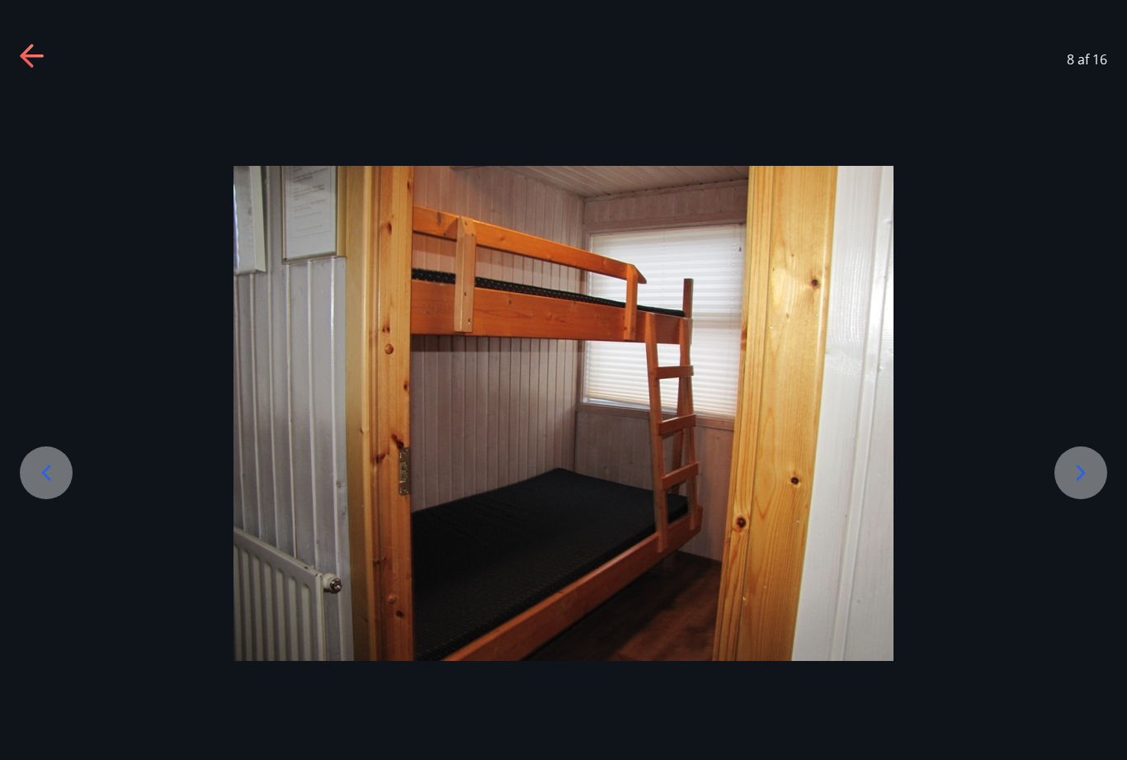
click at [1078, 485] on div at bounding box center [1080, 472] width 53 height 53
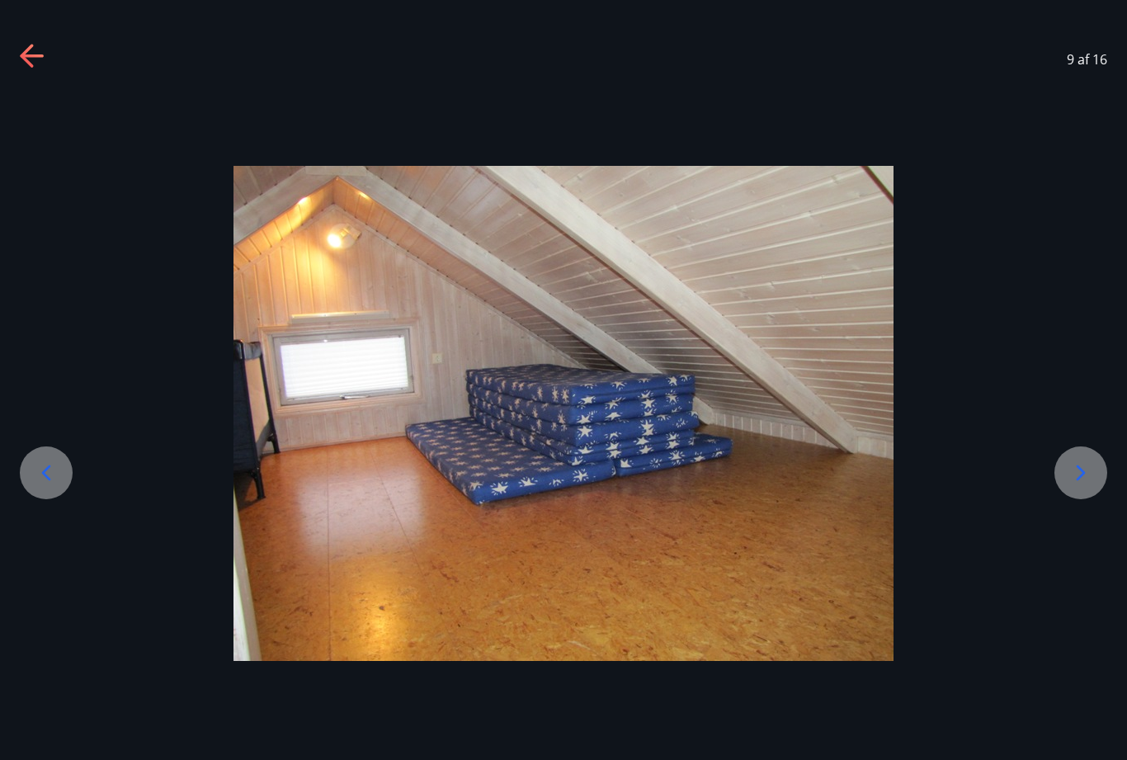
click at [1072, 486] on icon at bounding box center [1080, 472] width 26 height 26
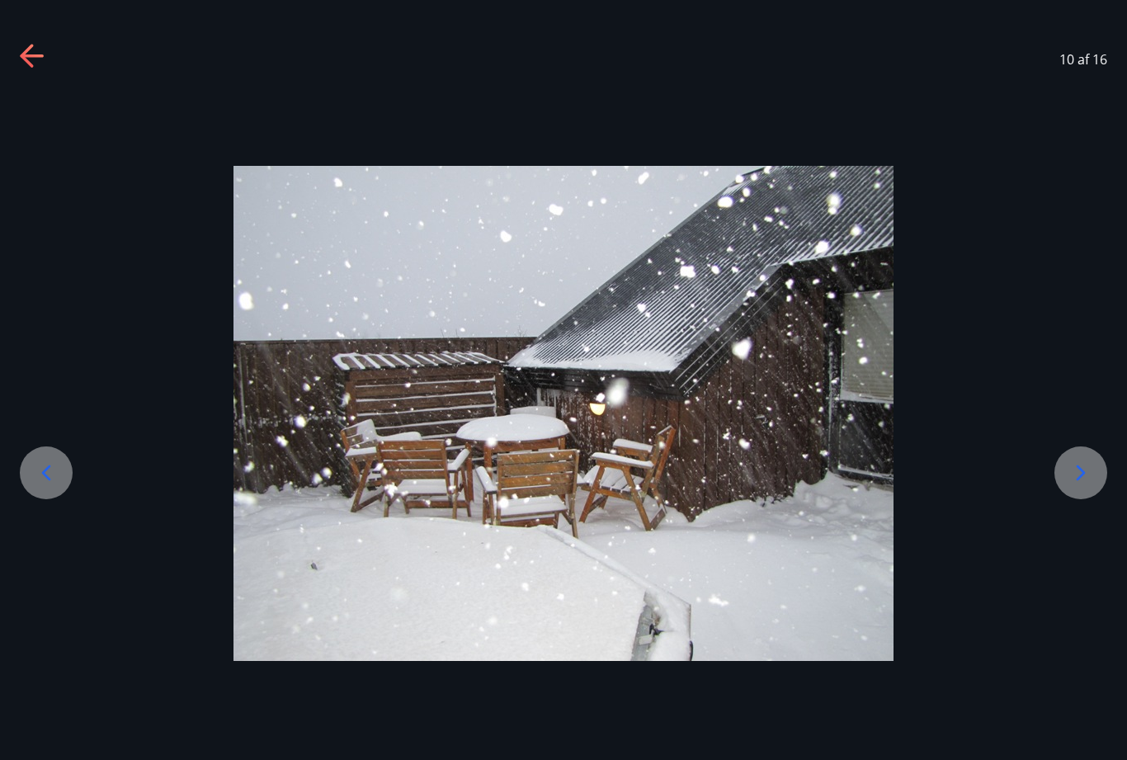
click at [1076, 485] on div at bounding box center [1080, 472] width 53 height 53
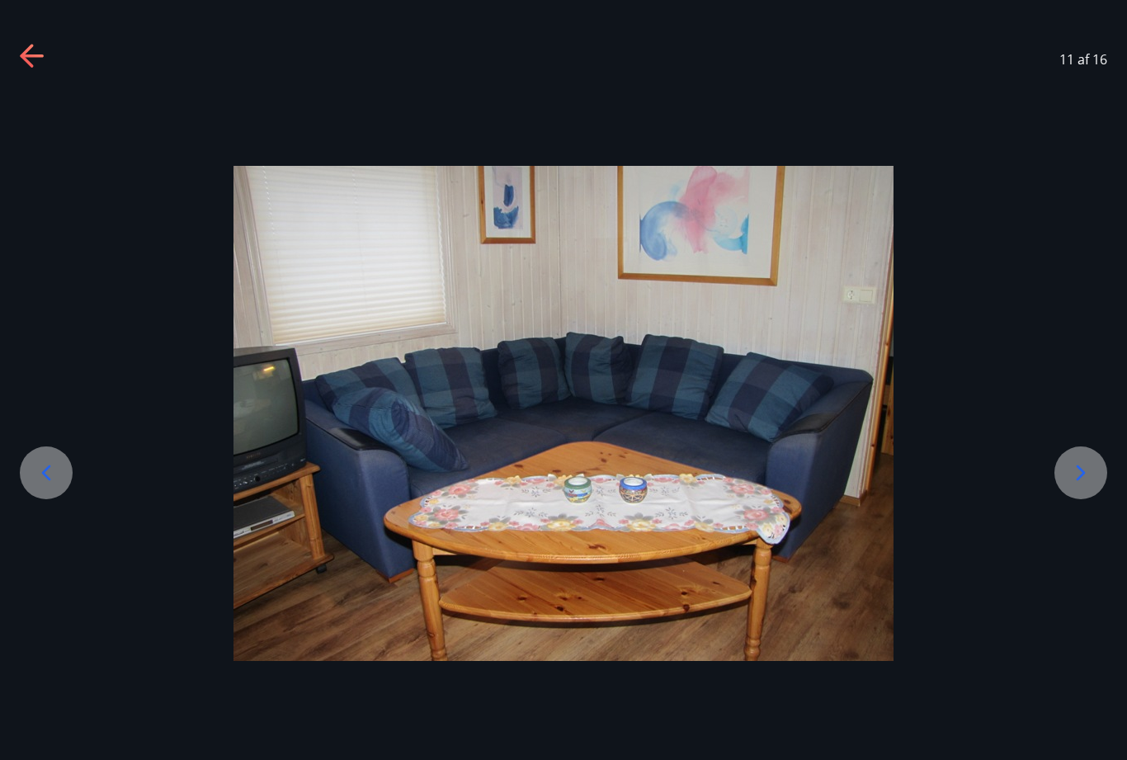
click at [1070, 483] on div at bounding box center [1080, 472] width 53 height 53
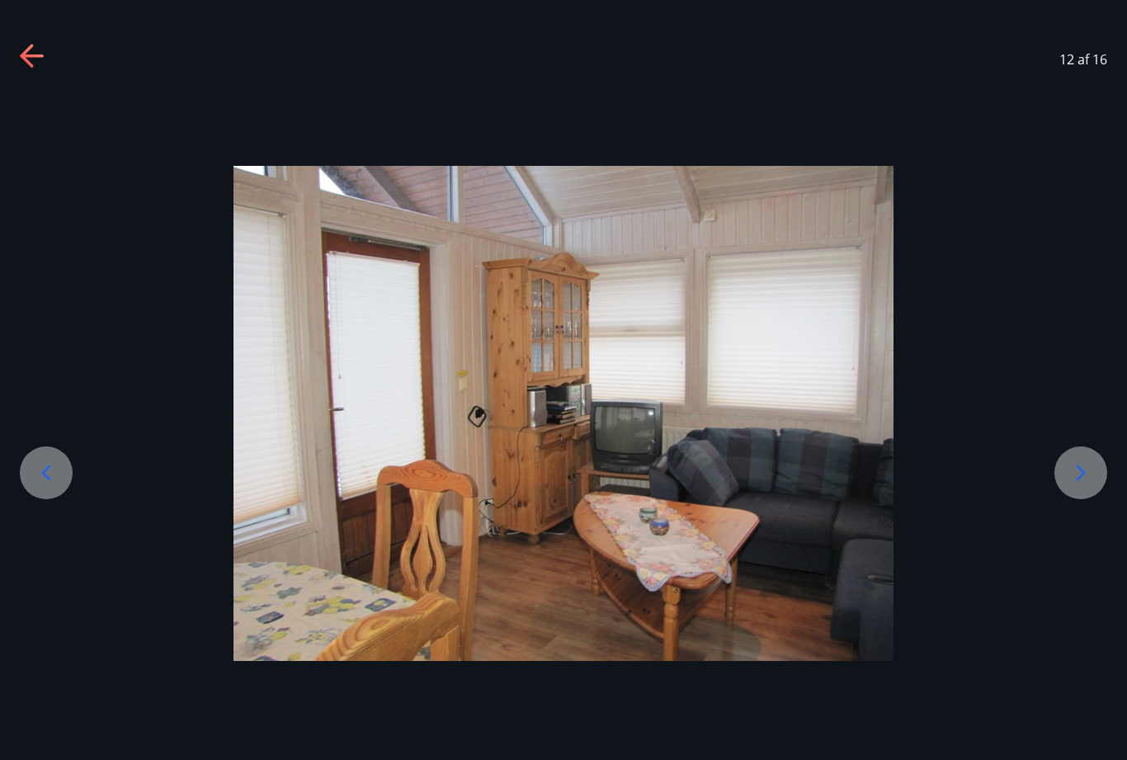
click at [1075, 486] on icon at bounding box center [1080, 472] width 26 height 26
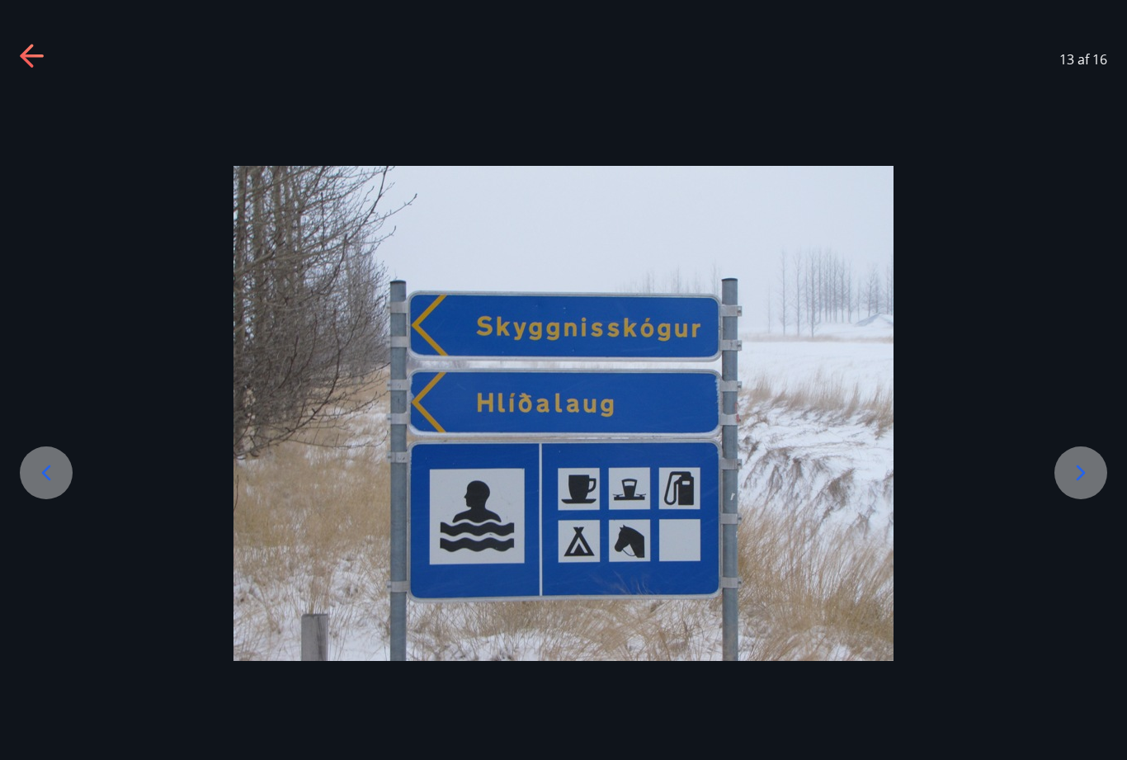
click at [1072, 486] on icon at bounding box center [1080, 472] width 26 height 26
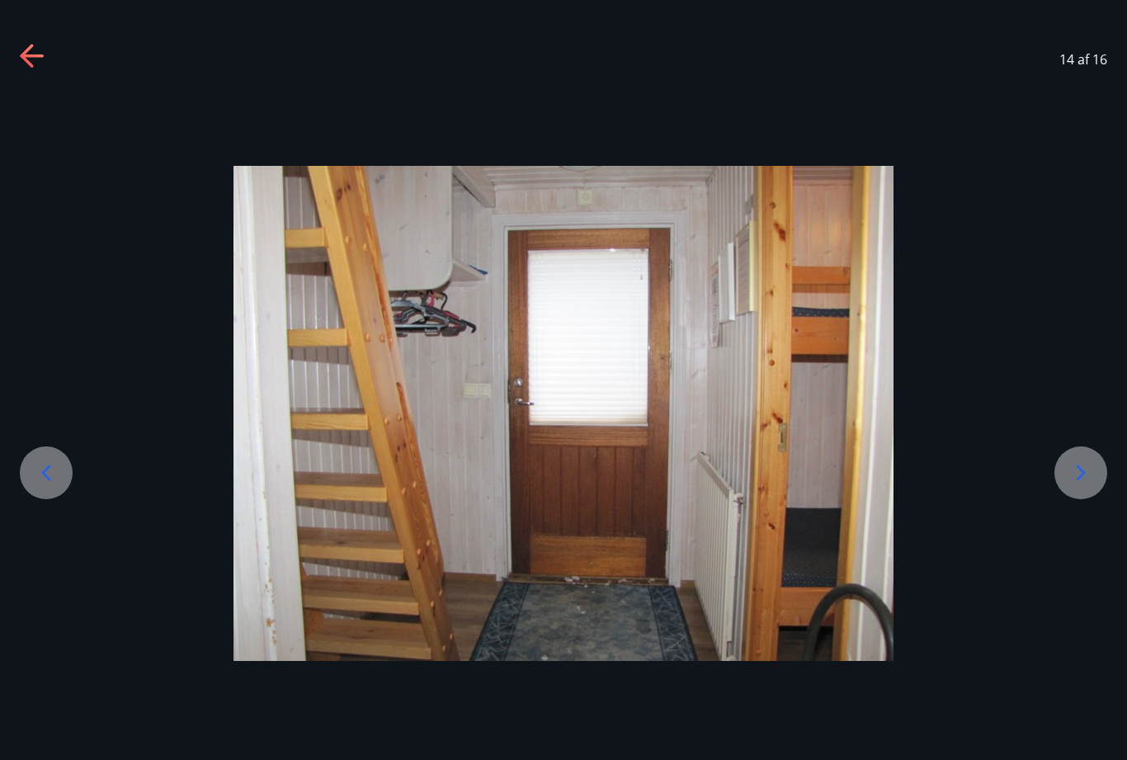
click at [1076, 481] on div at bounding box center [1080, 472] width 53 height 53
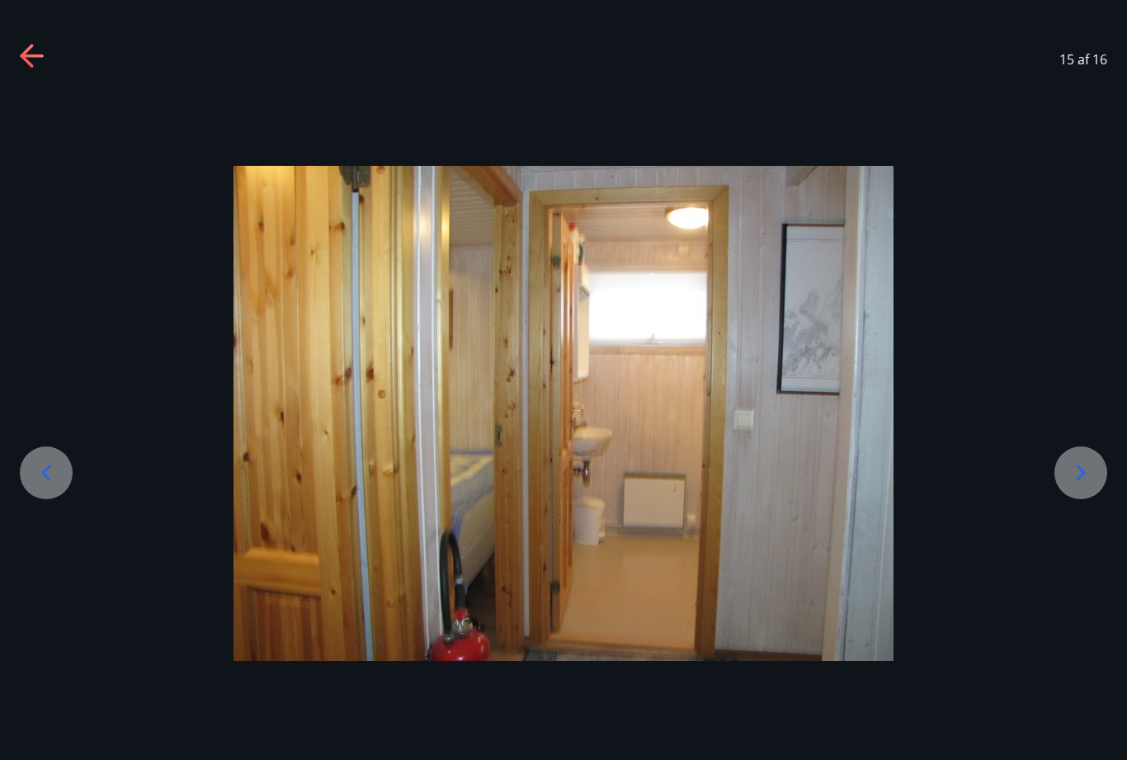
click at [1067, 478] on div at bounding box center [1080, 472] width 53 height 53
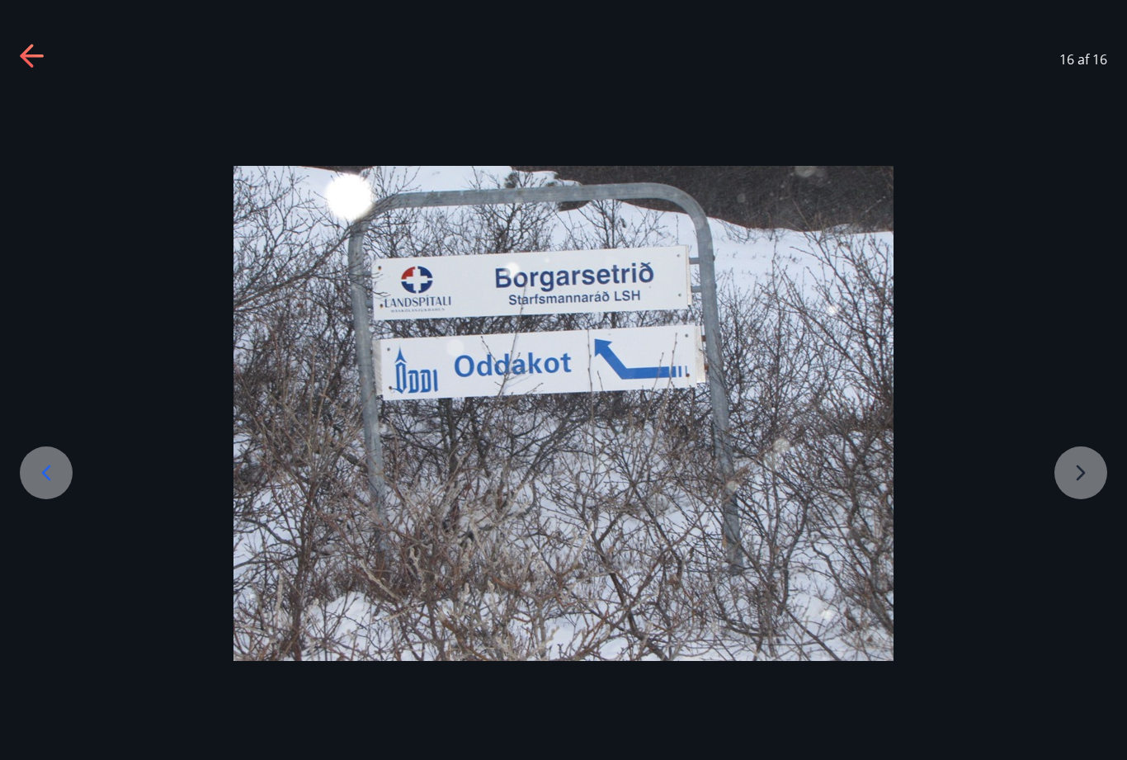
click at [1068, 480] on div at bounding box center [563, 413] width 1127 height 495
click at [1075, 505] on div at bounding box center [563, 413] width 1127 height 495
click at [1067, 505] on div at bounding box center [563, 413] width 1127 height 495
click at [30, 45] on icon at bounding box center [33, 57] width 26 height 26
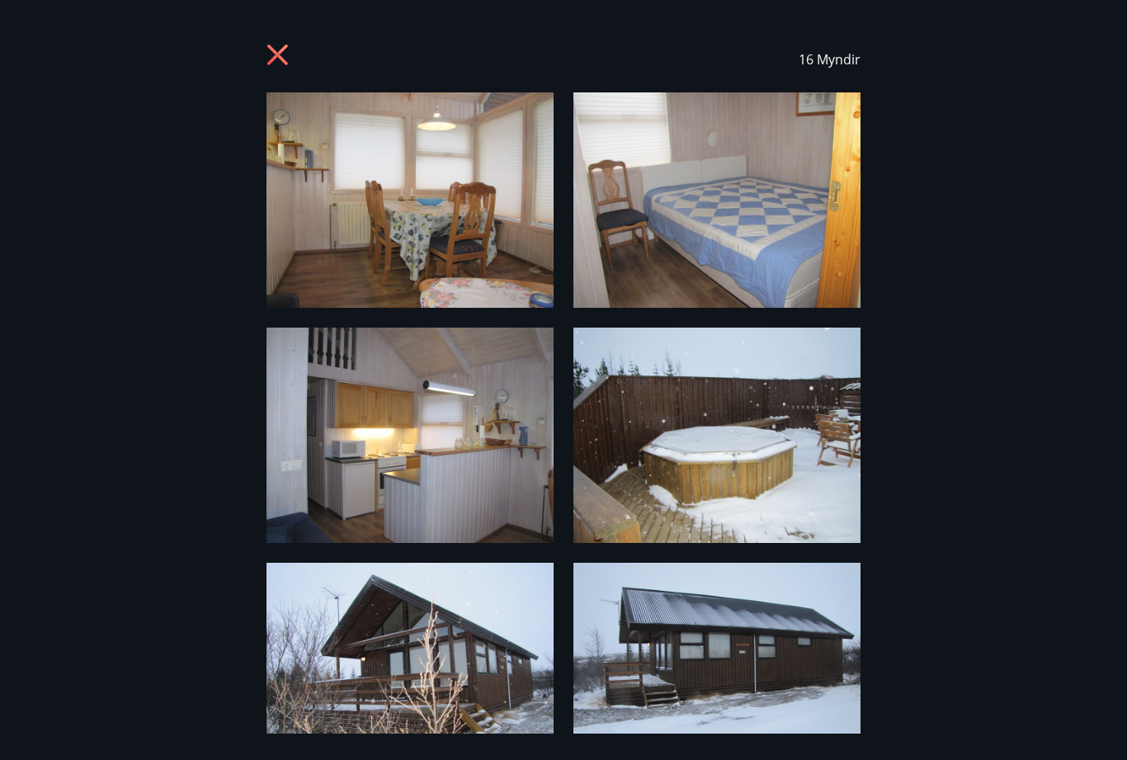
scroll to position [0, 0]
click at [268, 49] on icon at bounding box center [279, 57] width 26 height 26
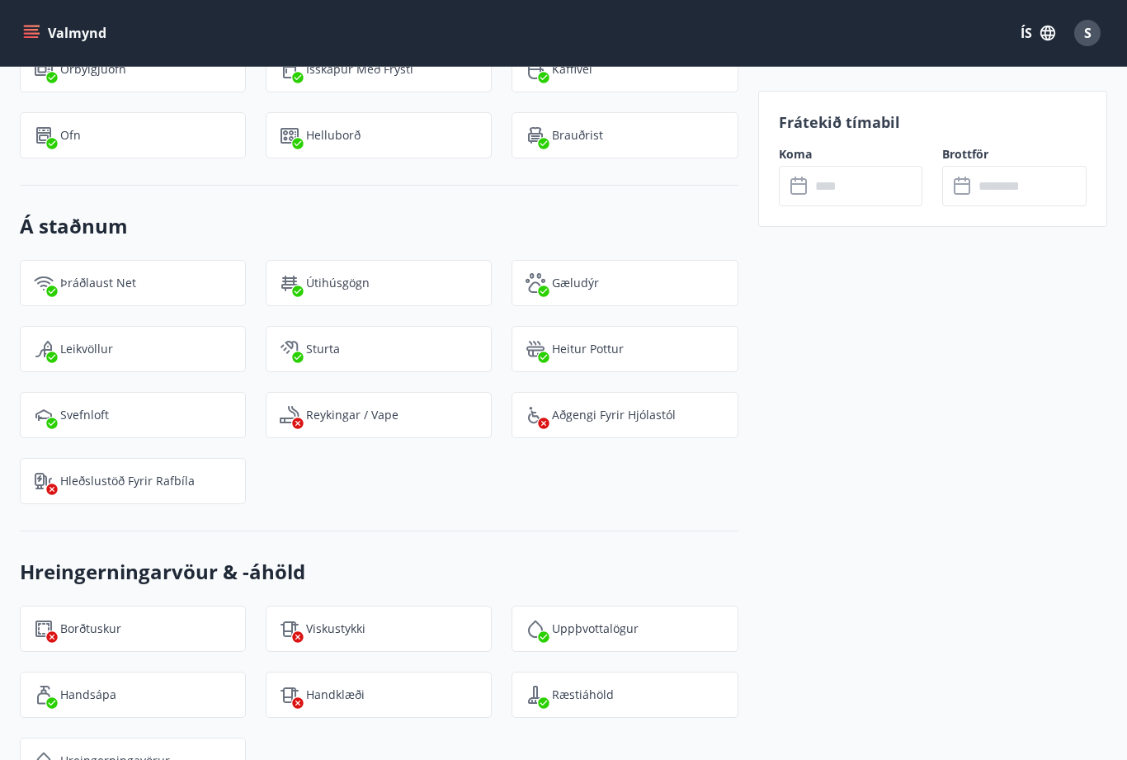
scroll to position [1882, 0]
